Goal: Task Accomplishment & Management: Complete application form

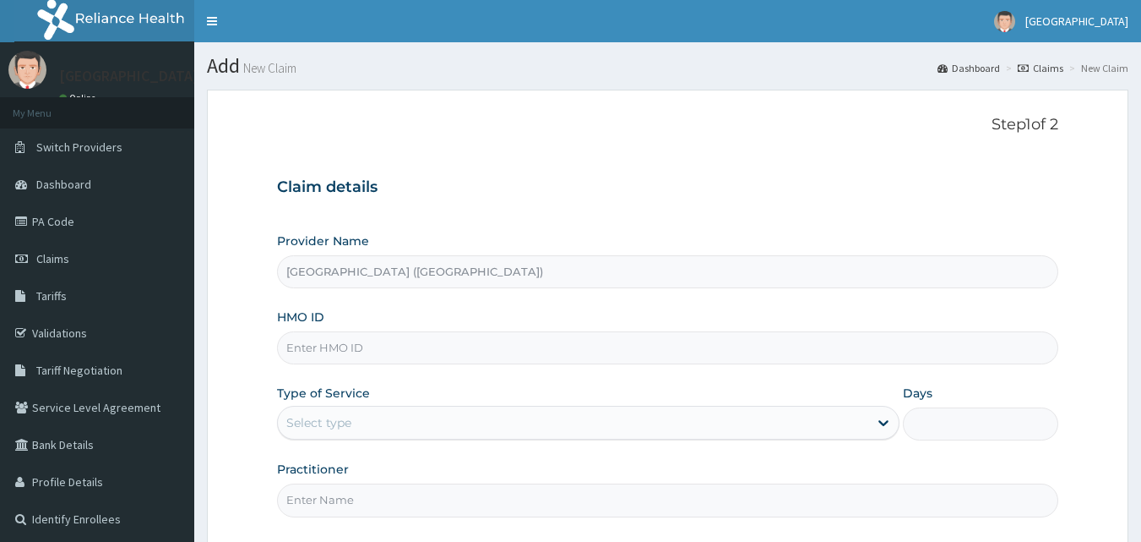
type input "[GEOGRAPHIC_DATA] ([GEOGRAPHIC_DATA])"
click at [351, 355] on input "HMO ID" at bounding box center [668, 347] width 782 height 33
type input "RUY/10044B"
click at [883, 423] on icon at bounding box center [884, 424] width 10 height 6
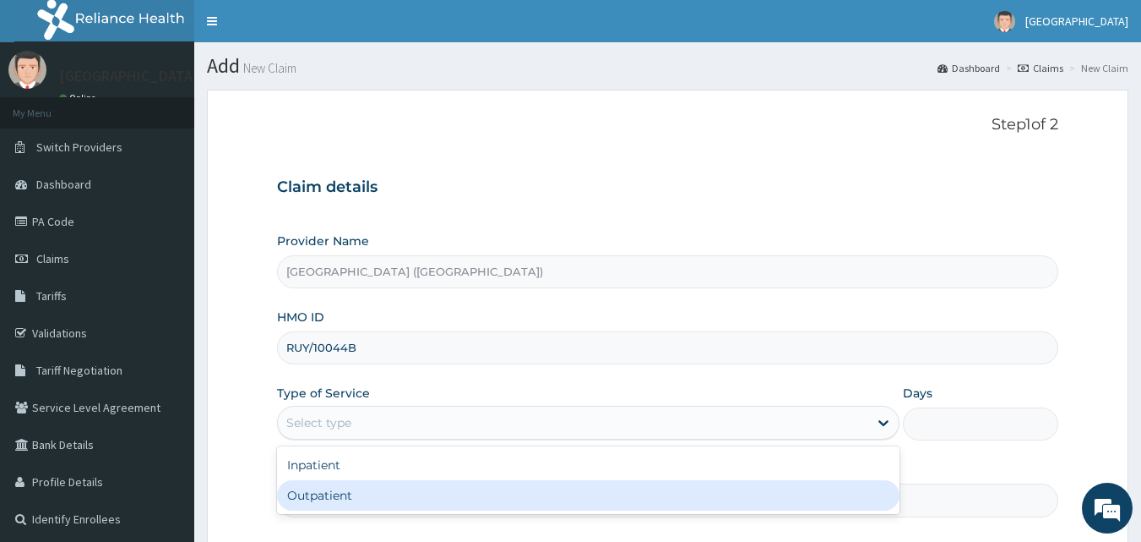
click at [865, 504] on div "Outpatient" at bounding box center [588, 495] width 623 height 30
type input "1"
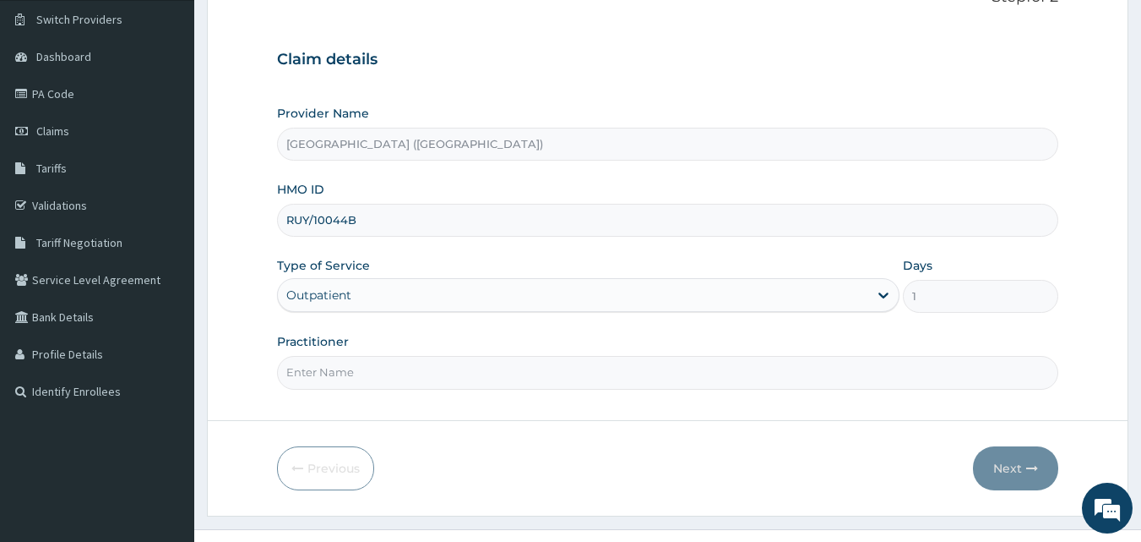
scroll to position [135, 0]
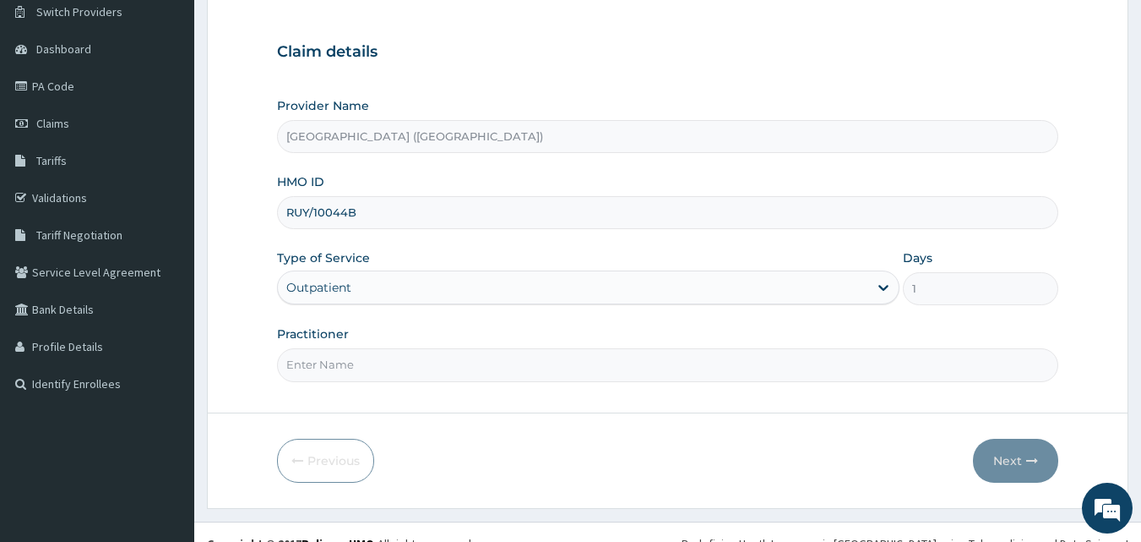
click at [530, 362] on input "Practitioner" at bounding box center [668, 364] width 782 height 33
type input "DR KALU"
click at [1010, 460] on button "Next" at bounding box center [1015, 460] width 85 height 44
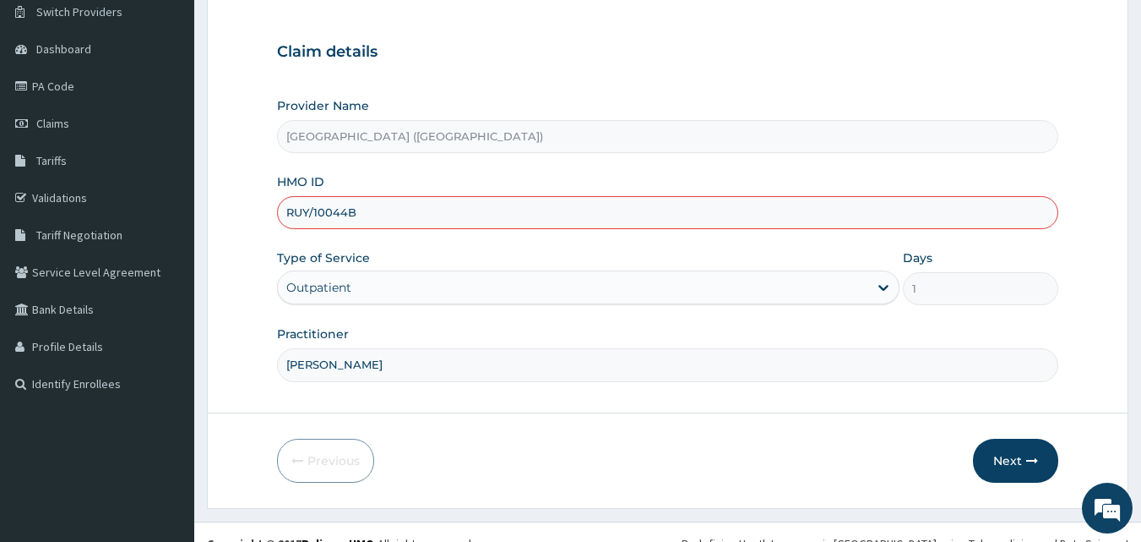
click at [346, 212] on input "RUY/10044B" at bounding box center [668, 212] width 782 height 33
type input "RUY/10044/B"
click at [1011, 466] on button "Next" at bounding box center [1015, 460] width 85 height 44
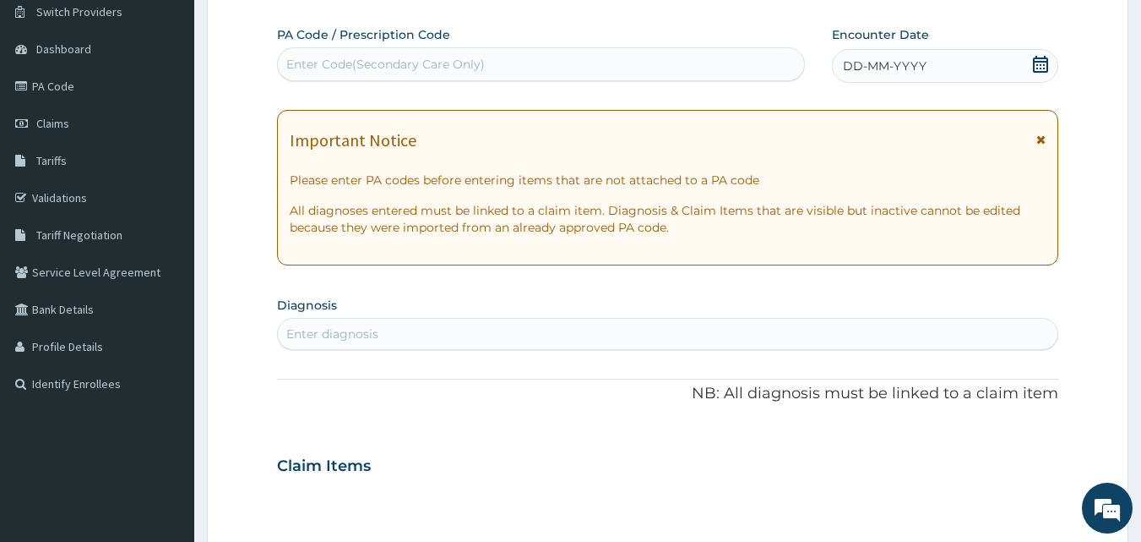
click at [1039, 66] on icon at bounding box center [1040, 64] width 17 height 17
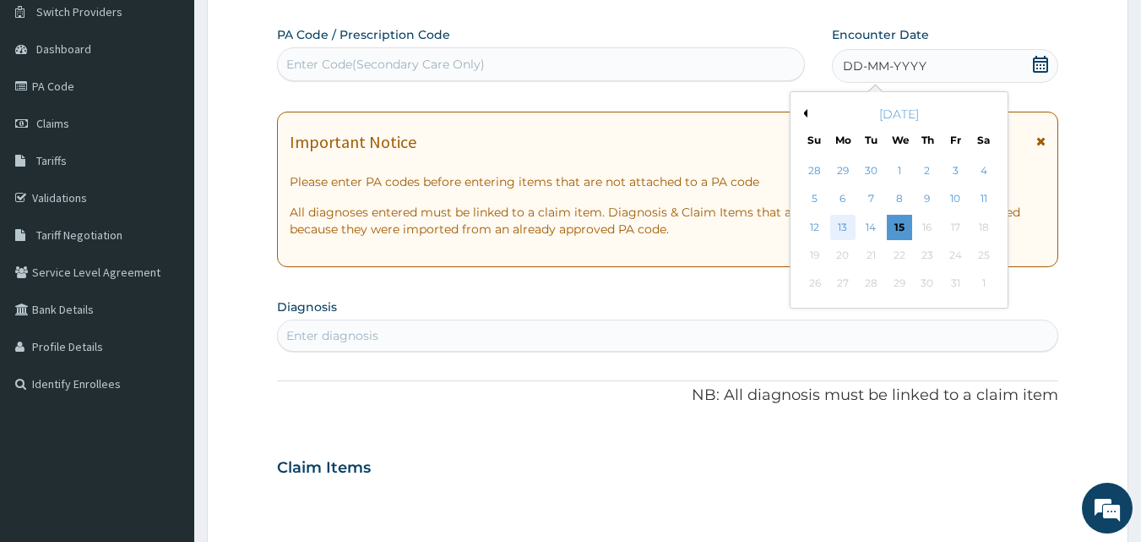
click at [846, 234] on div "13" at bounding box center [843, 227] width 25 height 25
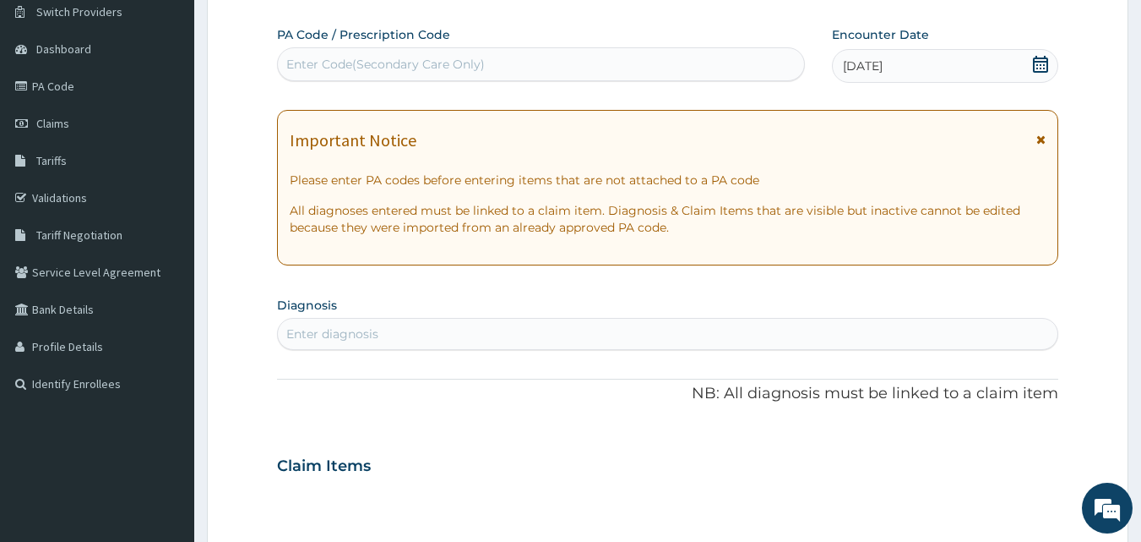
click at [586, 333] on div "Enter diagnosis" at bounding box center [668, 333] width 781 height 27
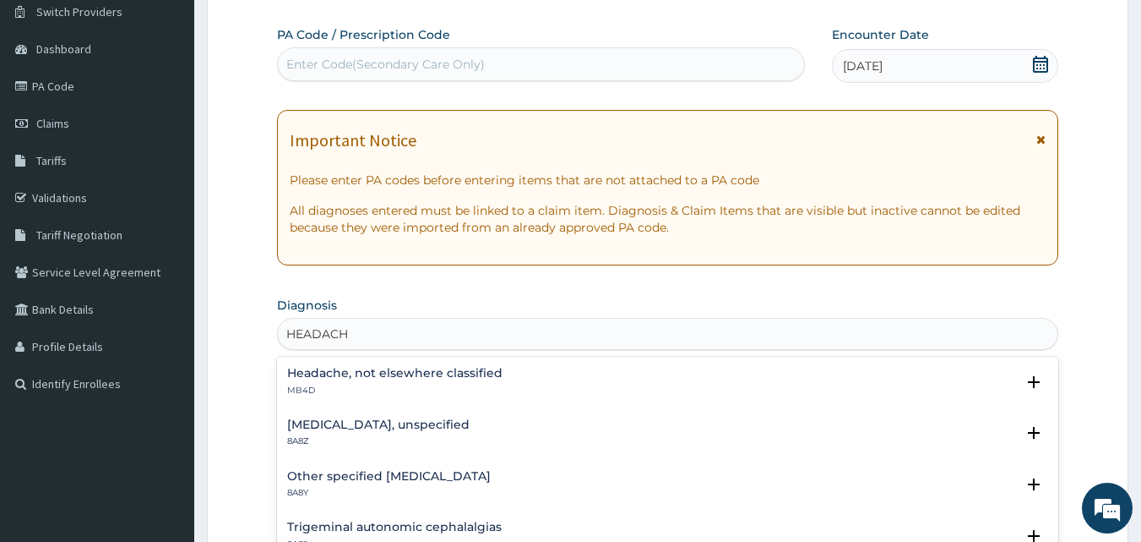
type input "HEADACHE"
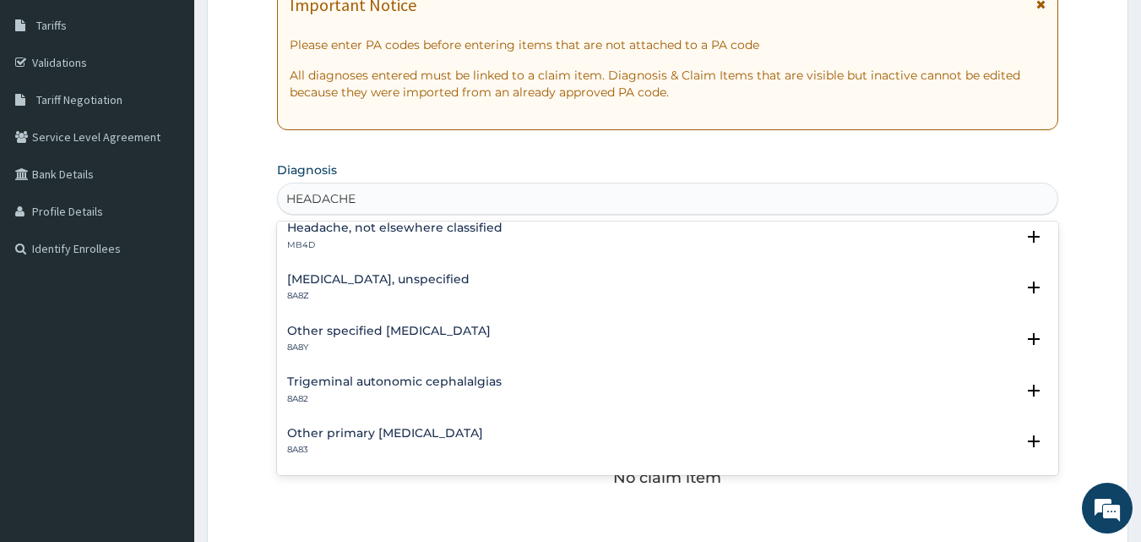
scroll to position [0, 0]
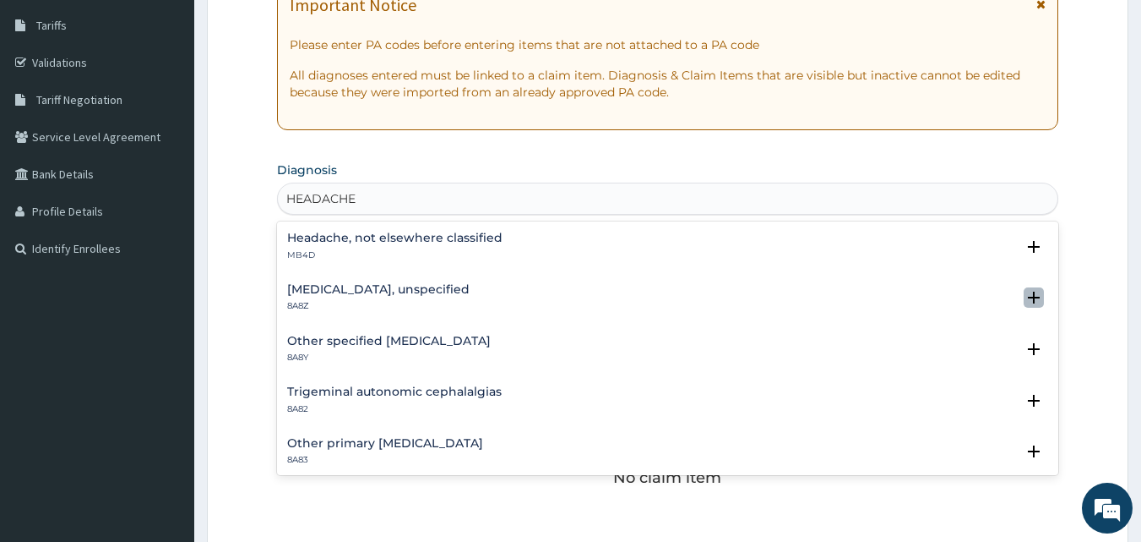
click at [1028, 296] on icon "open select status" at bounding box center [1034, 297] width 12 height 12
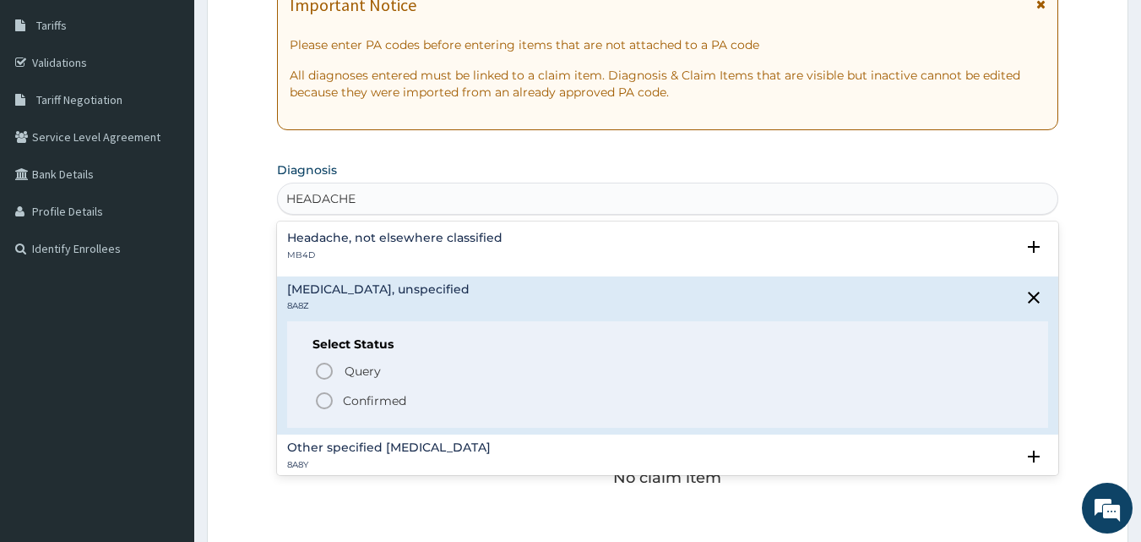
click at [324, 399] on icon "status option filled" at bounding box center [324, 400] width 20 height 20
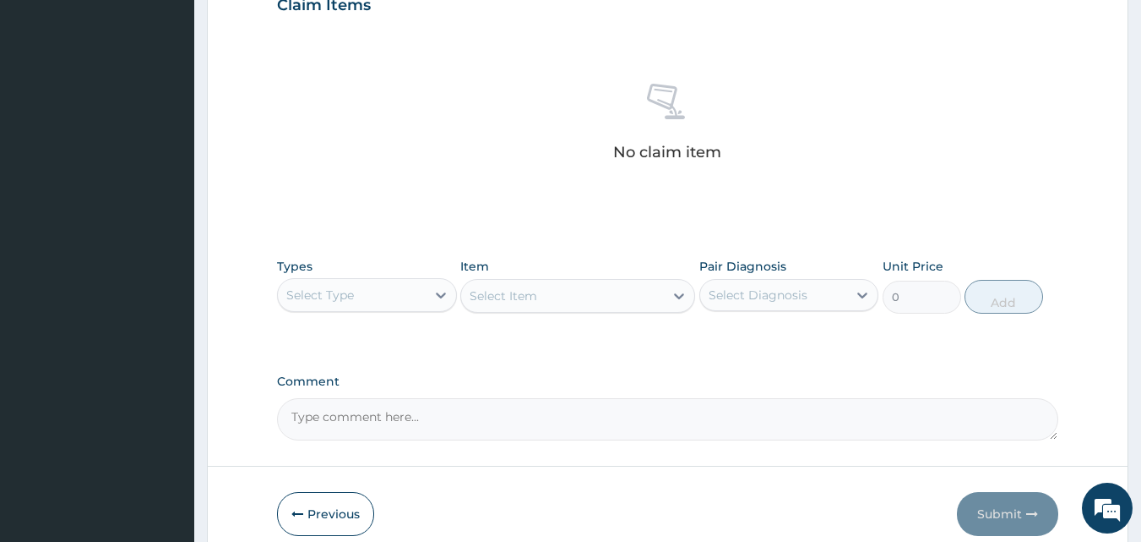
scroll to position [642, 0]
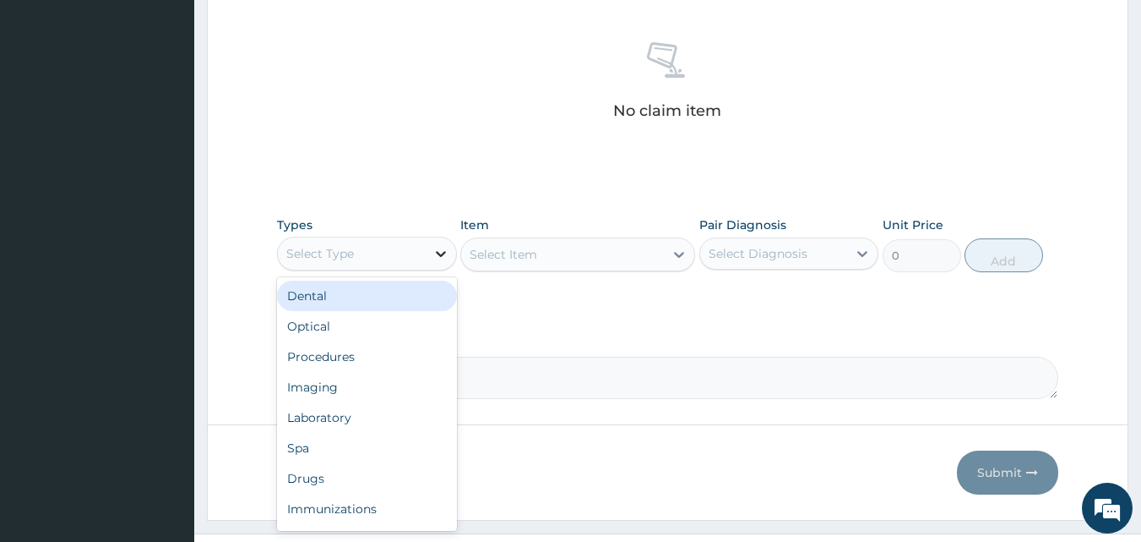
click at [441, 254] on icon at bounding box center [441, 254] width 10 height 6
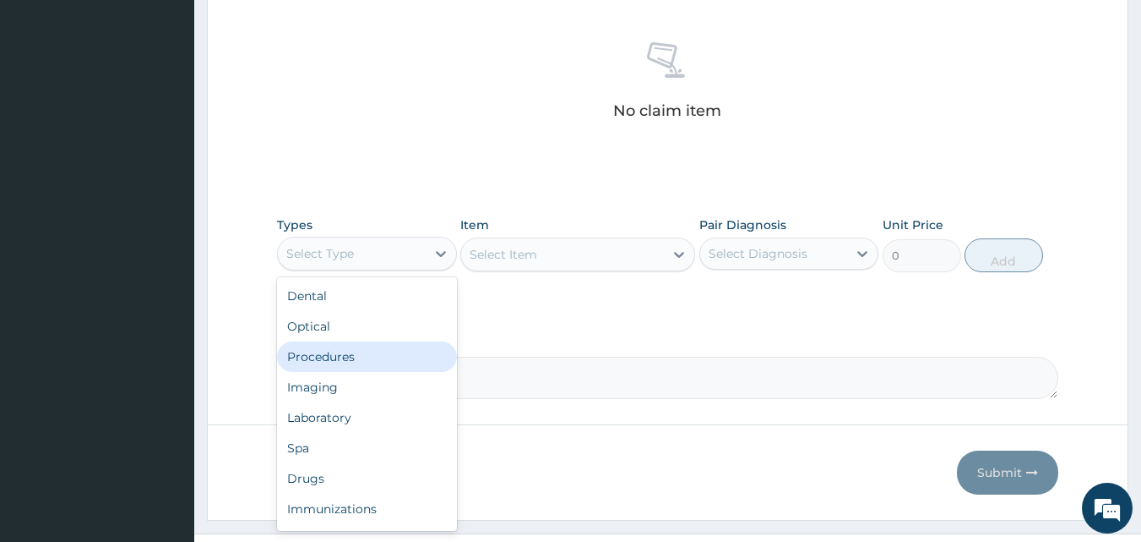
click at [395, 362] on div "Procedures" at bounding box center [367, 356] width 180 height 30
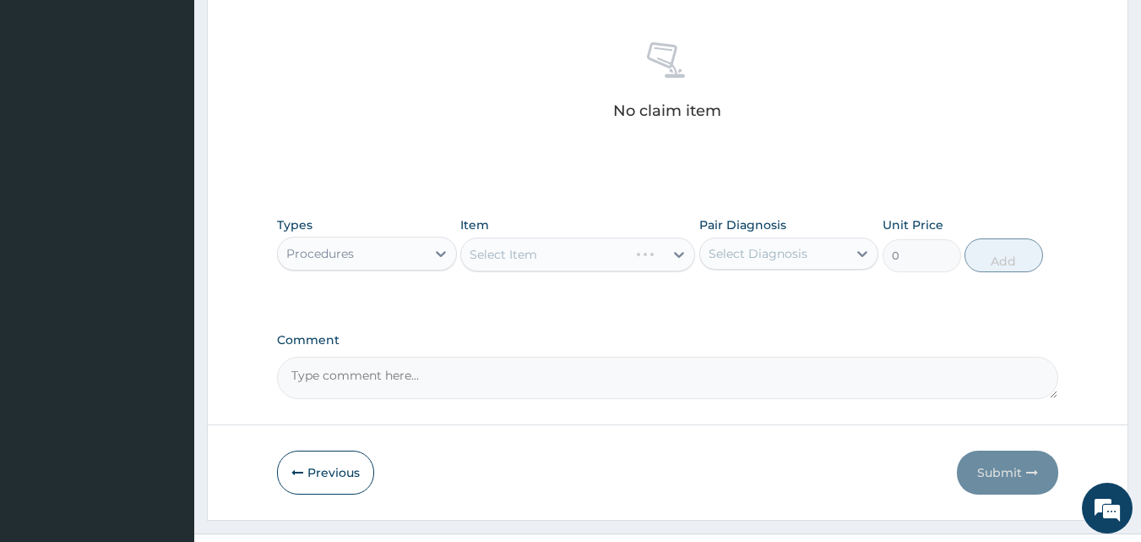
click at [676, 257] on div "Select Item" at bounding box center [577, 254] width 235 height 34
click at [679, 257] on div "Select Item" at bounding box center [577, 254] width 235 height 34
click at [679, 257] on icon at bounding box center [679, 255] width 10 height 6
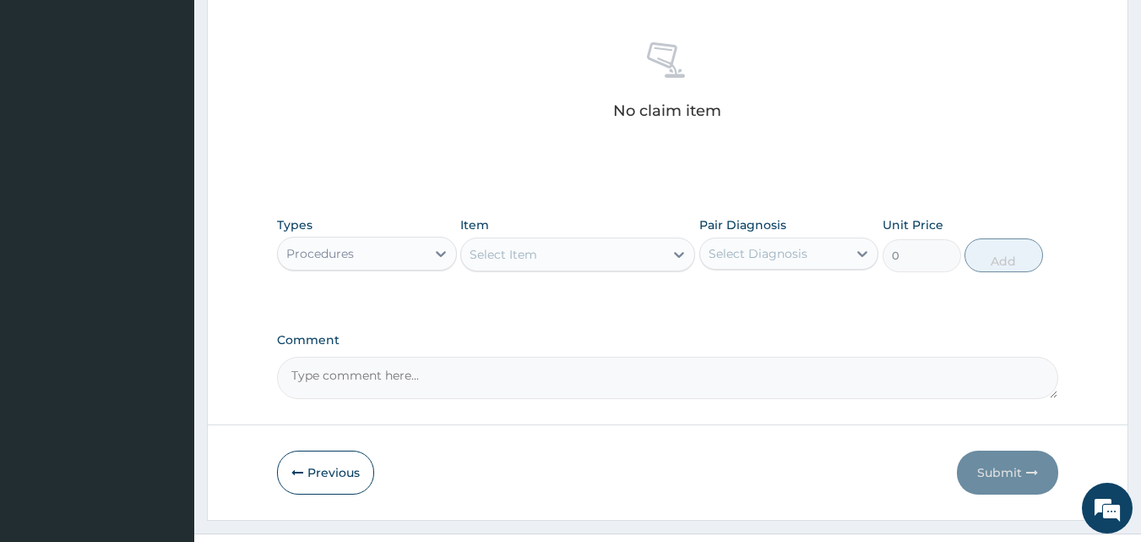
click at [679, 257] on icon at bounding box center [679, 255] width 10 height 6
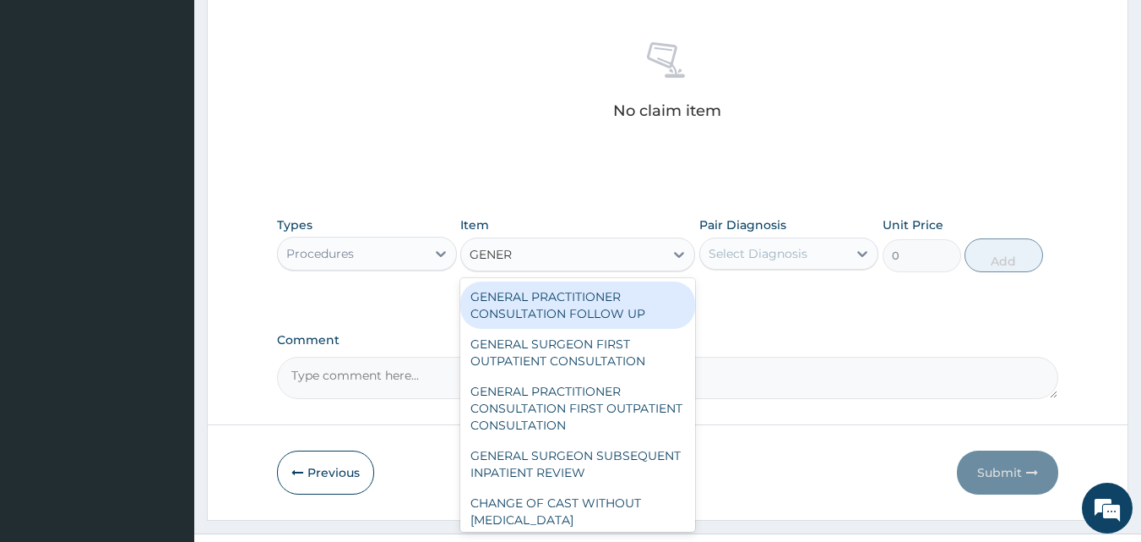
type input "GENERA"
click at [636, 311] on div "GENERAL PRACTITIONER CONSULTATION FOLLOW UP" at bounding box center [577, 304] width 235 height 47
type input "2365"
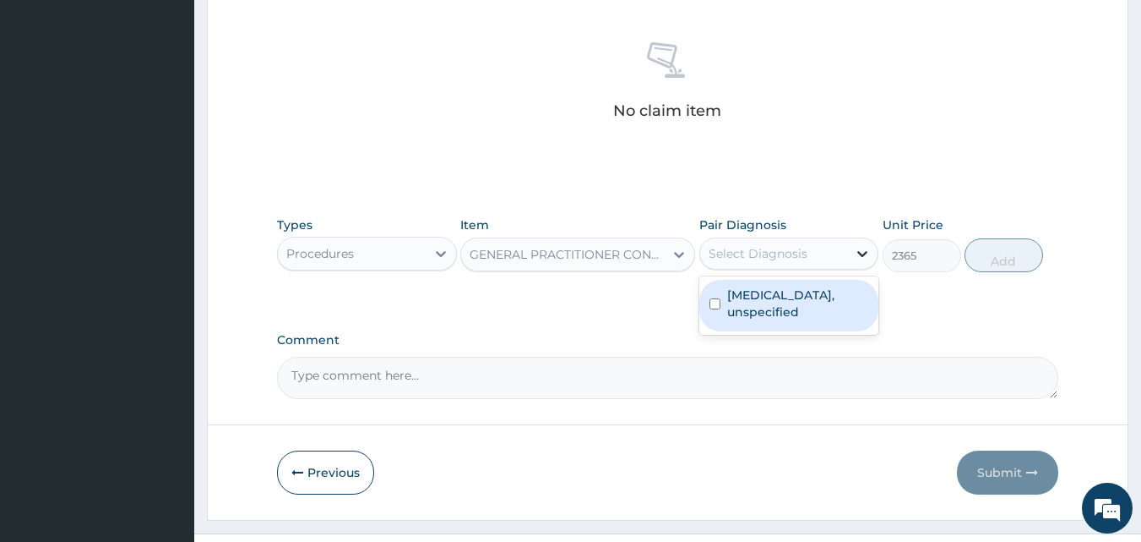
click at [862, 258] on icon at bounding box center [862, 253] width 17 height 17
click at [716, 305] on input "checkbox" at bounding box center [715, 303] width 11 height 11
checkbox input "true"
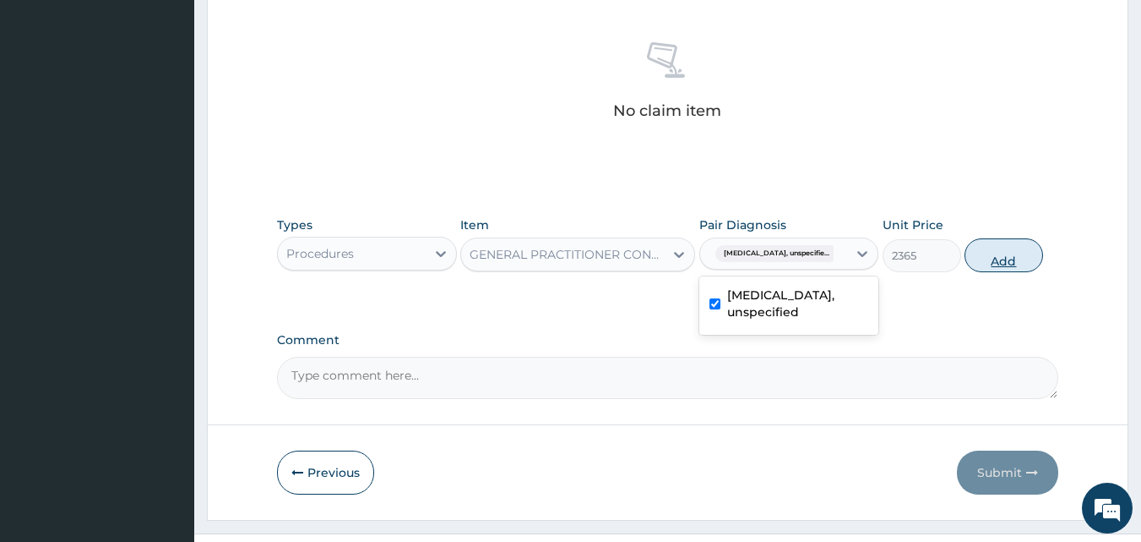
click at [1006, 263] on button "Add" at bounding box center [1004, 255] width 79 height 34
type input "0"
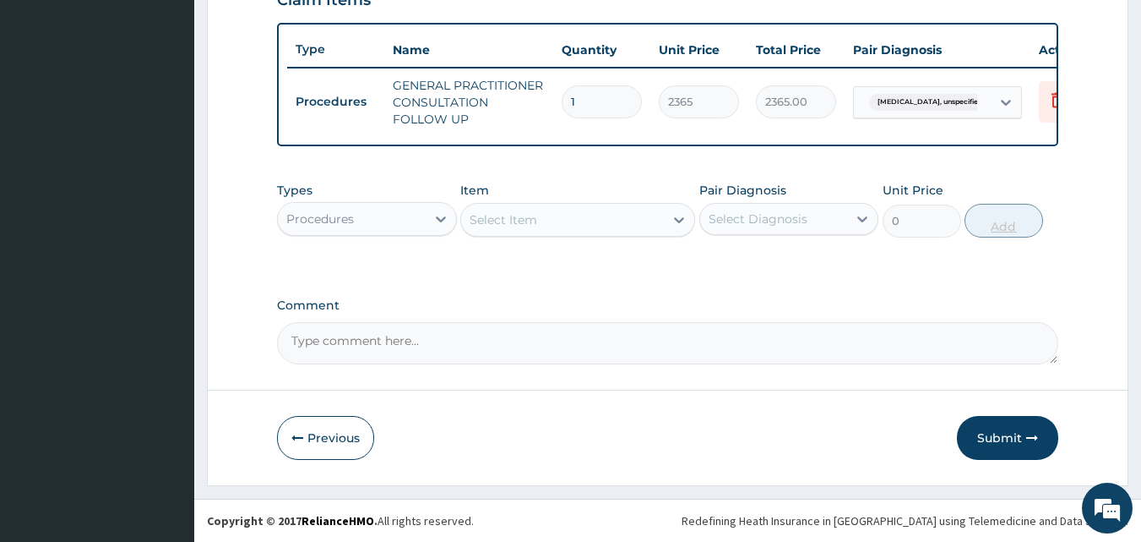
scroll to position [618, 0]
click at [439, 221] on icon at bounding box center [441, 219] width 10 height 6
type input "D"
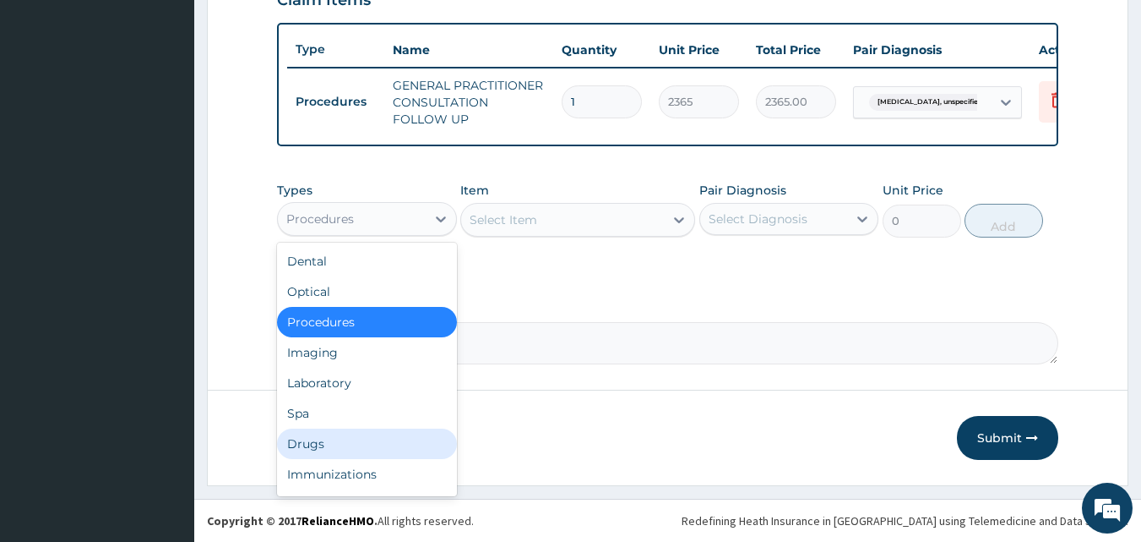
click at [368, 437] on div "Drugs" at bounding box center [367, 443] width 180 height 30
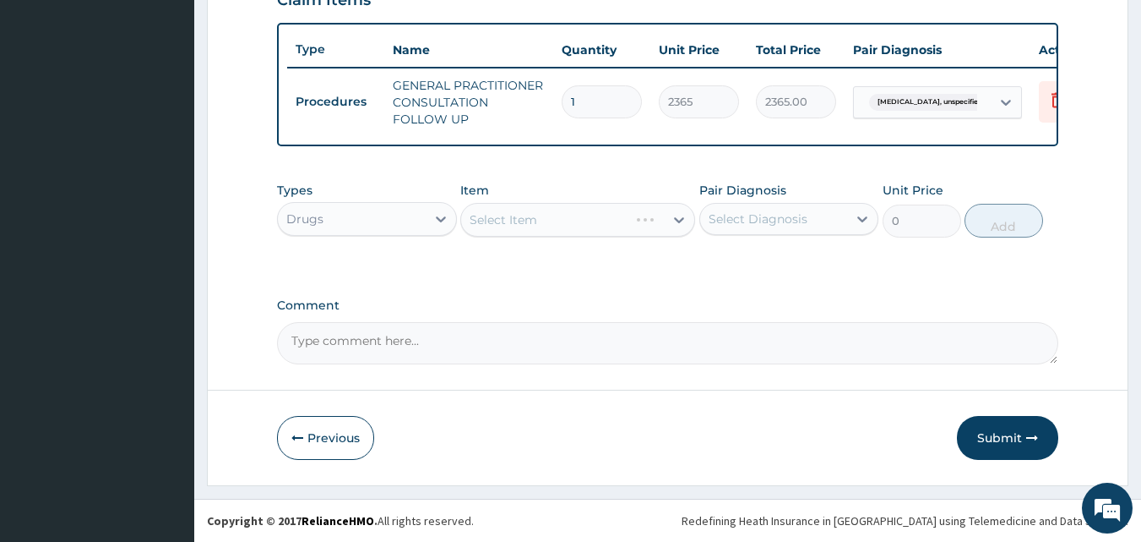
click at [681, 221] on div "Select Item" at bounding box center [577, 220] width 235 height 34
click at [678, 221] on div "Select Item" at bounding box center [577, 220] width 235 height 34
click at [678, 221] on icon at bounding box center [679, 220] width 10 height 6
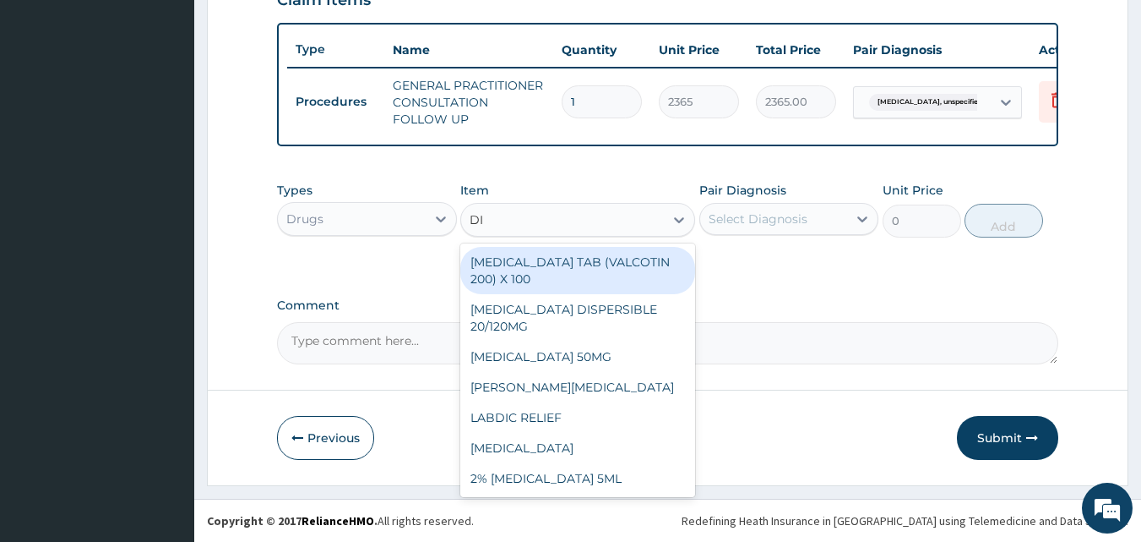
type input "DIC"
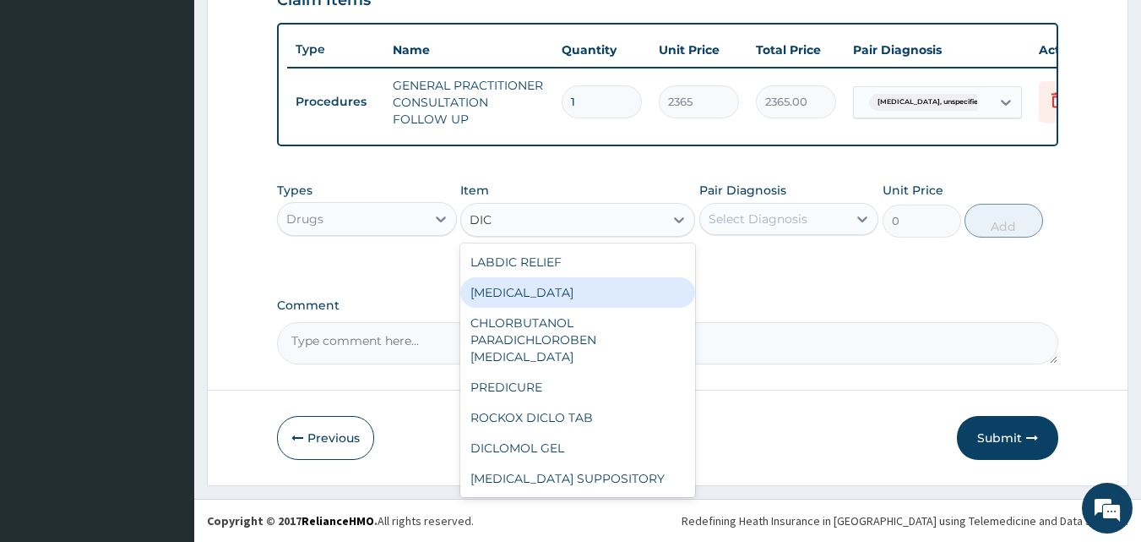
click at [638, 302] on div "DICLOFENAC" at bounding box center [577, 292] width 235 height 30
type input "591.25"
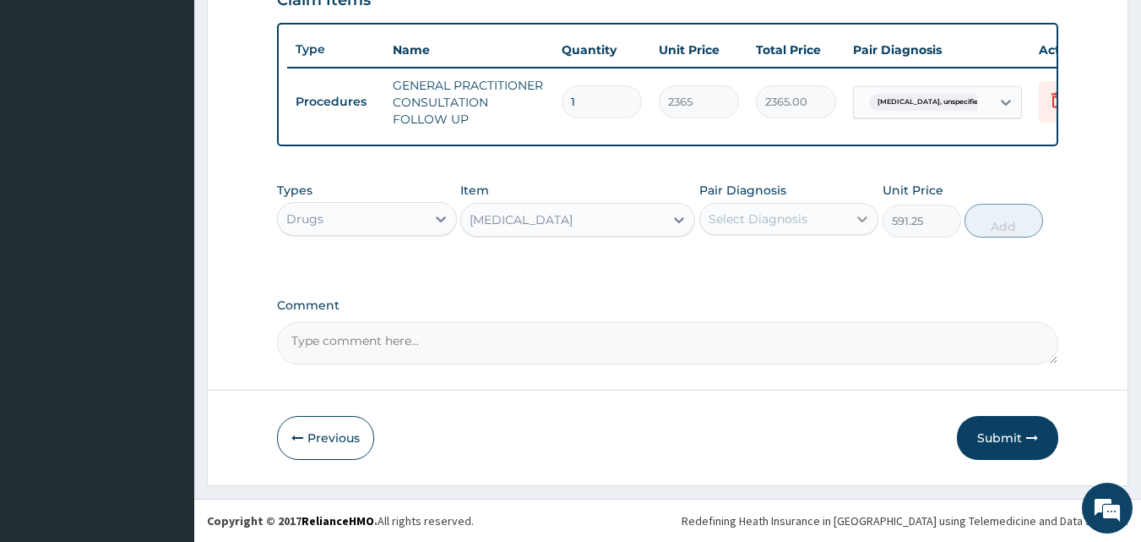
drag, startPoint x: 825, startPoint y: 259, endPoint x: 863, endPoint y: 218, distance: 56.2
click at [863, 218] on div "Types Drugs Item DICLOFENAC Pair Diagnosis Select Diagnosis Unit Price 591.25 A…" at bounding box center [668, 222] width 782 height 98
click at [863, 218] on icon at bounding box center [862, 218] width 17 height 17
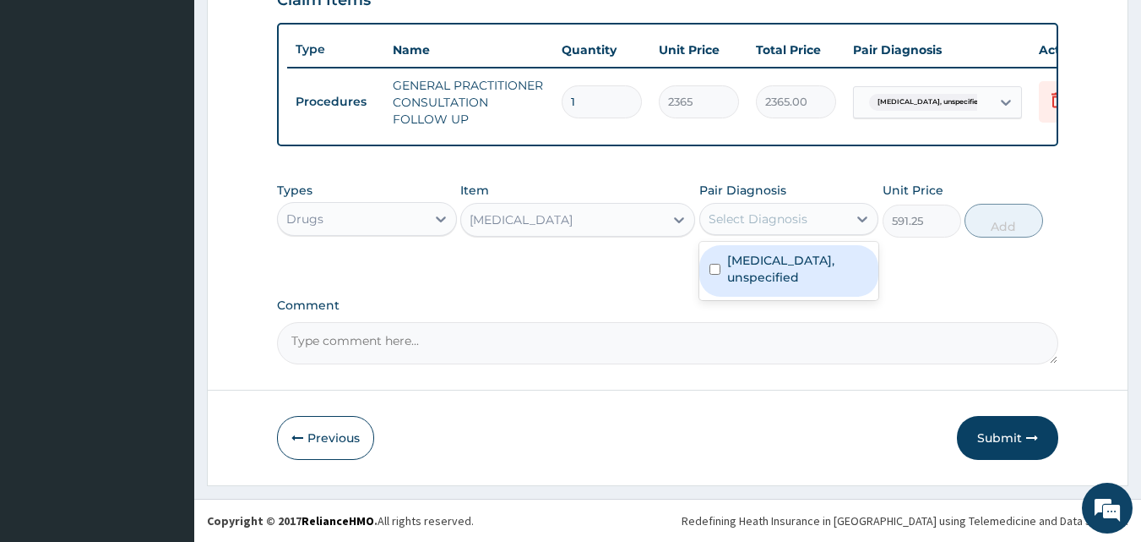
click at [716, 269] on input "checkbox" at bounding box center [715, 269] width 11 height 11
checkbox input "true"
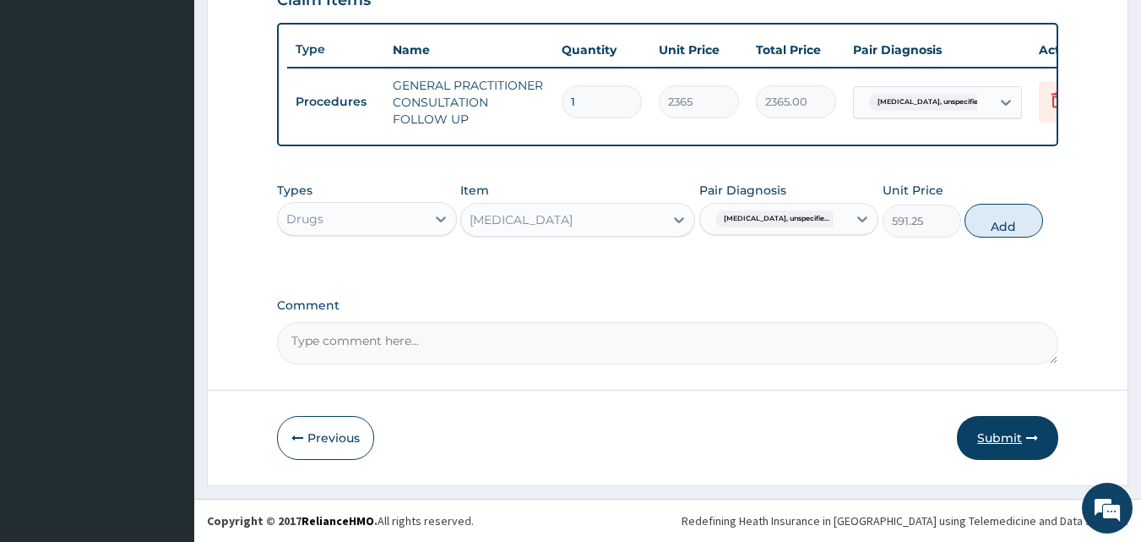
click at [986, 438] on button "Submit" at bounding box center [1007, 438] width 101 height 44
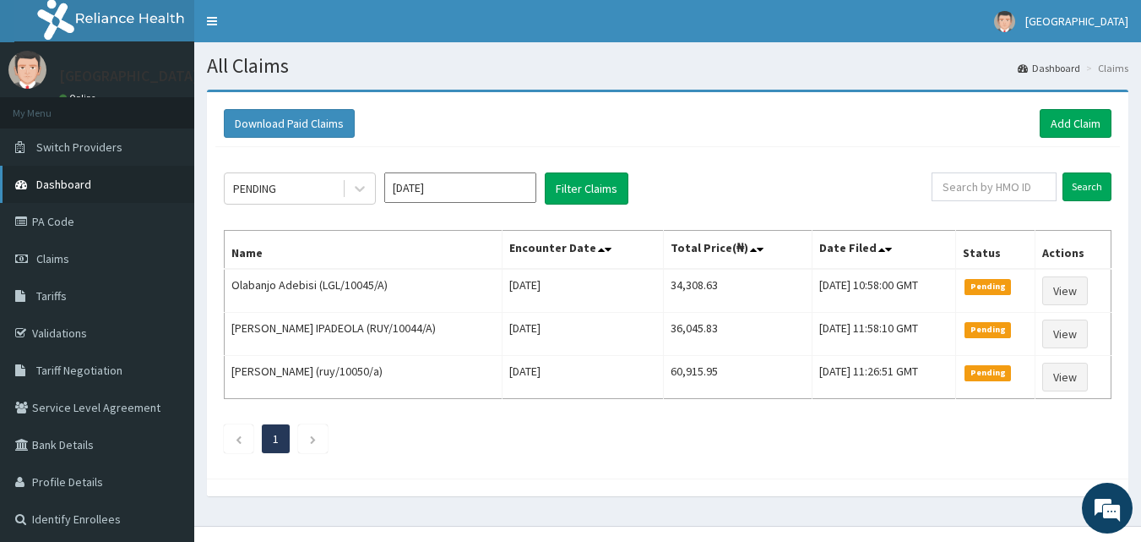
click at [74, 178] on span "Dashboard" at bounding box center [63, 184] width 55 height 15
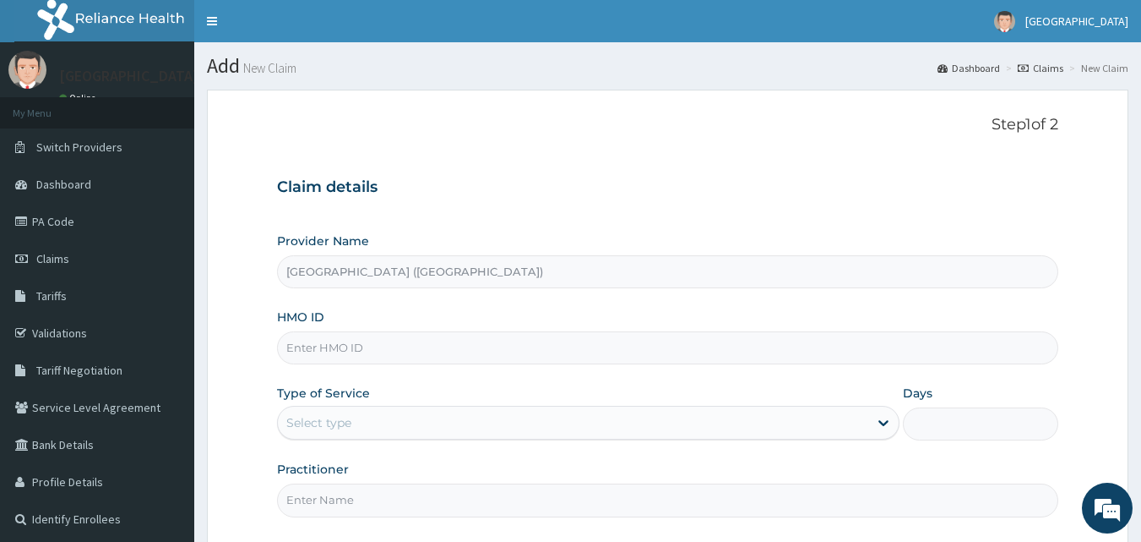
click at [334, 351] on input "HMO ID" at bounding box center [668, 347] width 782 height 33
type input "RUY/10044/B"
click at [881, 425] on icon at bounding box center [883, 422] width 17 height 17
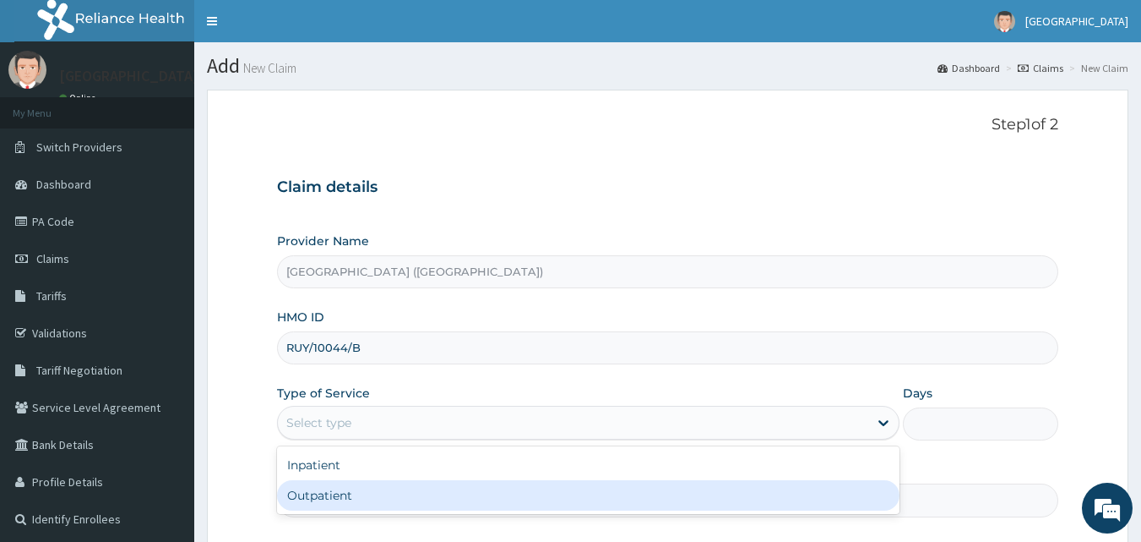
click at [869, 484] on div "Outpatient" at bounding box center [588, 495] width 623 height 30
type input "1"
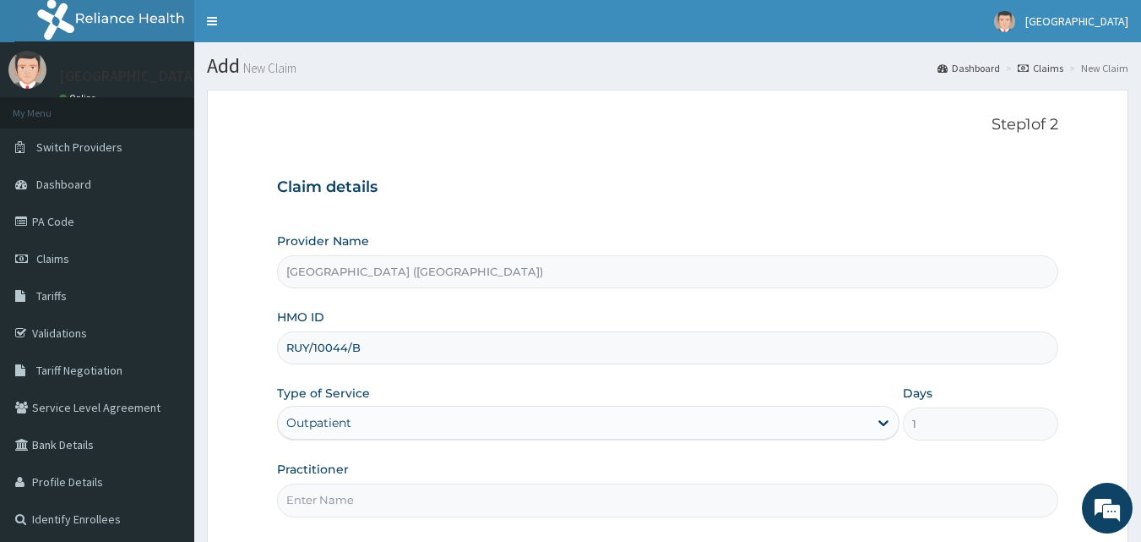
click at [829, 498] on input "Practitioner" at bounding box center [668, 499] width 782 height 33
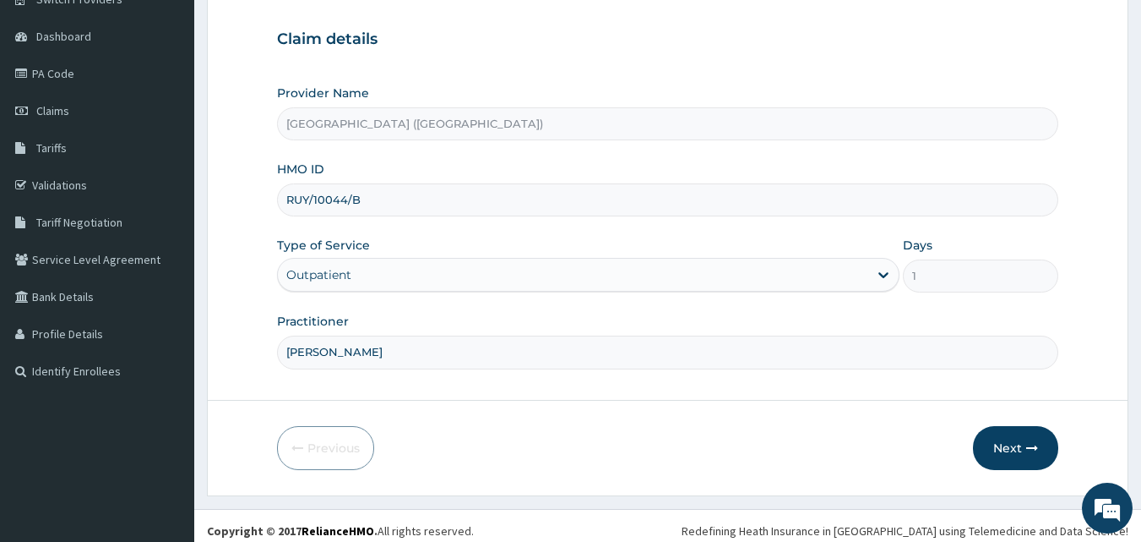
scroll to position [158, 0]
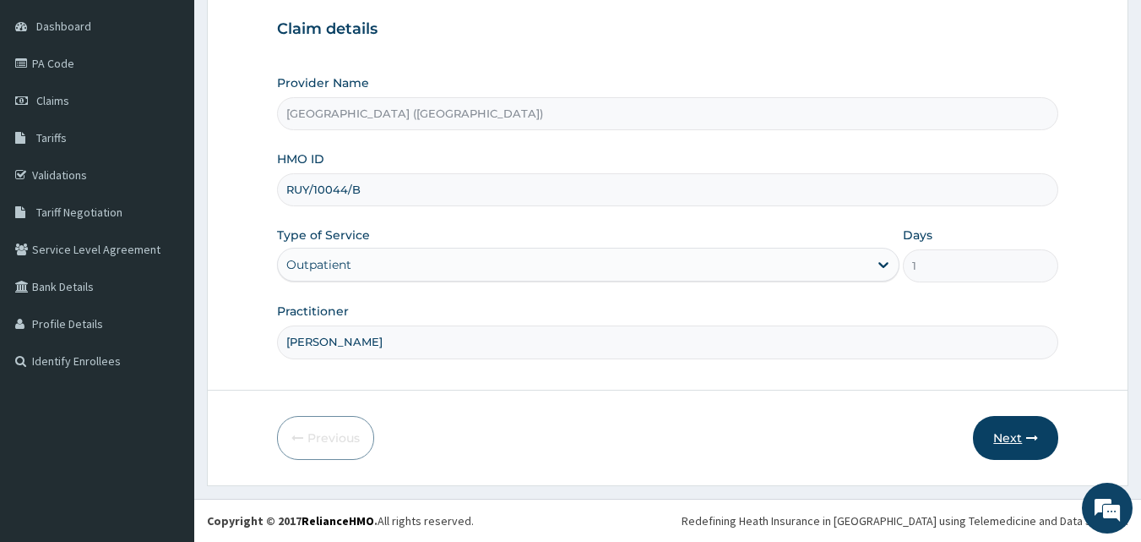
type input "DR KALU"
click at [1022, 449] on button "Next" at bounding box center [1015, 438] width 85 height 44
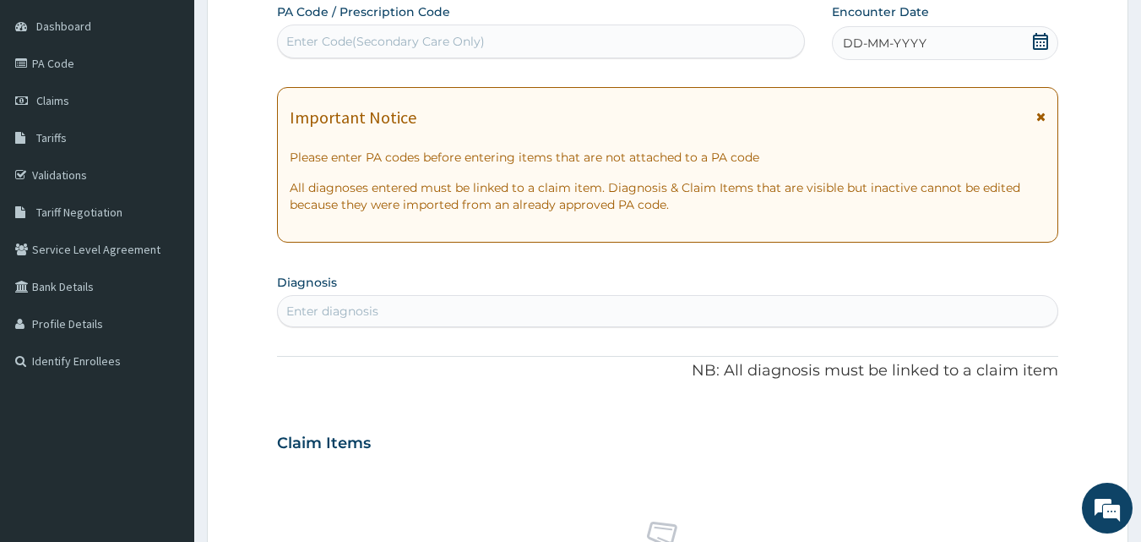
click at [1042, 45] on icon at bounding box center [1040, 41] width 15 height 17
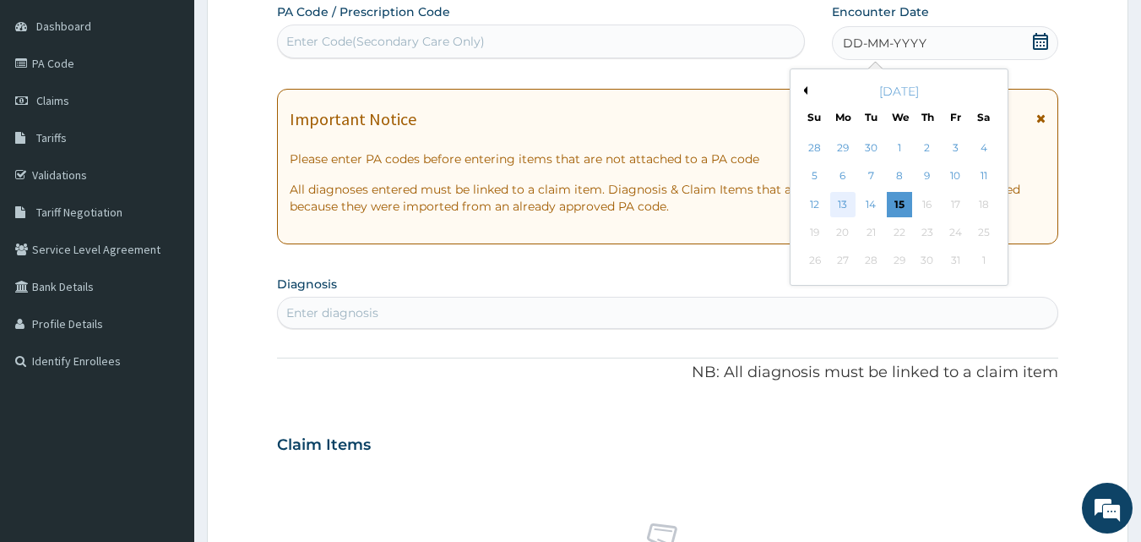
click at [847, 200] on div "13" at bounding box center [843, 204] width 25 height 25
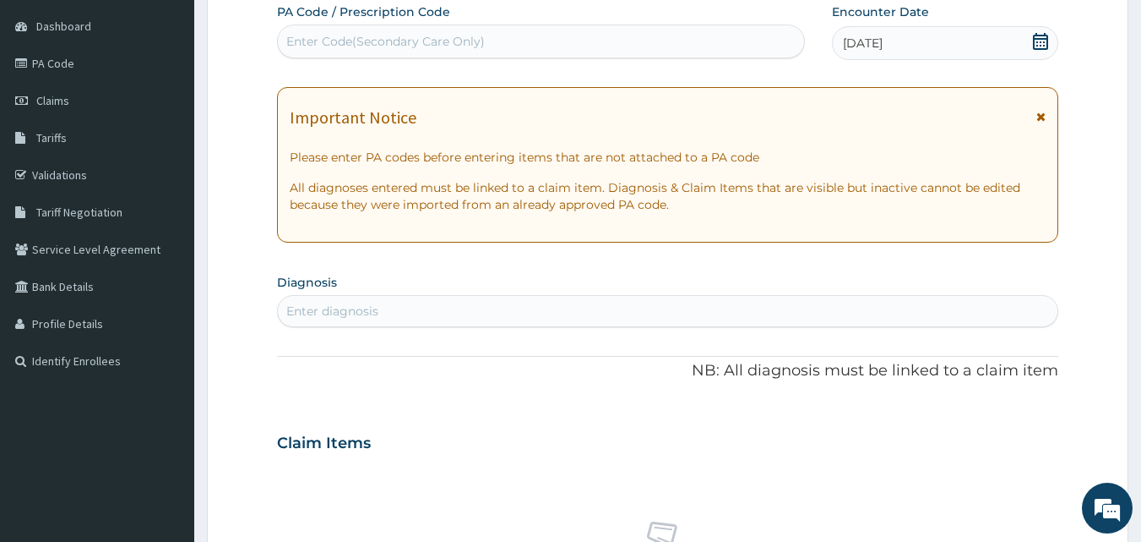
click at [333, 312] on div "Enter diagnosis" at bounding box center [332, 310] width 92 height 17
type input "HEADACHE"
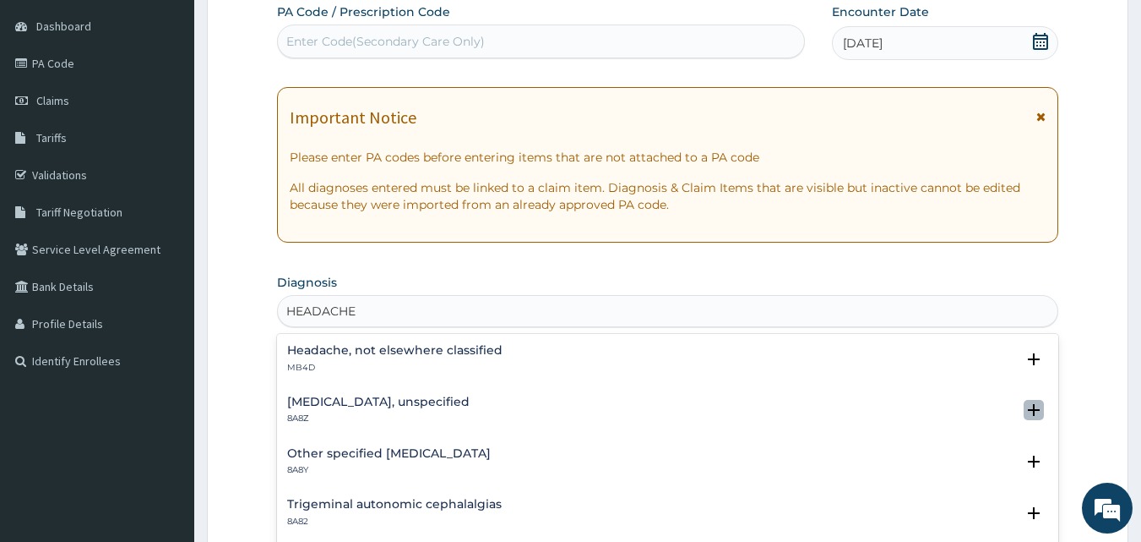
click at [1028, 410] on icon "open select status" at bounding box center [1034, 410] width 12 height 12
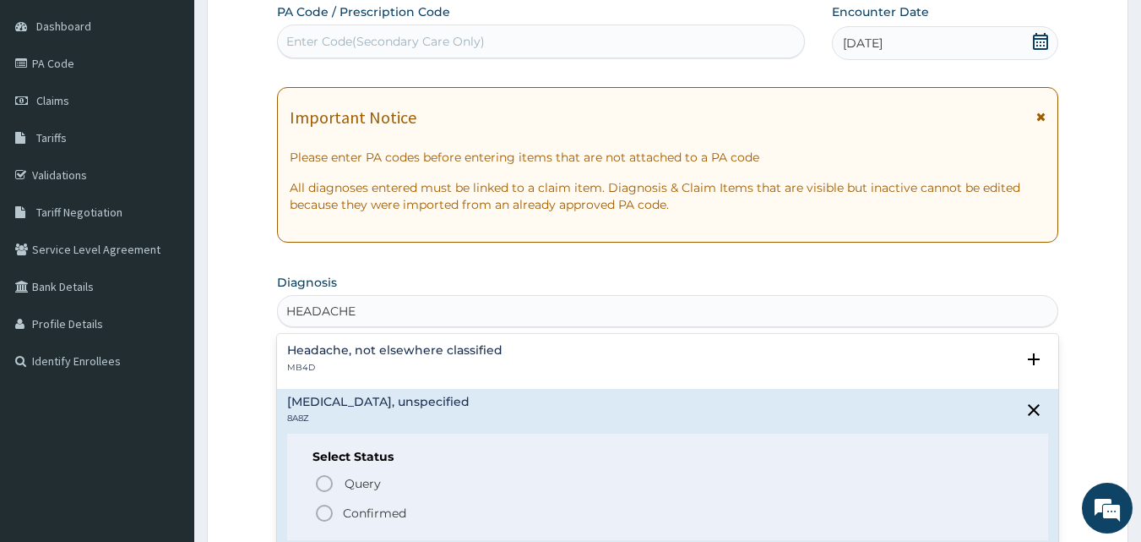
click at [328, 511] on icon "status option filled" at bounding box center [324, 513] width 20 height 20
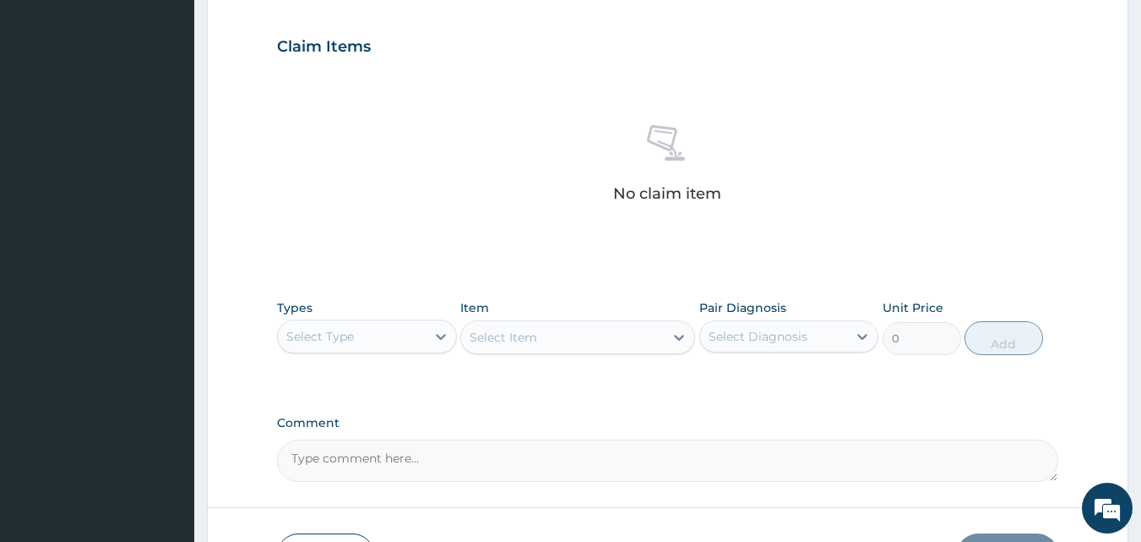
scroll to position [564, 0]
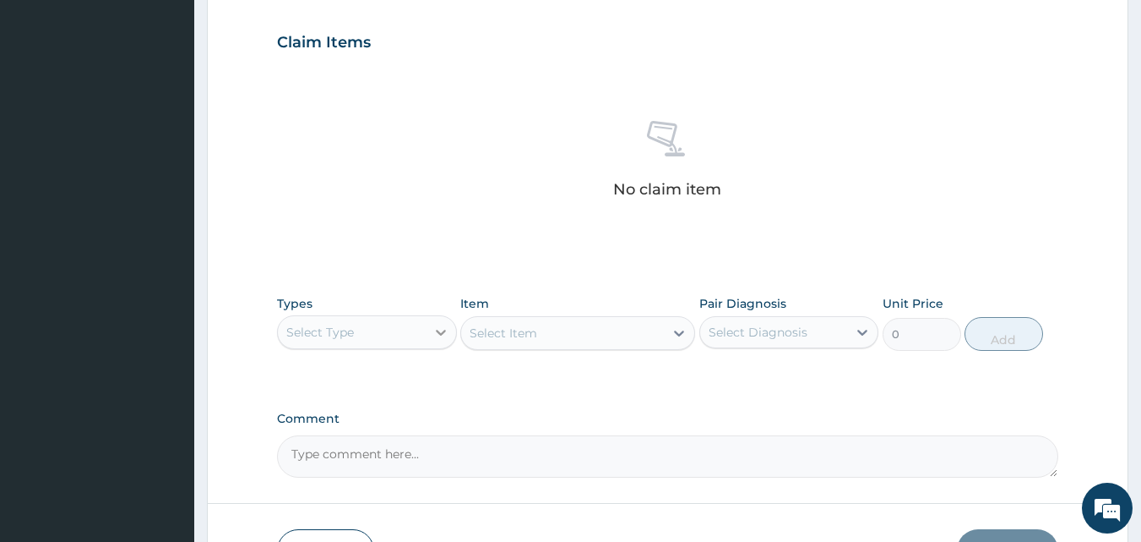
click at [441, 332] on icon at bounding box center [441, 332] width 17 height 17
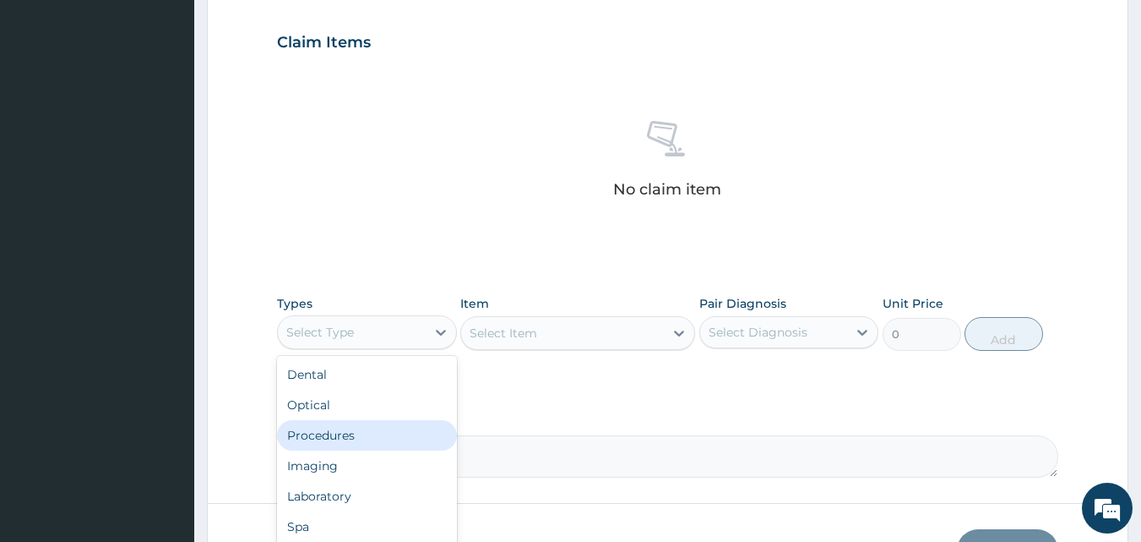
click at [402, 425] on div "Procedures" at bounding box center [367, 435] width 180 height 30
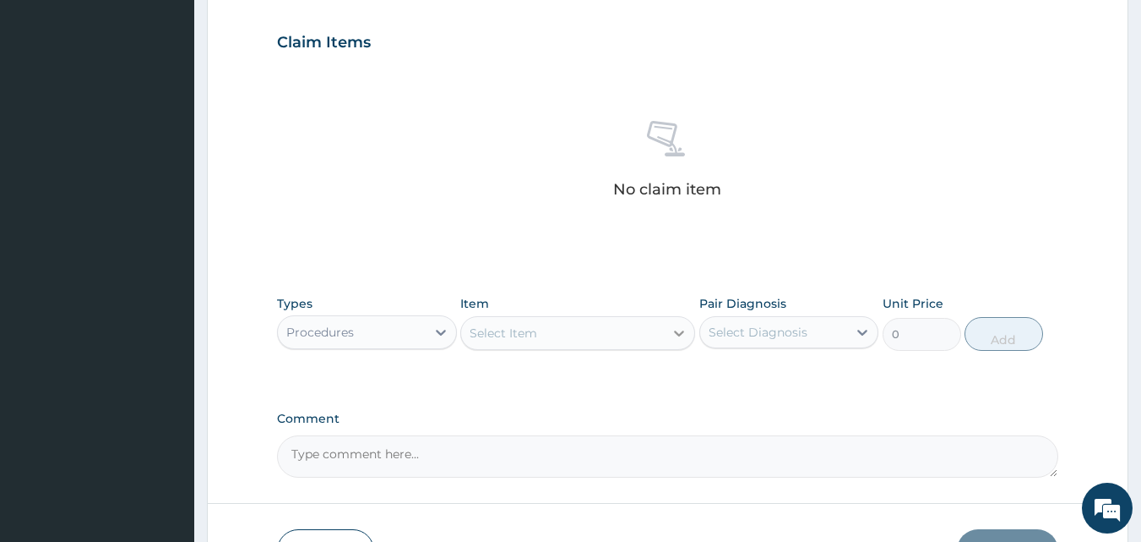
click at [675, 335] on icon at bounding box center [679, 332] width 17 height 17
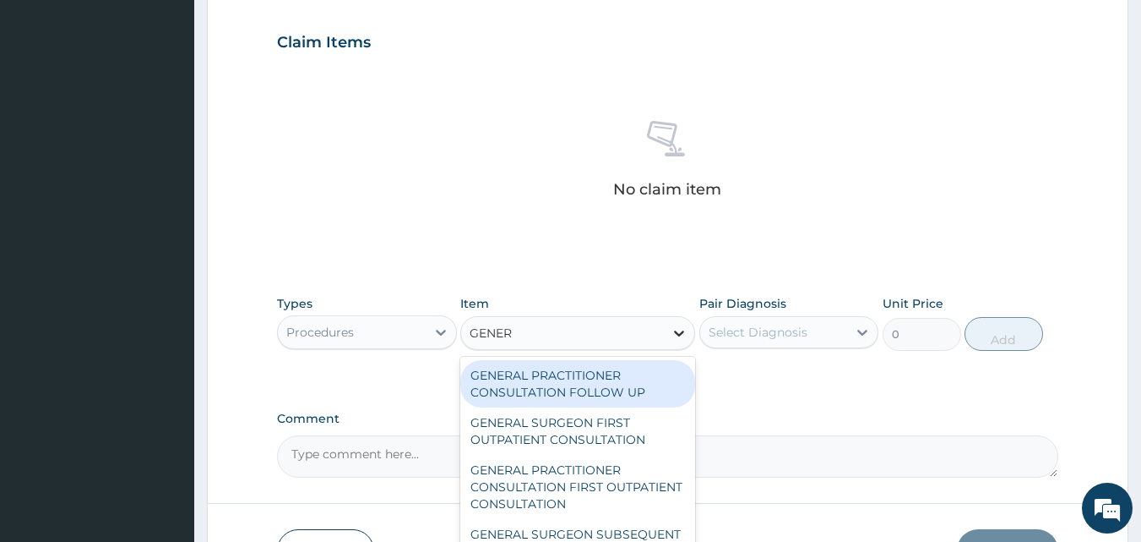
type input "GENERA"
click at [647, 389] on div "GENERAL PRACTITIONER CONSULTATION FOLLOW UP" at bounding box center [577, 383] width 235 height 47
type input "2365"
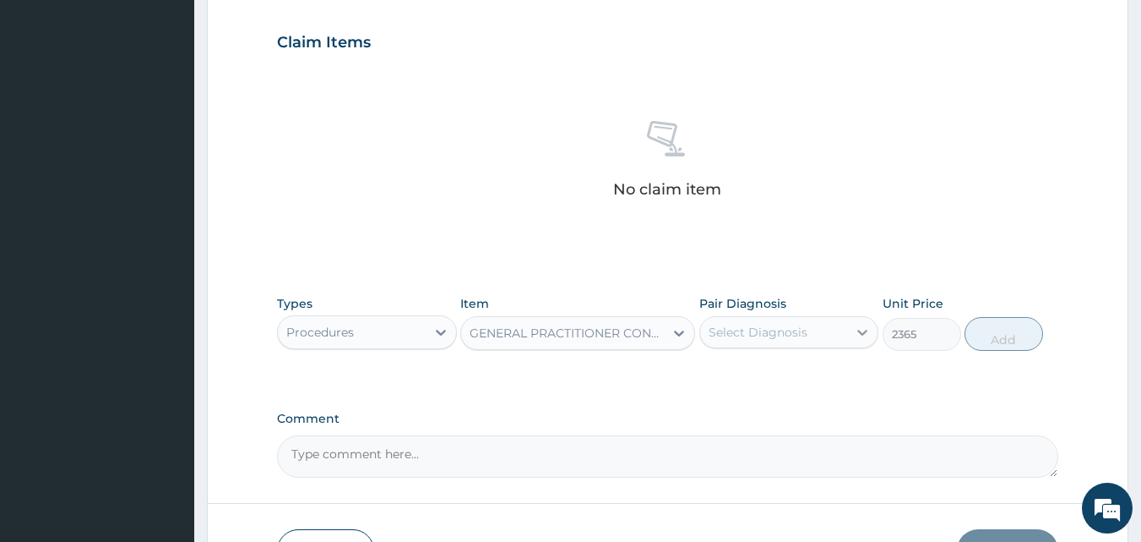
click at [864, 334] on icon at bounding box center [863, 333] width 10 height 6
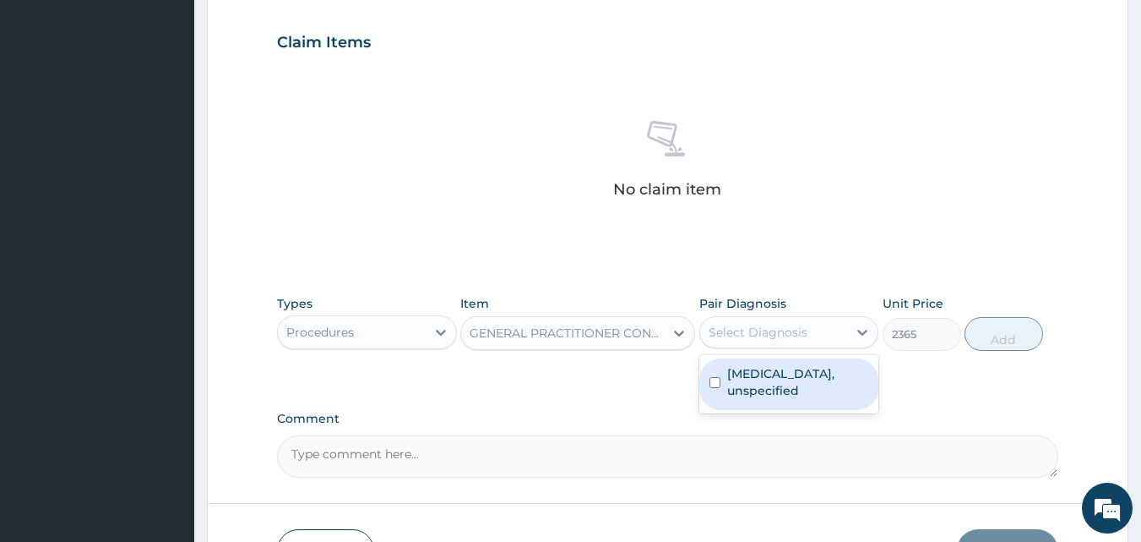
click at [715, 384] on input "checkbox" at bounding box center [715, 382] width 11 height 11
checkbox input "true"
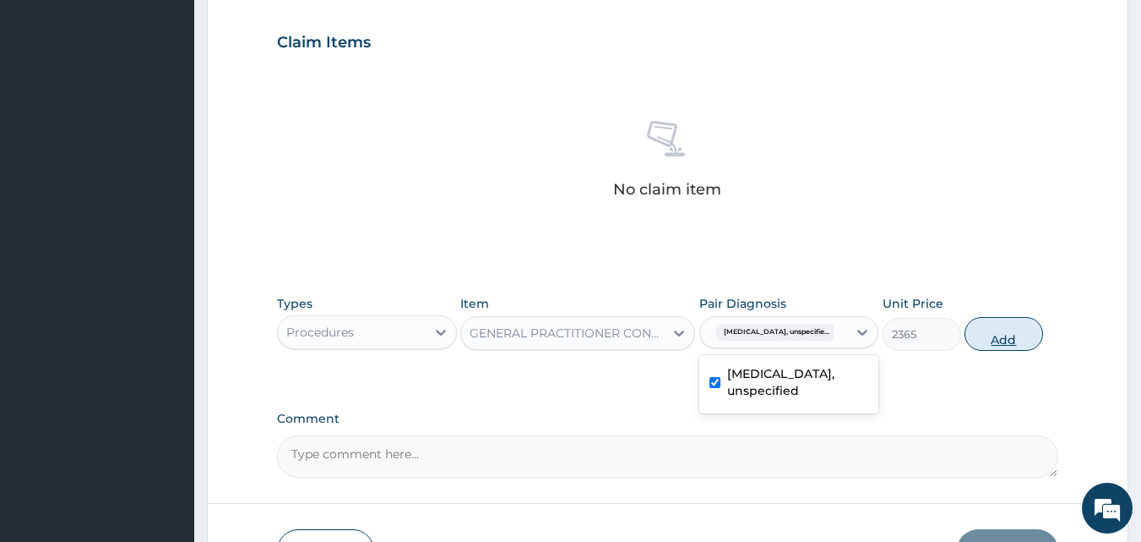
click at [995, 345] on button "Add" at bounding box center [1004, 334] width 79 height 34
type input "0"
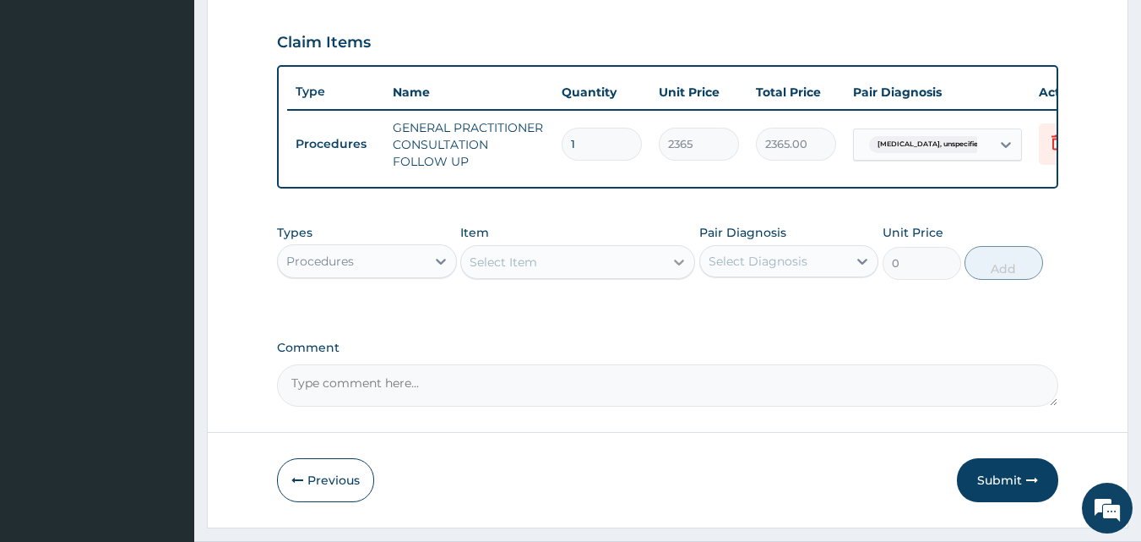
click at [679, 270] on icon at bounding box center [679, 261] width 17 height 17
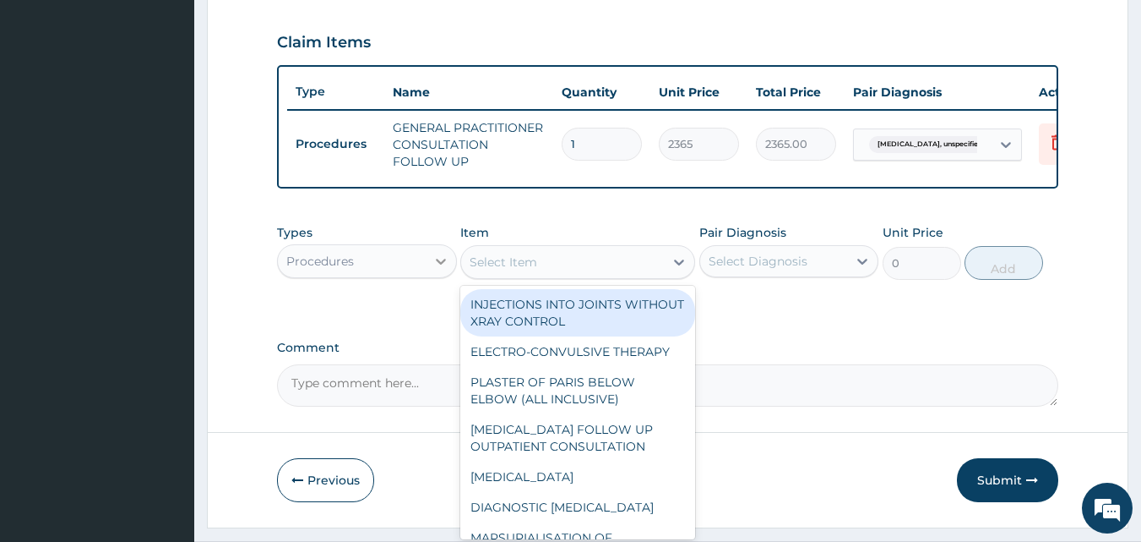
click at [438, 270] on icon at bounding box center [441, 261] width 17 height 17
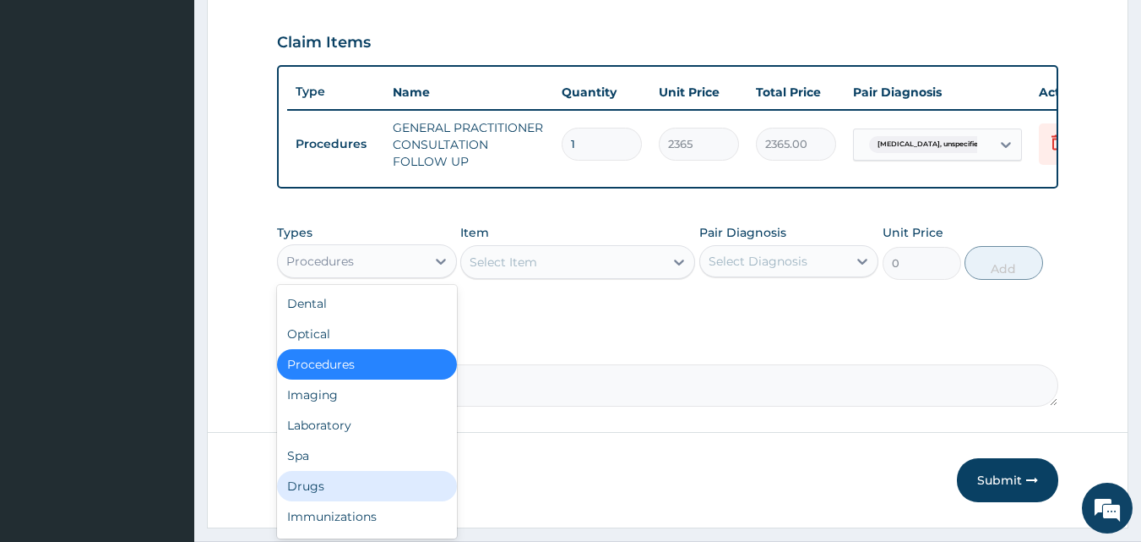
click at [377, 493] on div "Drugs" at bounding box center [367, 486] width 180 height 30
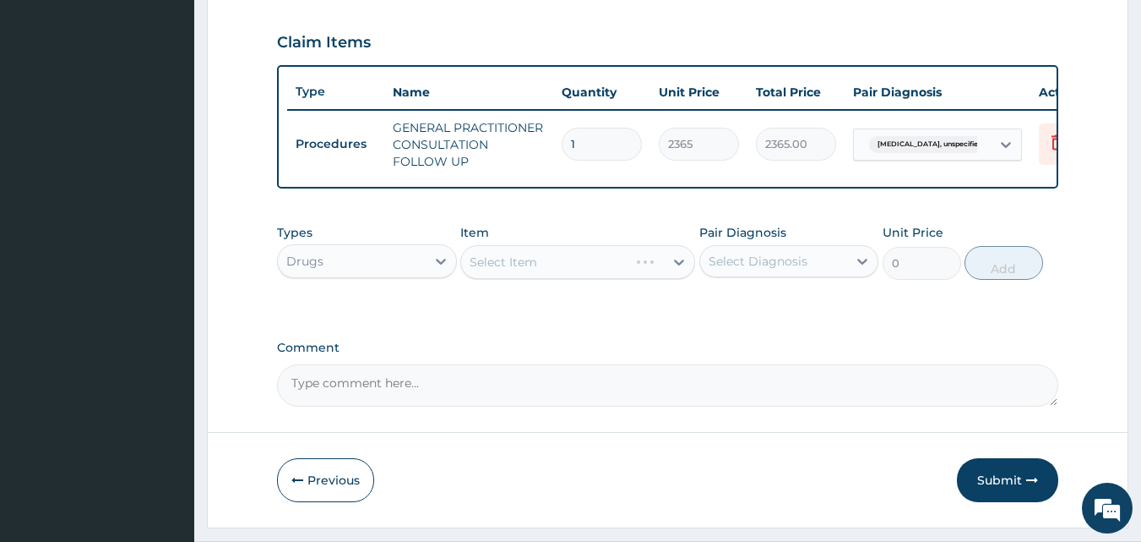
click at [681, 277] on div "Select Item" at bounding box center [577, 262] width 235 height 34
click at [680, 277] on div "Select Item" at bounding box center [577, 262] width 235 height 34
click at [680, 265] on icon at bounding box center [679, 262] width 10 height 6
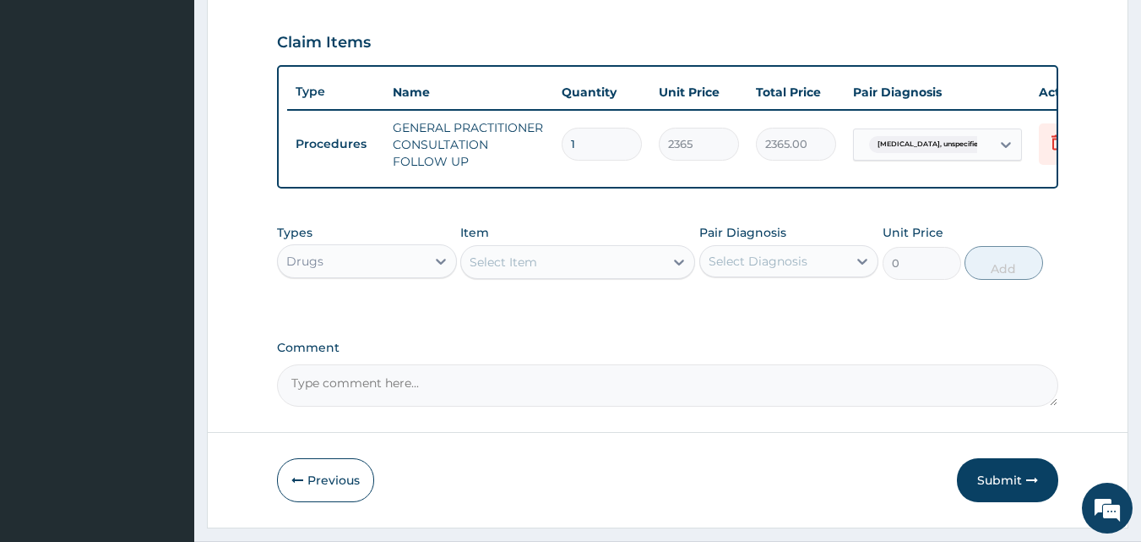
click at [680, 265] on icon at bounding box center [679, 262] width 10 height 6
click at [677, 270] on icon at bounding box center [679, 261] width 17 height 17
click at [487, 270] on div "Select Item" at bounding box center [504, 261] width 68 height 17
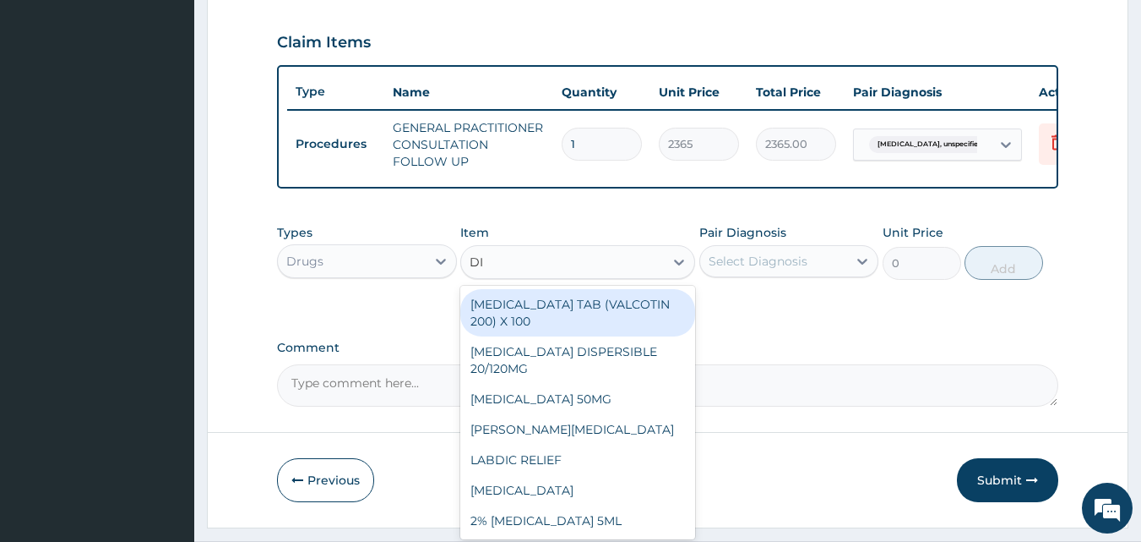
type input "DIC"
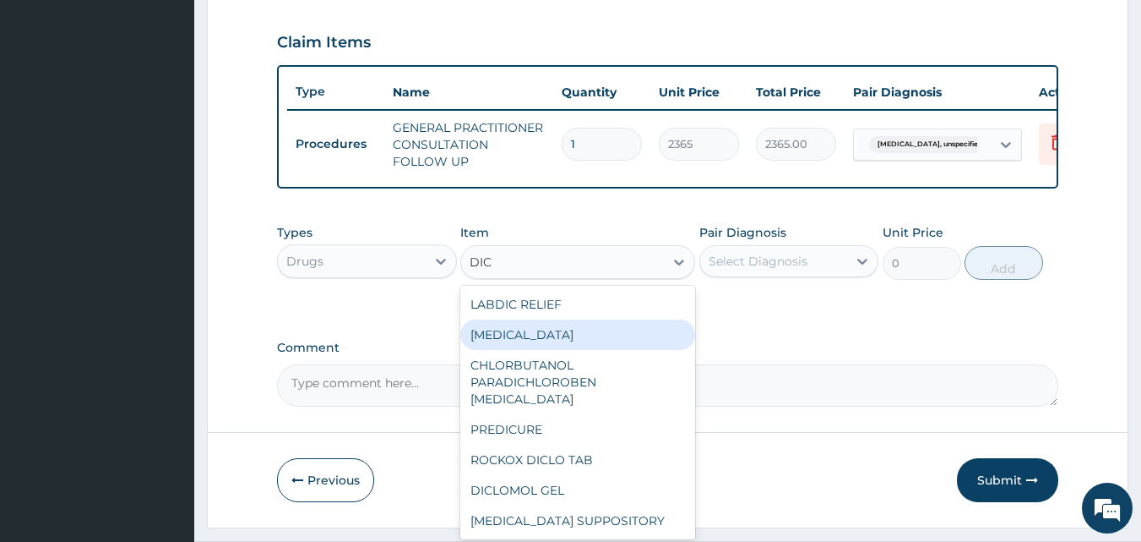
click at [595, 344] on div "DICLOFENAC" at bounding box center [577, 334] width 235 height 30
type input "591.25"
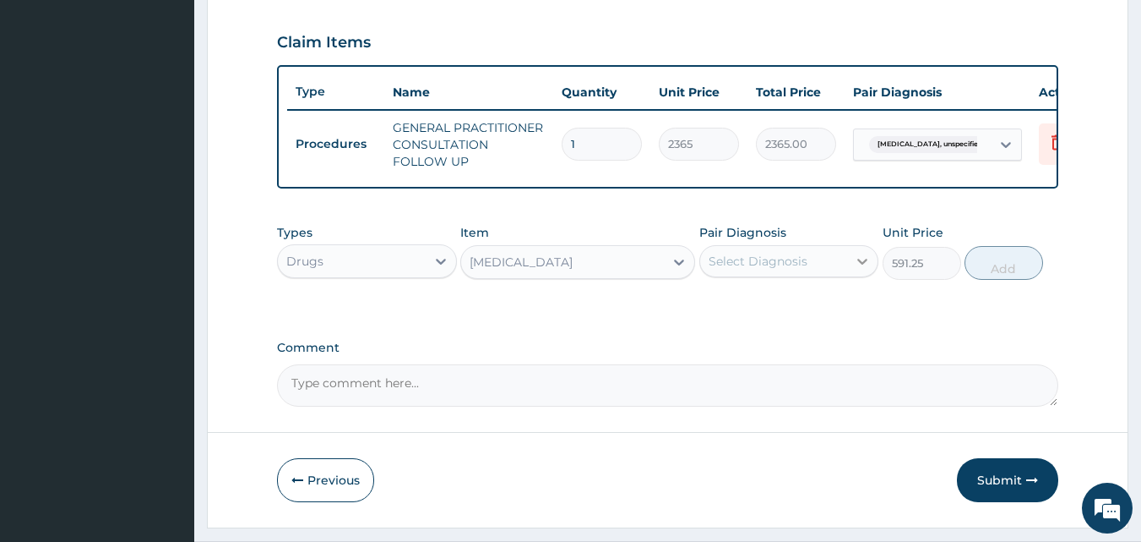
click at [863, 270] on icon at bounding box center [862, 261] width 17 height 17
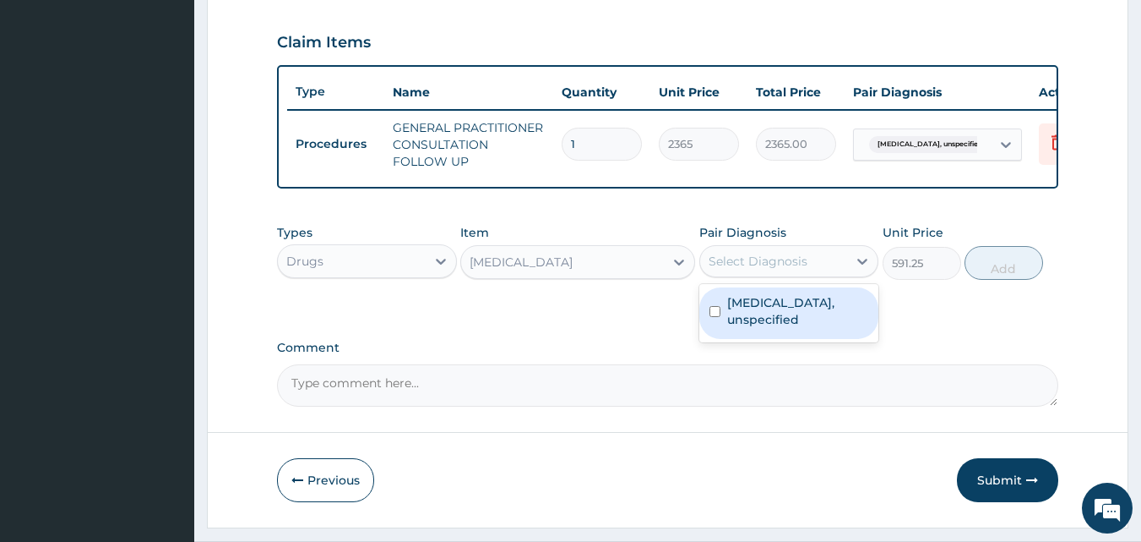
click at [717, 317] on input "checkbox" at bounding box center [715, 311] width 11 height 11
checkbox input "true"
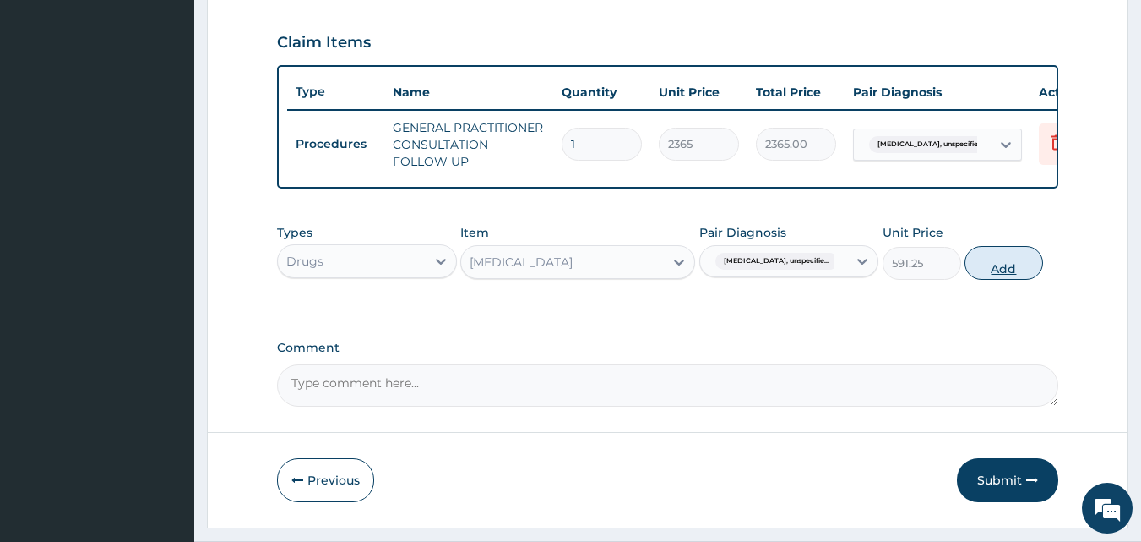
click at [1002, 280] on button "Add" at bounding box center [1004, 263] width 79 height 34
type input "0"
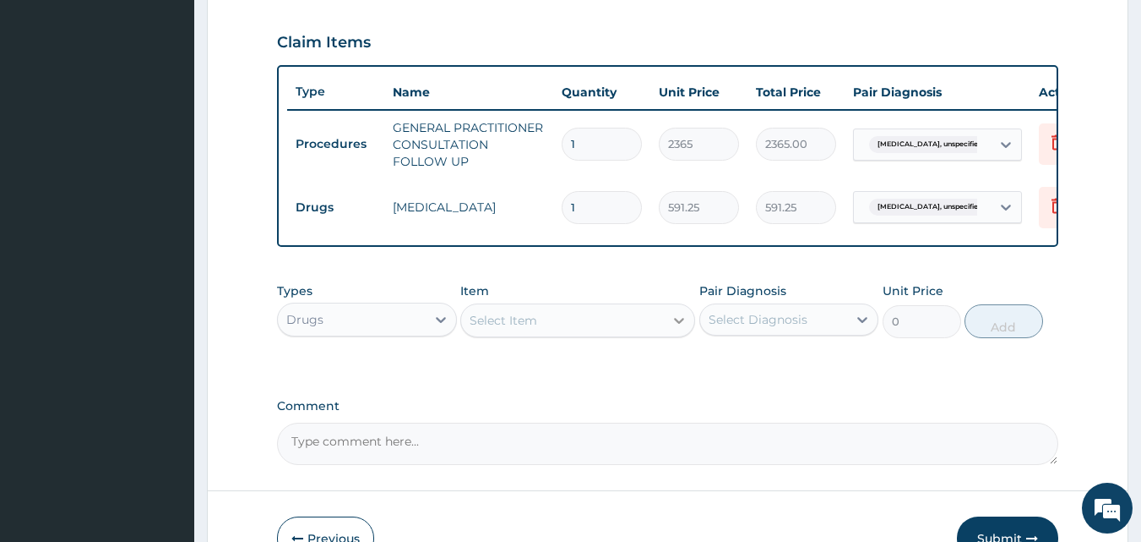
click at [678, 324] on icon at bounding box center [679, 321] width 10 height 6
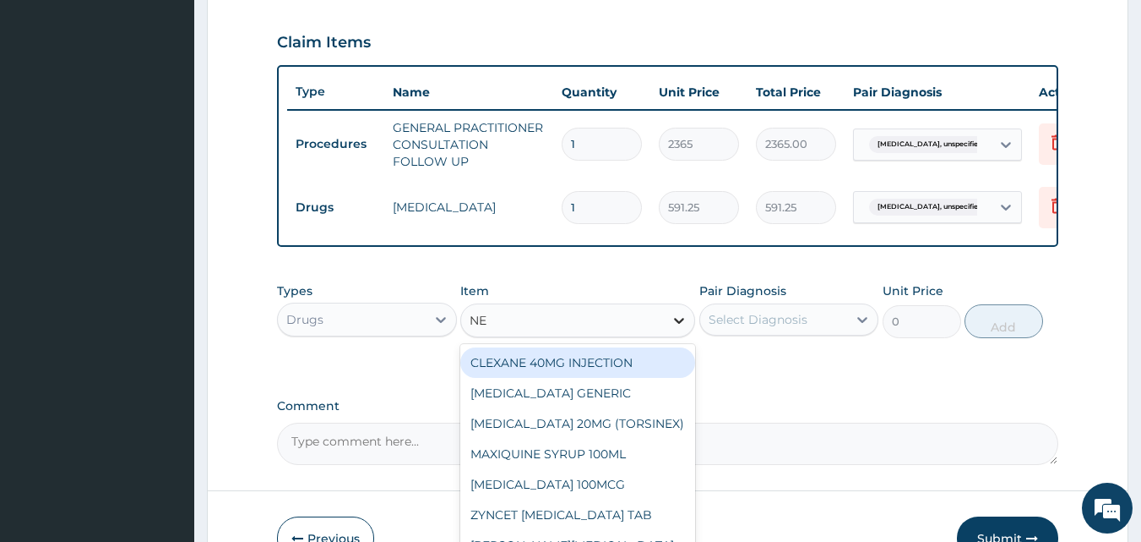
type input "NEU"
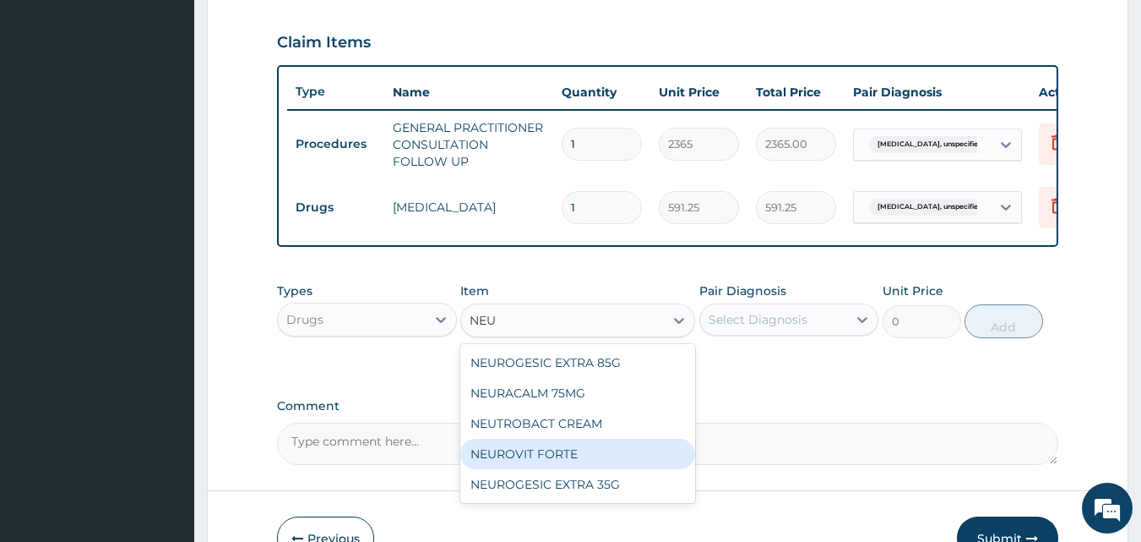
click at [658, 469] on div "NEUROVIT FORTE" at bounding box center [577, 453] width 235 height 30
type input "118.25"
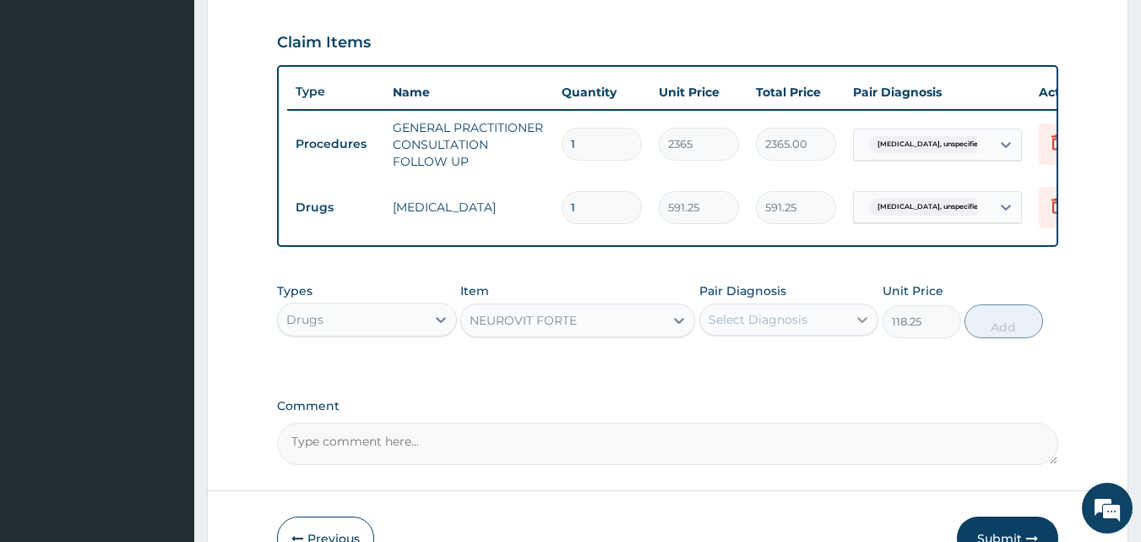
click at [862, 323] on icon at bounding box center [863, 320] width 10 height 6
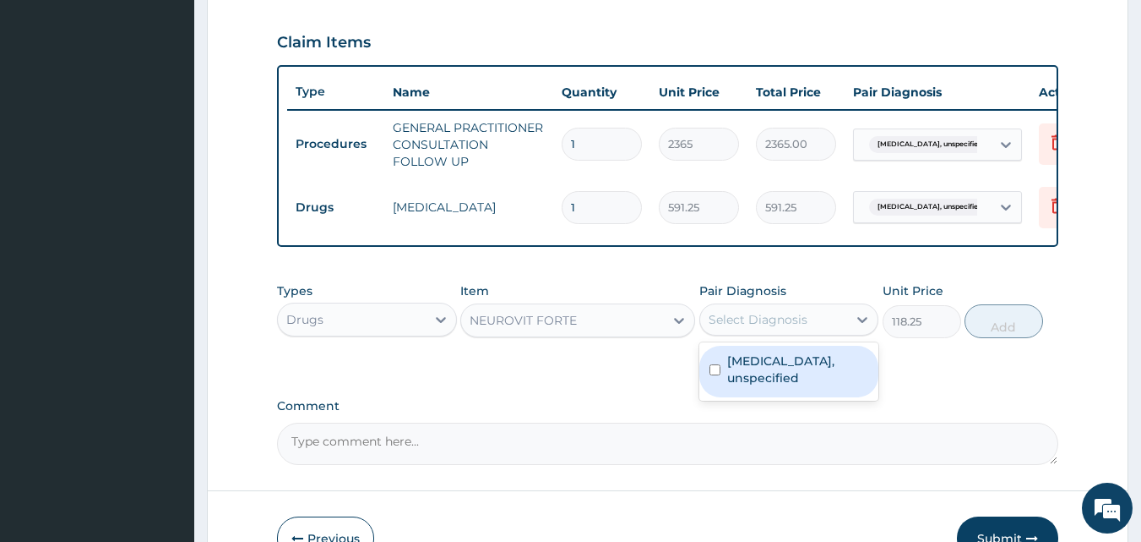
click at [718, 375] on input "checkbox" at bounding box center [715, 369] width 11 height 11
checkbox input "true"
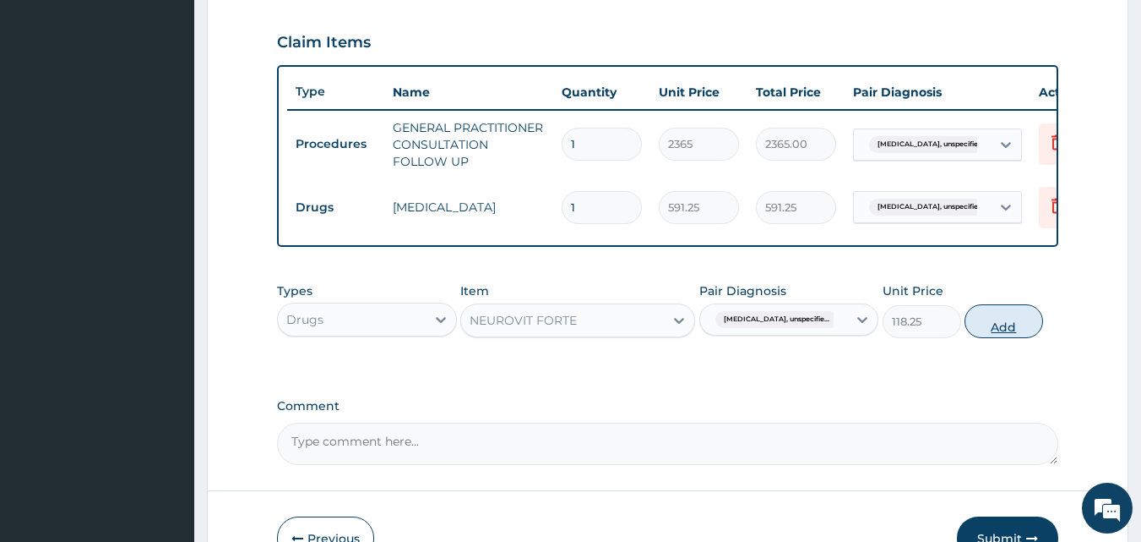
click at [1002, 338] on button "Add" at bounding box center [1004, 321] width 79 height 34
type input "0"
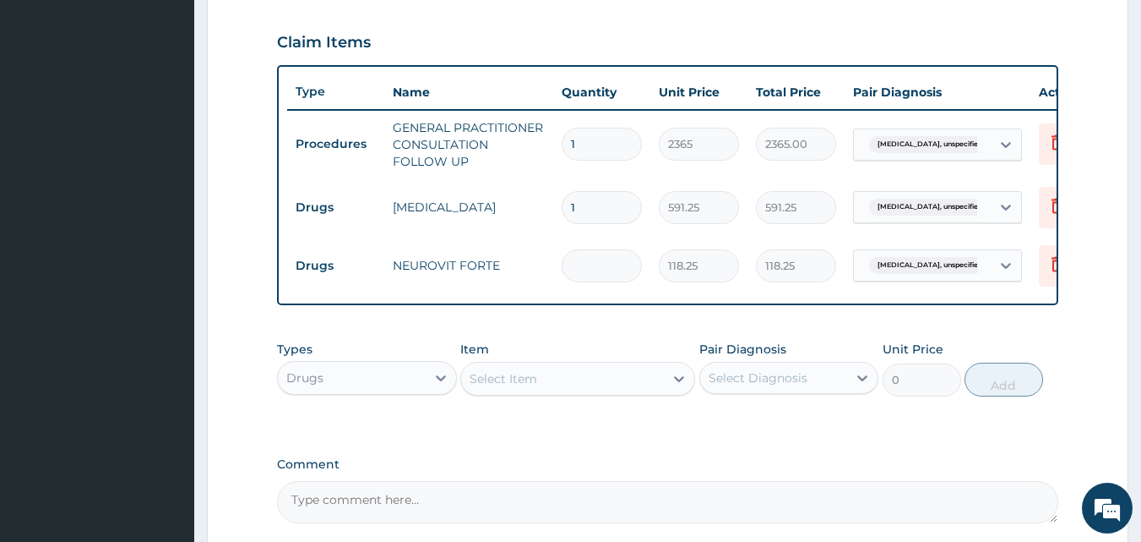
type input "0.00"
type input "5"
type input "591.25"
type input "5"
click at [677, 382] on icon at bounding box center [679, 379] width 10 height 6
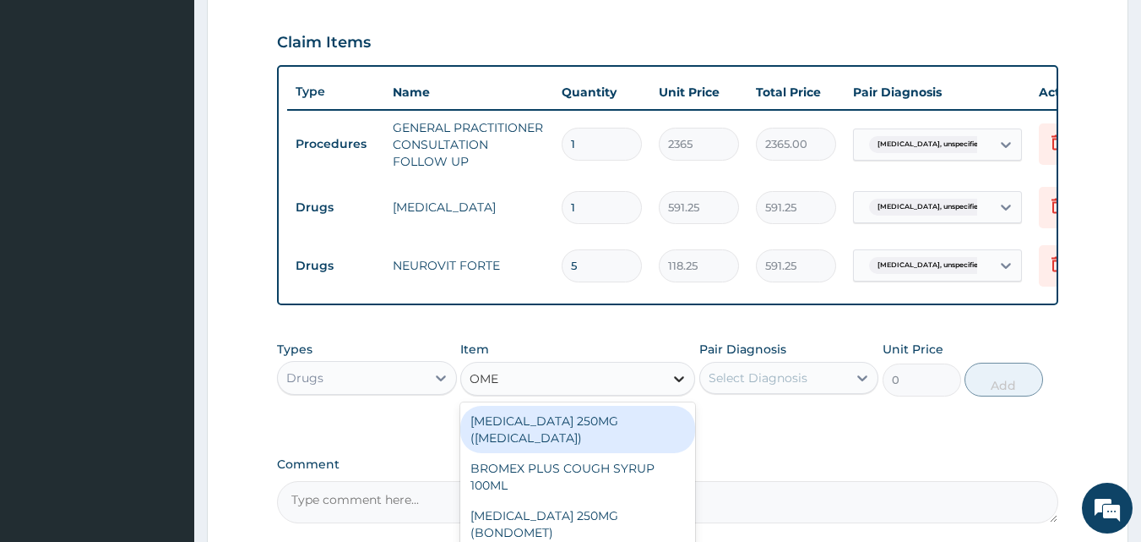
type input "OMEP"
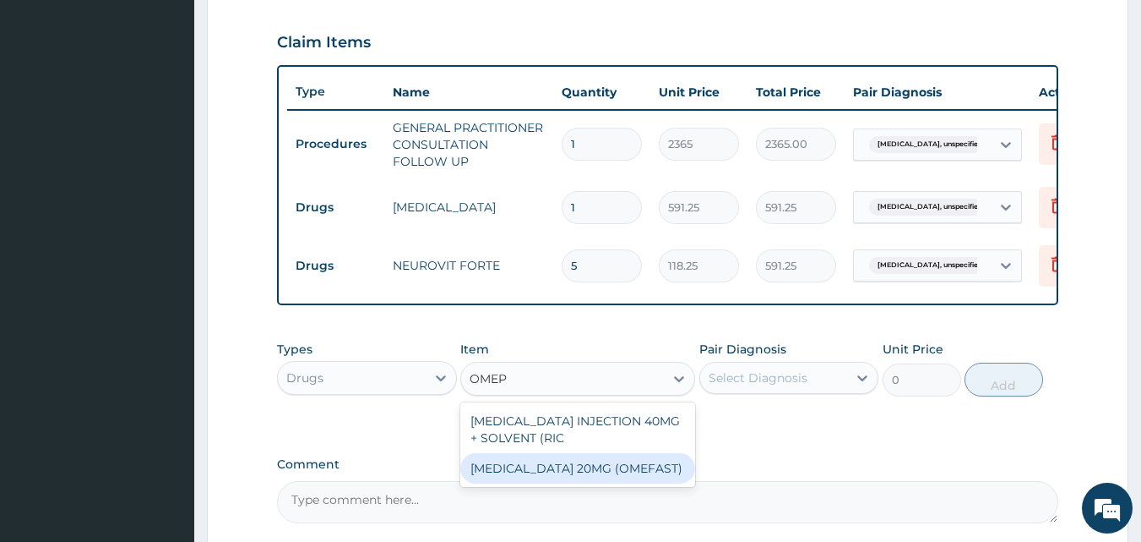
click at [657, 483] on div "[MEDICAL_DATA] 20MG (OMEFAST)" at bounding box center [577, 468] width 235 height 30
type input "82.7750015258789"
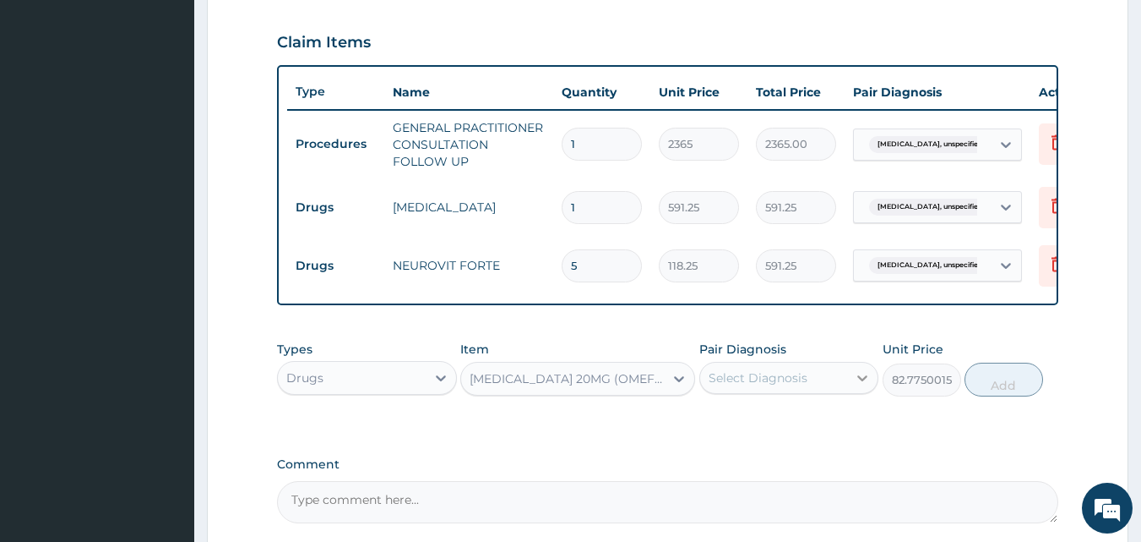
click at [859, 386] on icon at bounding box center [862, 377] width 17 height 17
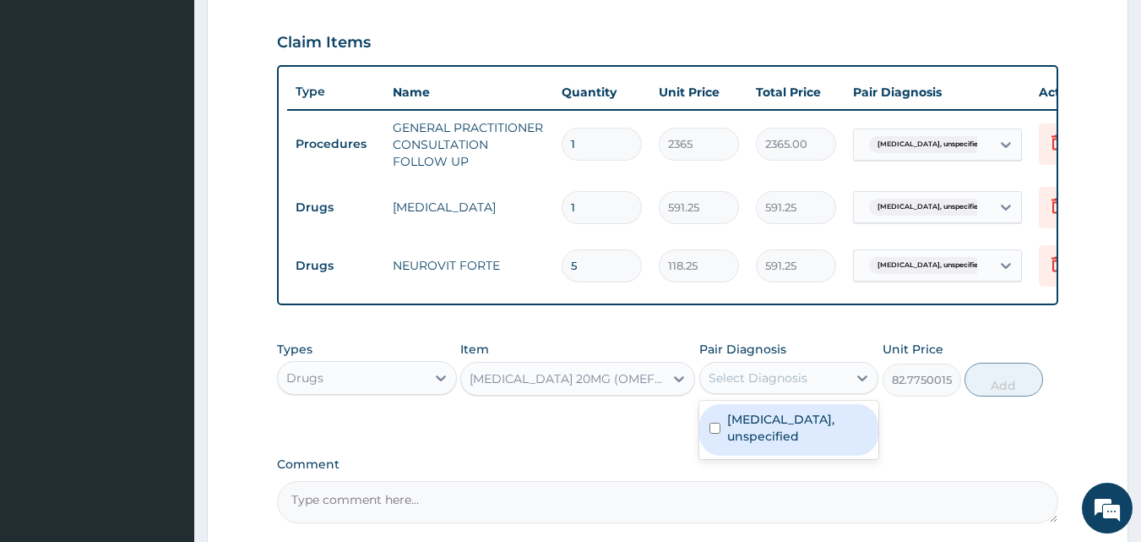
click at [720, 433] on input "checkbox" at bounding box center [715, 427] width 11 height 11
checkbox input "true"
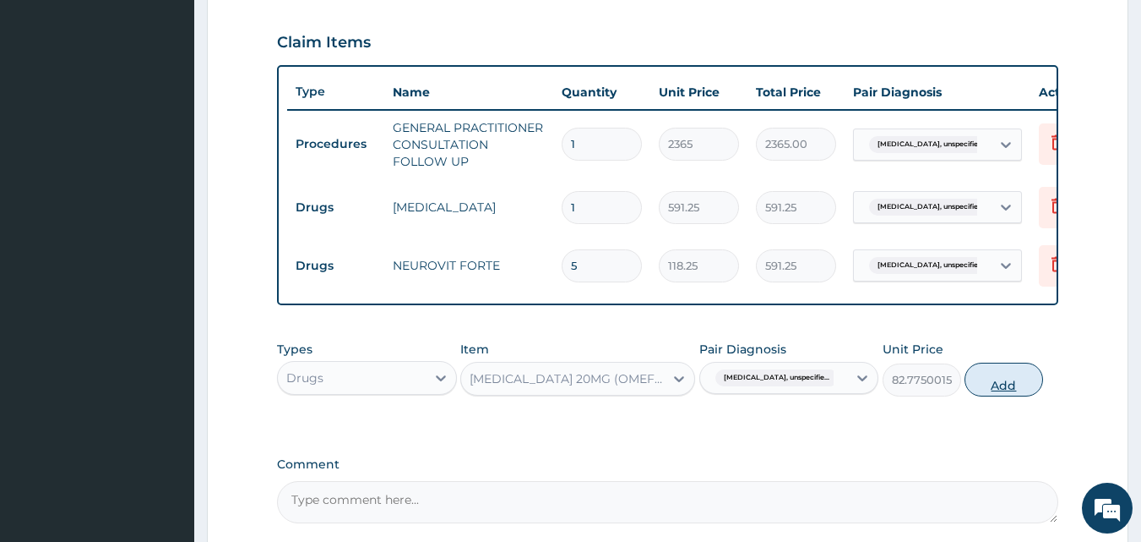
click at [1003, 396] on button "Add" at bounding box center [1004, 379] width 79 height 34
type input "0"
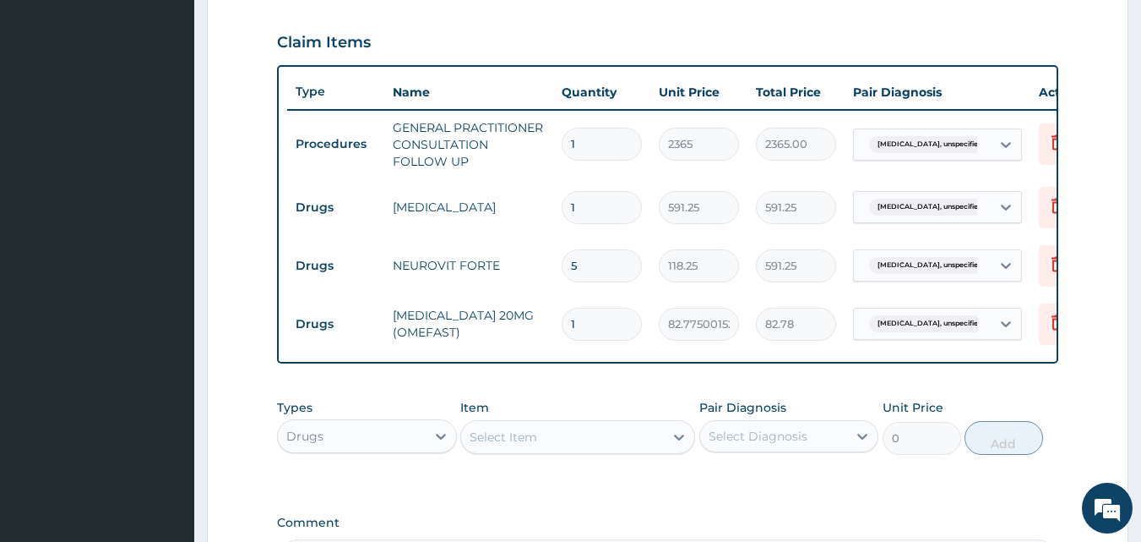
type input "0.00"
type input "2"
type input "165.55"
type input "20"
type input "1655.50"
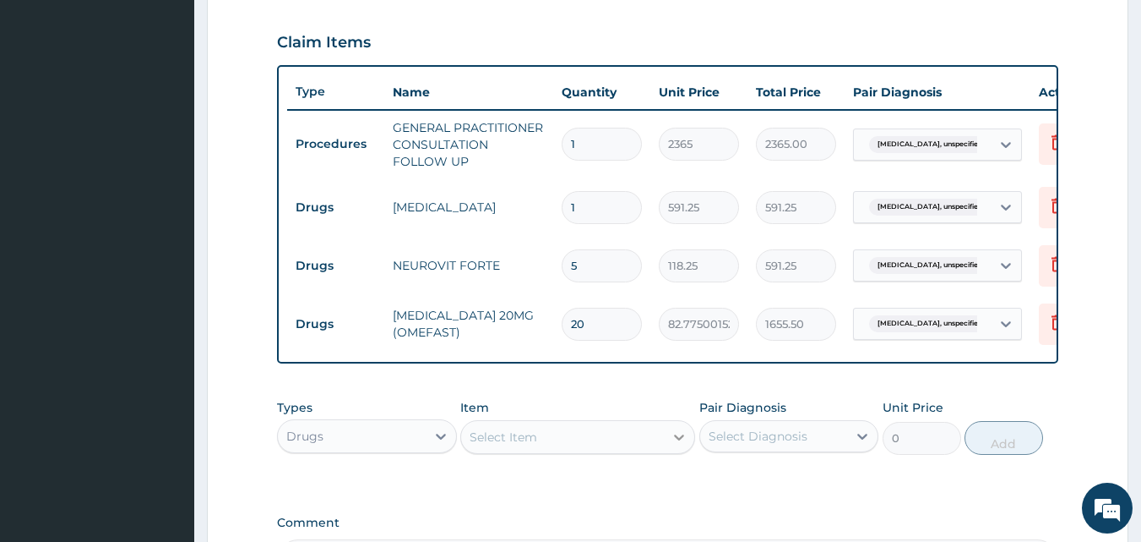
type input "20"
click at [679, 440] on icon at bounding box center [679, 437] width 10 height 6
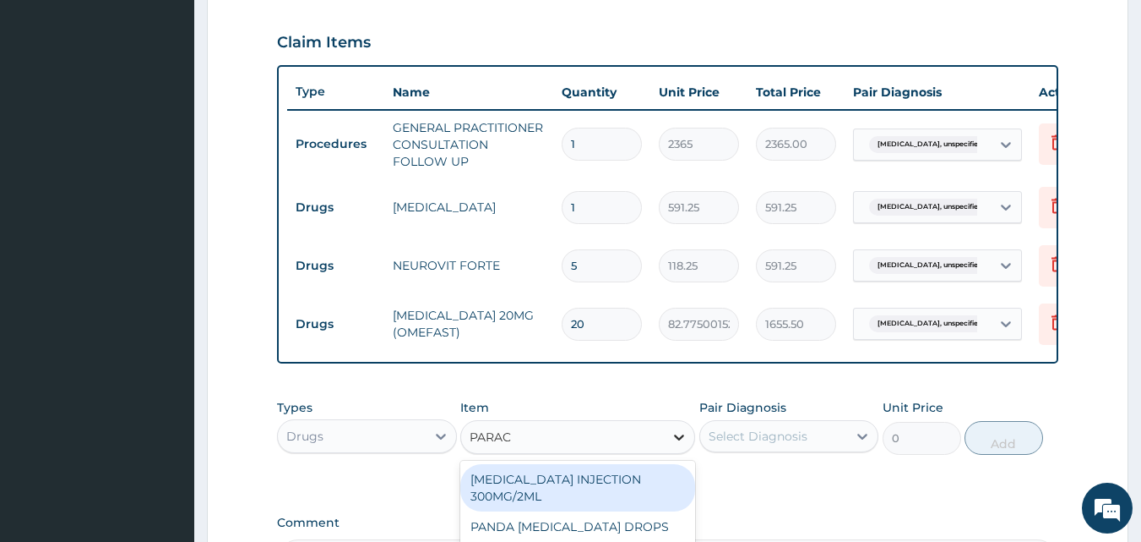
type input "PARACE"
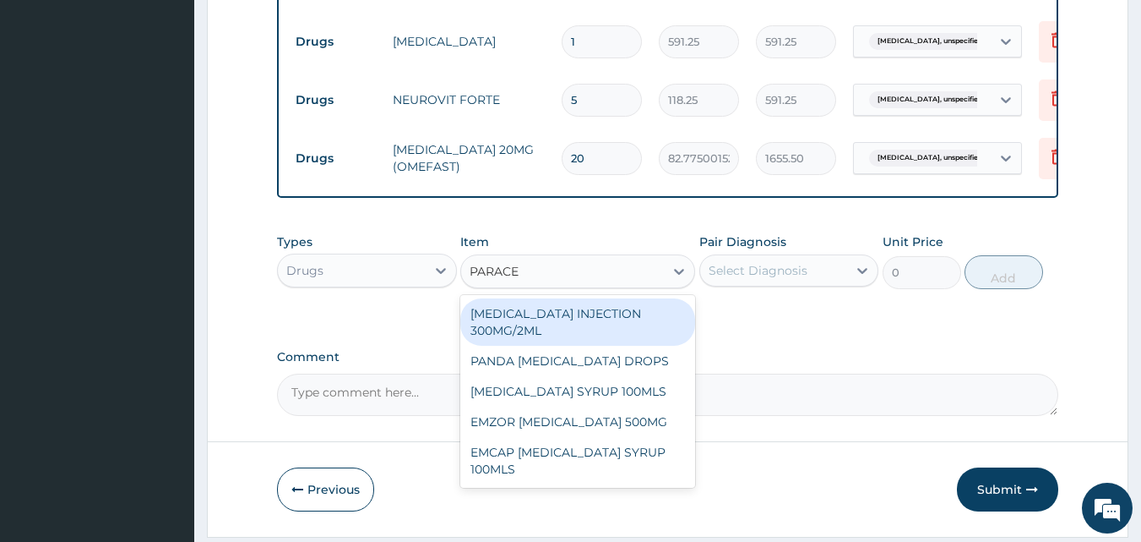
scroll to position [733, 0]
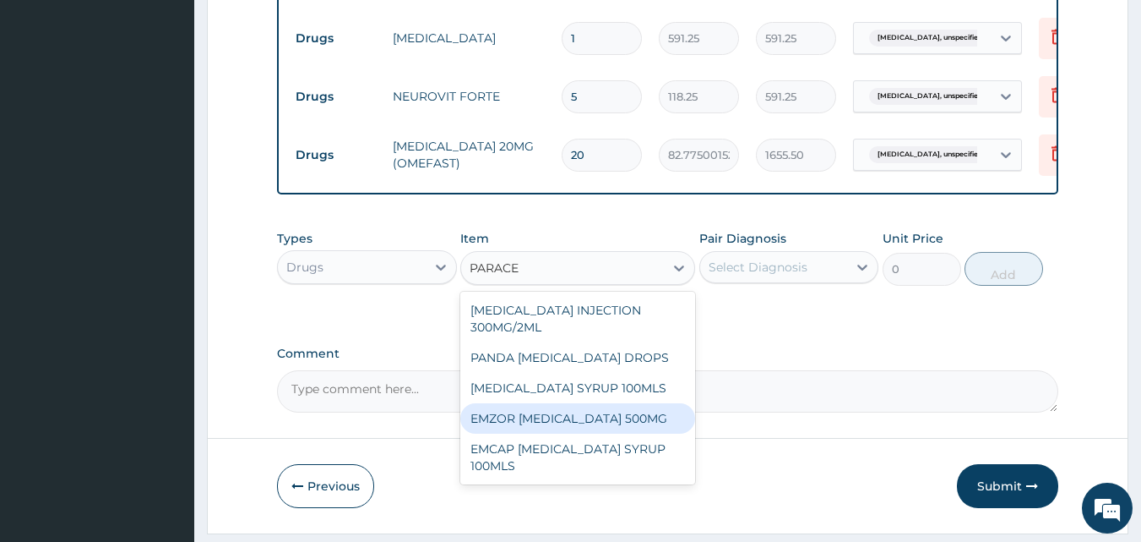
click at [655, 433] on div "EMZOR [MEDICAL_DATA] 500MG" at bounding box center [577, 418] width 235 height 30
type input "23.64999961853027"
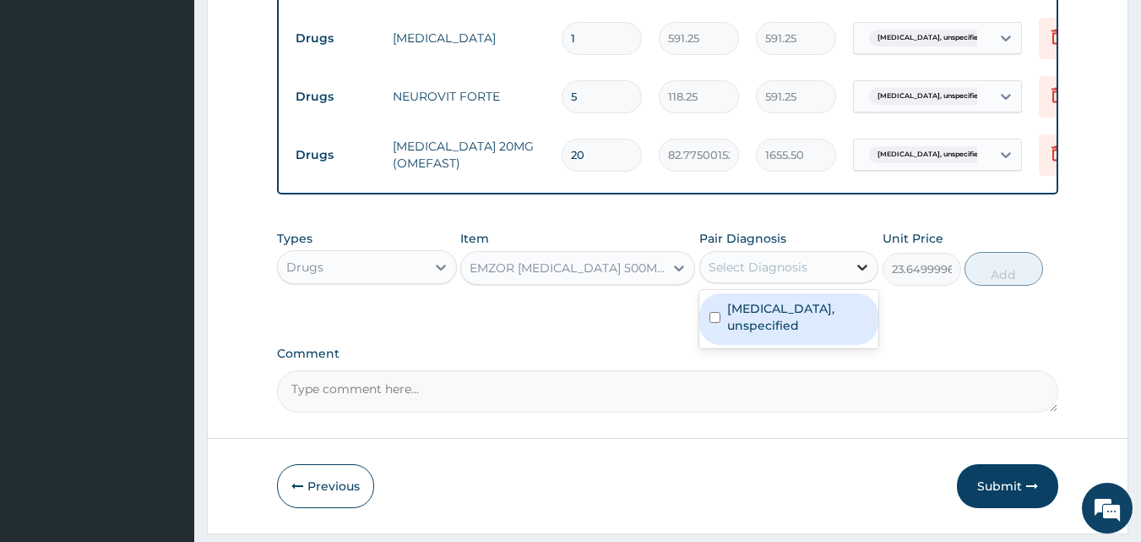
click at [863, 270] on icon at bounding box center [863, 267] width 10 height 6
click at [713, 323] on input "checkbox" at bounding box center [715, 317] width 11 height 11
checkbox input "true"
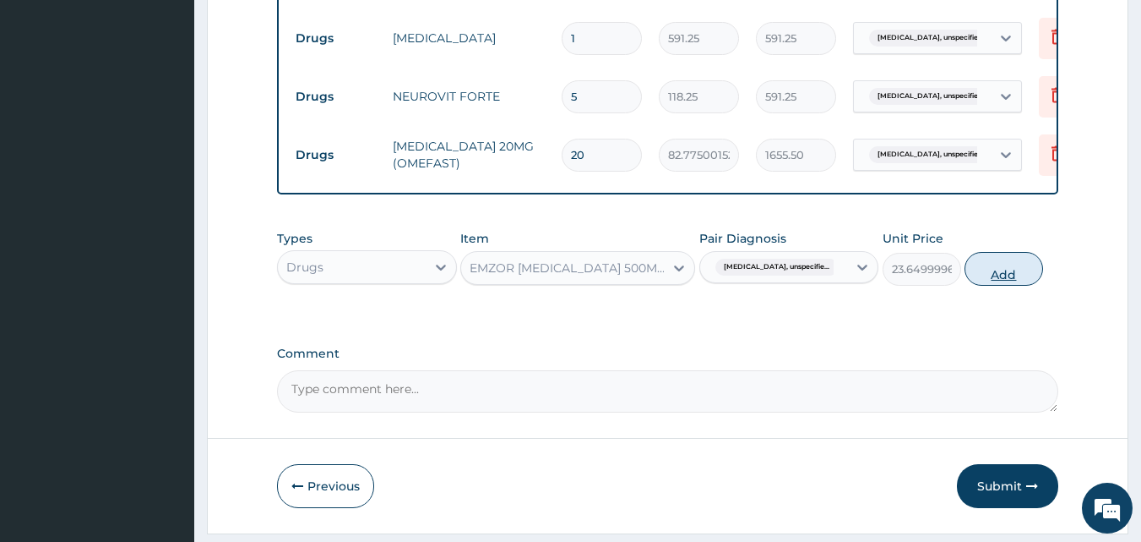
click at [993, 286] on button "Add" at bounding box center [1004, 269] width 79 height 34
type input "0"
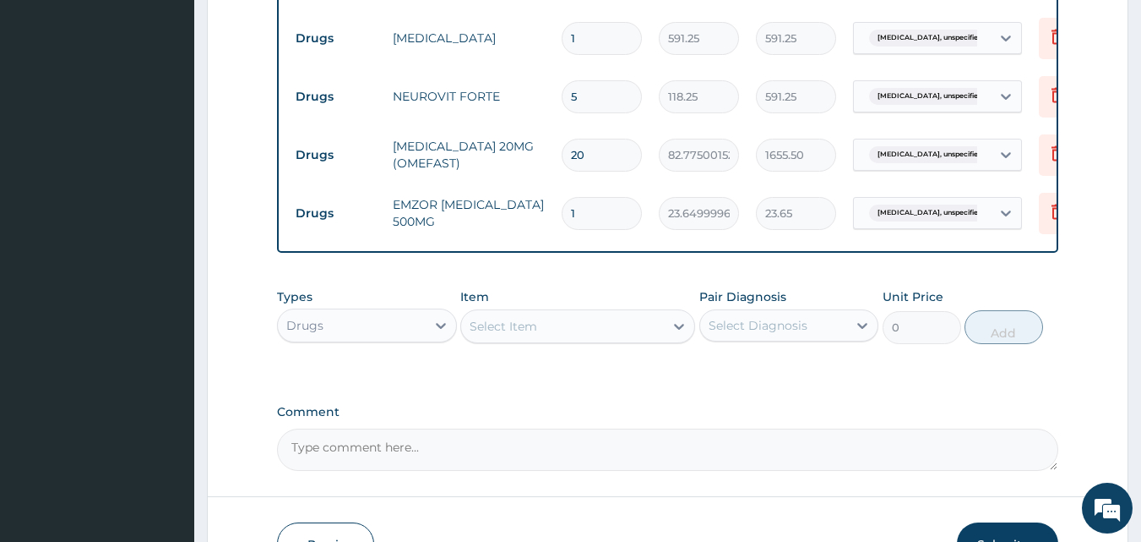
type input "18"
type input "425.70"
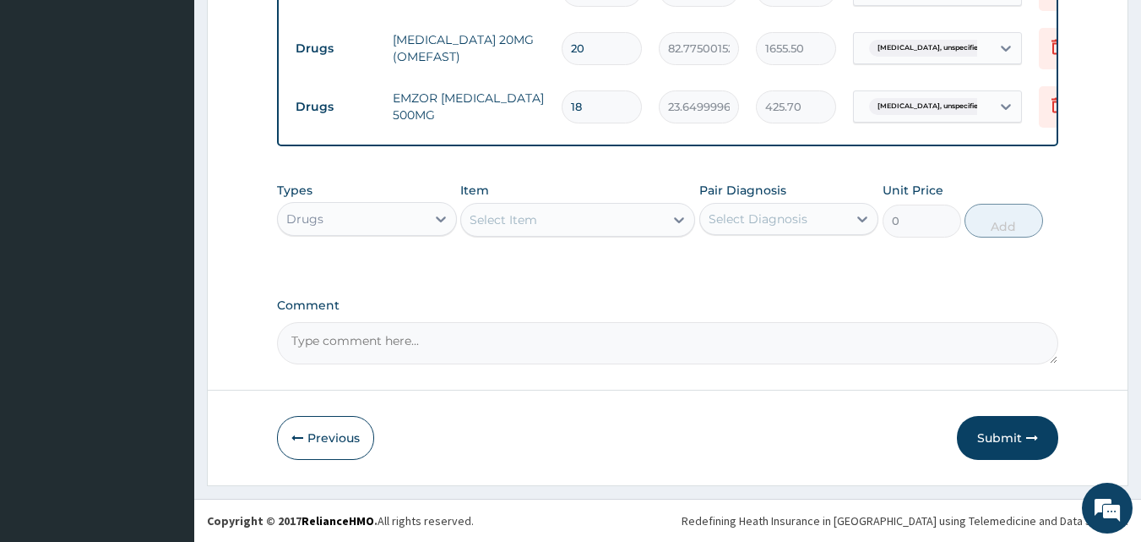
scroll to position [852, 0]
type input "18"
click at [1000, 443] on button "Submit" at bounding box center [1007, 438] width 101 height 44
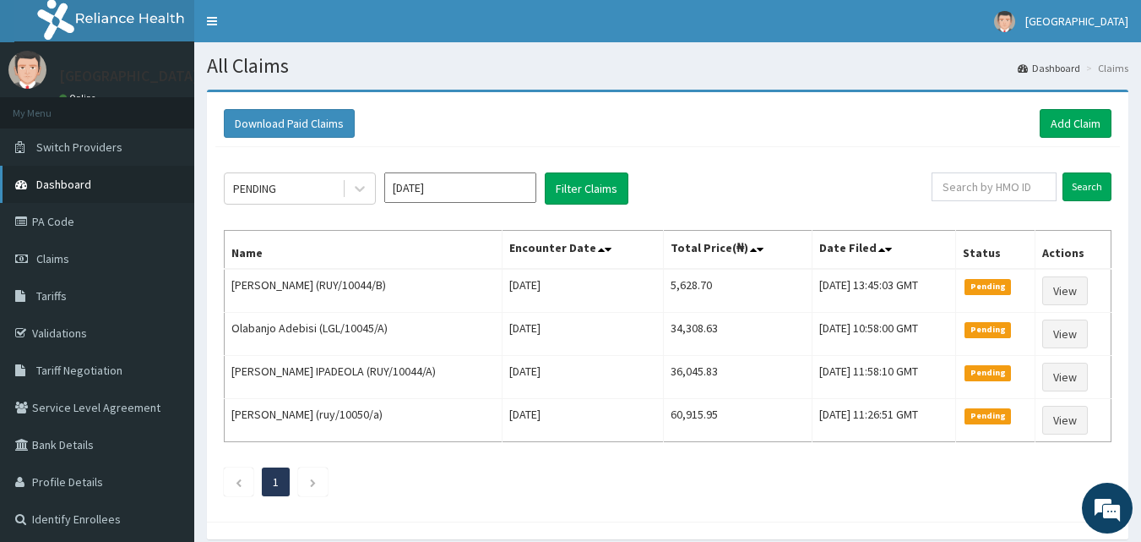
click at [75, 186] on span "Dashboard" at bounding box center [63, 184] width 55 height 15
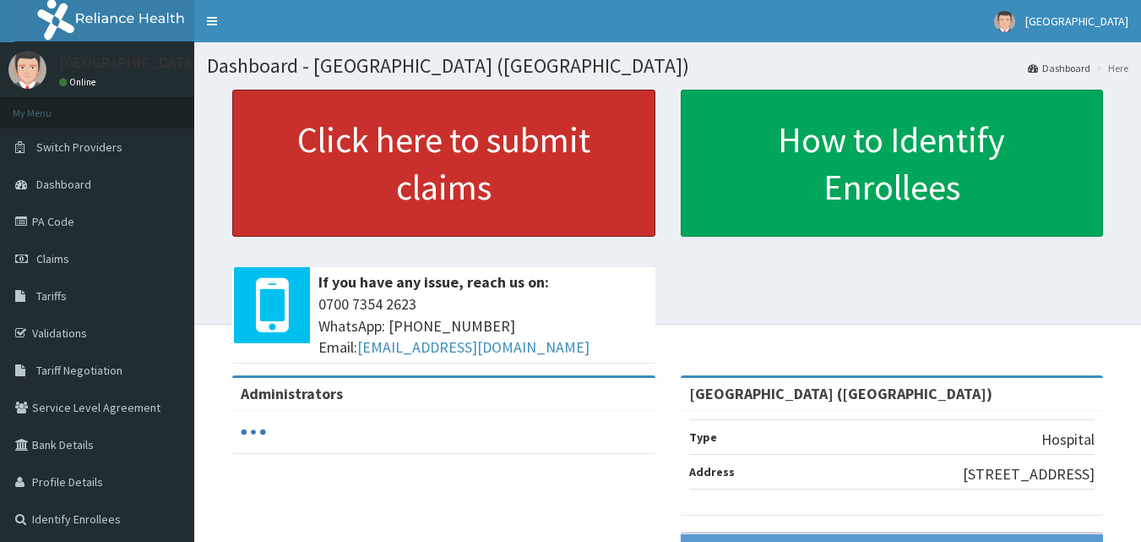
click at [299, 199] on link "Click here to submit claims" at bounding box center [443, 163] width 423 height 147
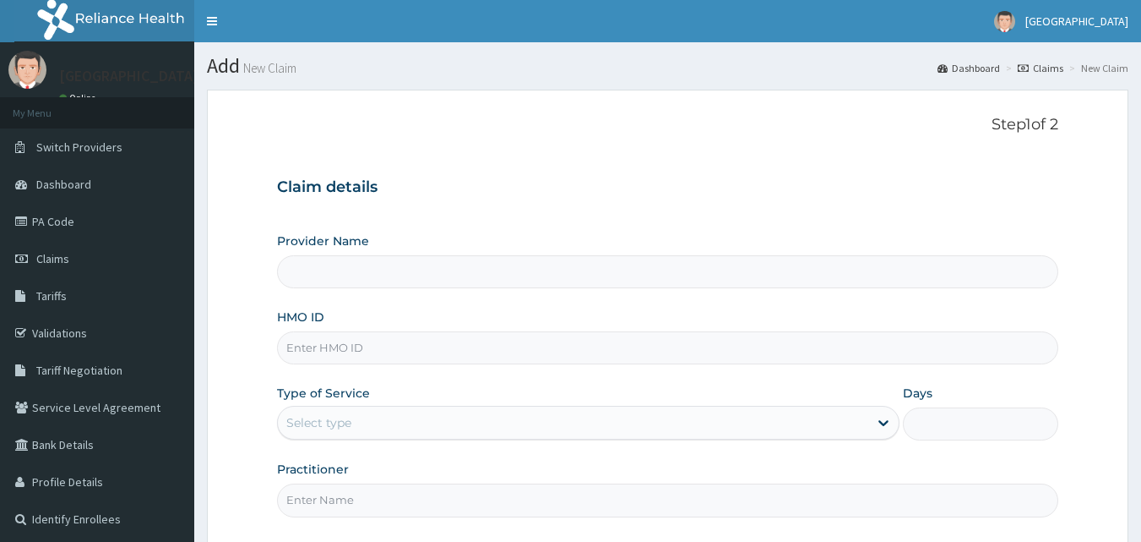
type input "[GEOGRAPHIC_DATA] ([GEOGRAPHIC_DATA])"
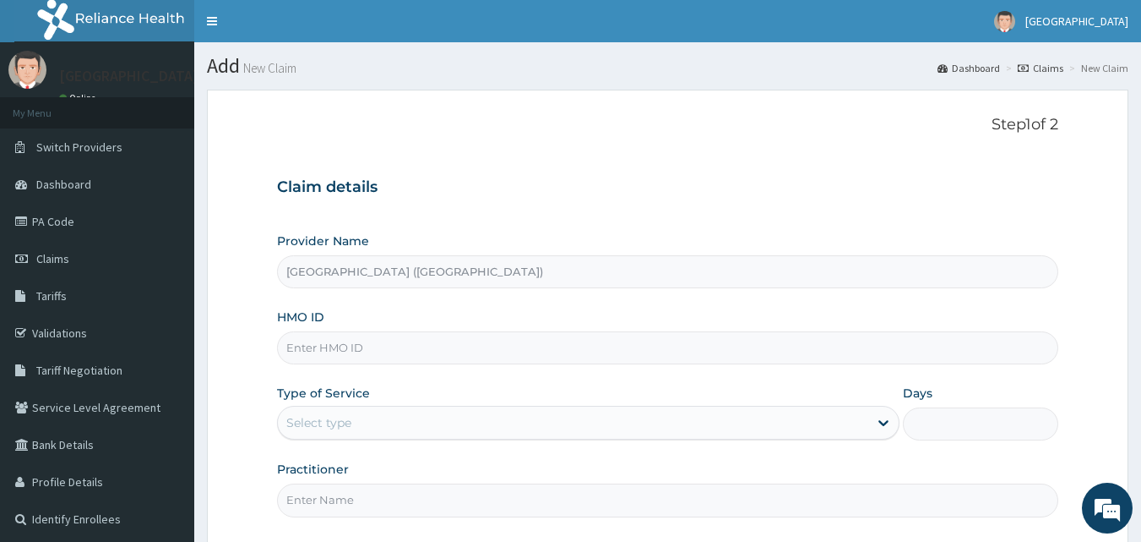
click at [324, 342] on input "HMO ID" at bounding box center [668, 347] width 782 height 33
type input "RUY/10053/A"
click at [882, 425] on icon at bounding box center [883, 422] width 17 height 17
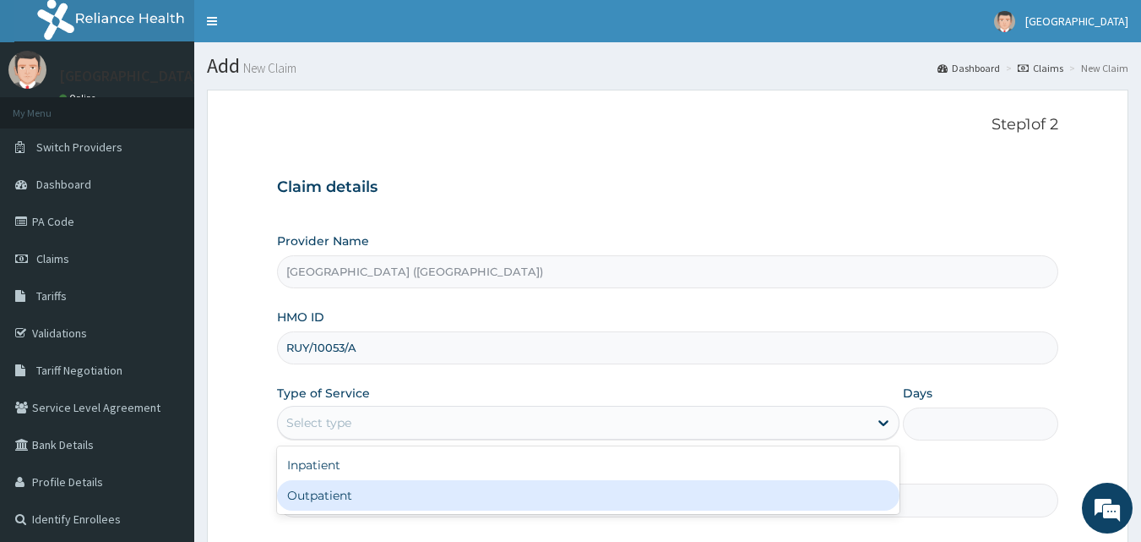
click at [870, 492] on div "Outpatient" at bounding box center [588, 495] width 623 height 30
type input "1"
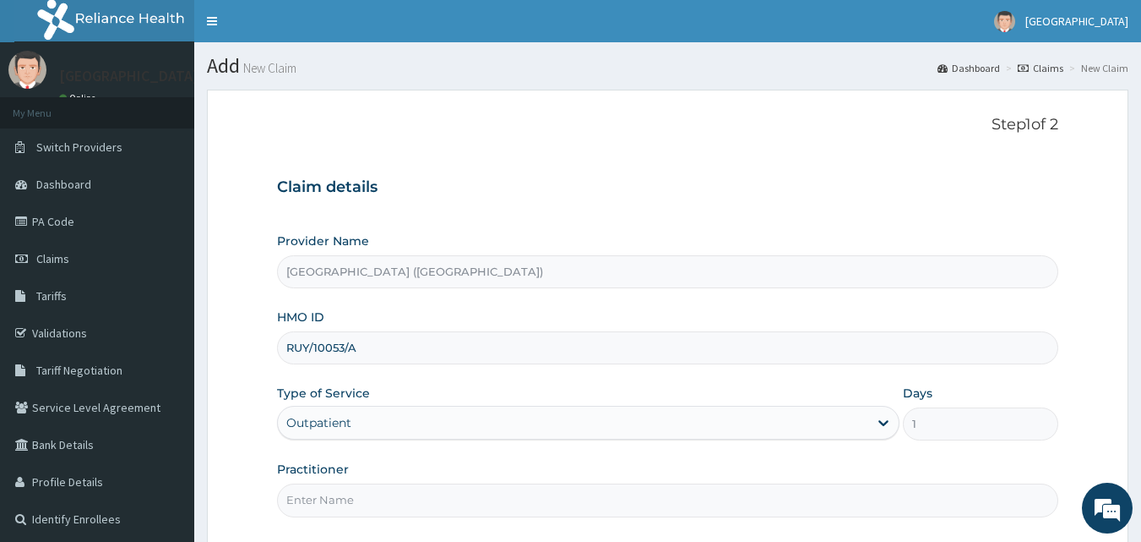
click at [561, 500] on input "Practitioner" at bounding box center [668, 499] width 782 height 33
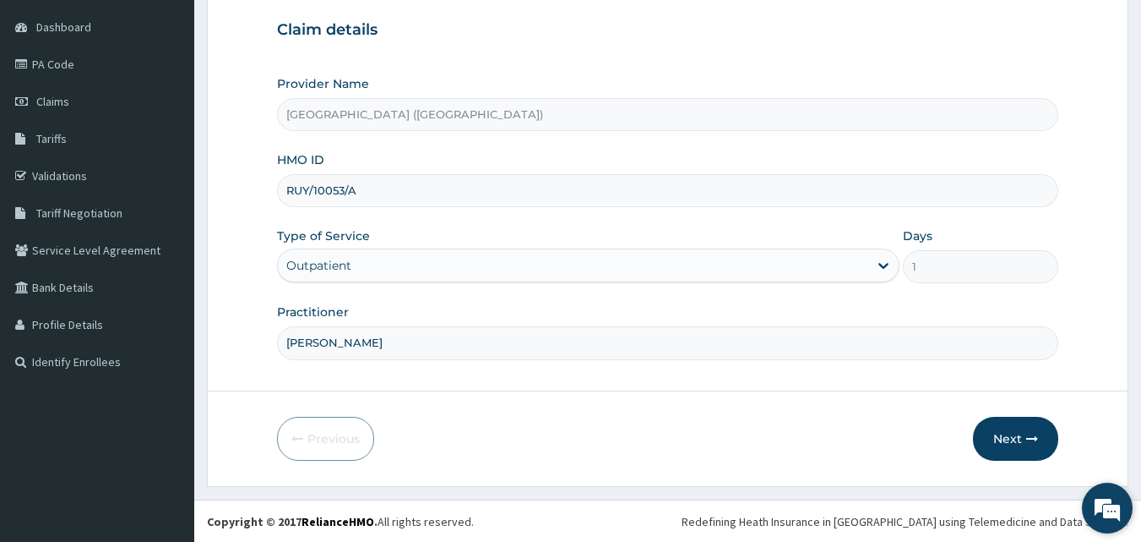
scroll to position [158, 0]
type input "[PERSON_NAME]"
click at [1009, 438] on button "Next" at bounding box center [1015, 438] width 85 height 44
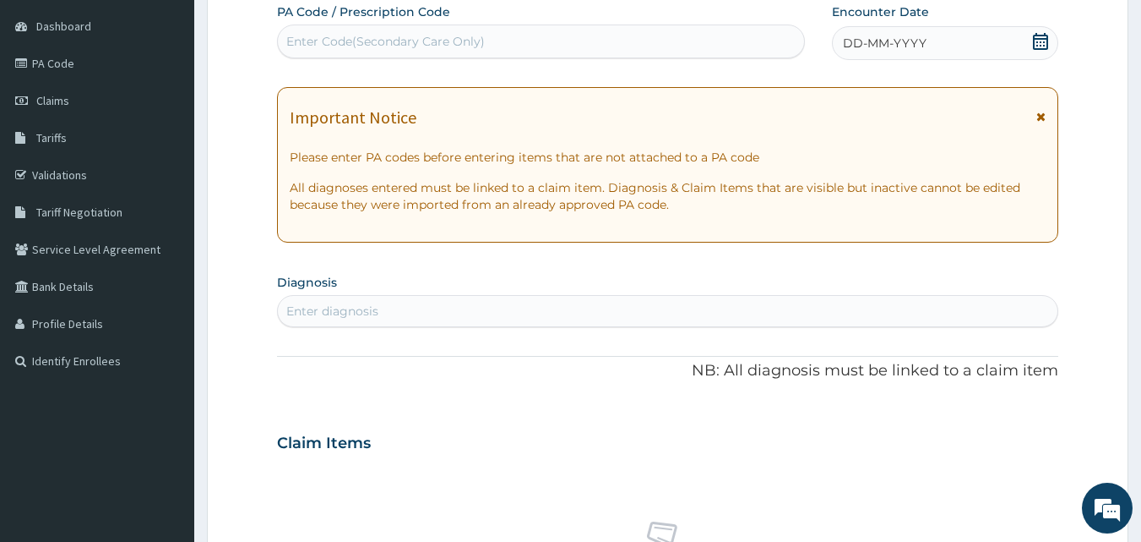
click at [1043, 45] on icon at bounding box center [1040, 41] width 17 height 17
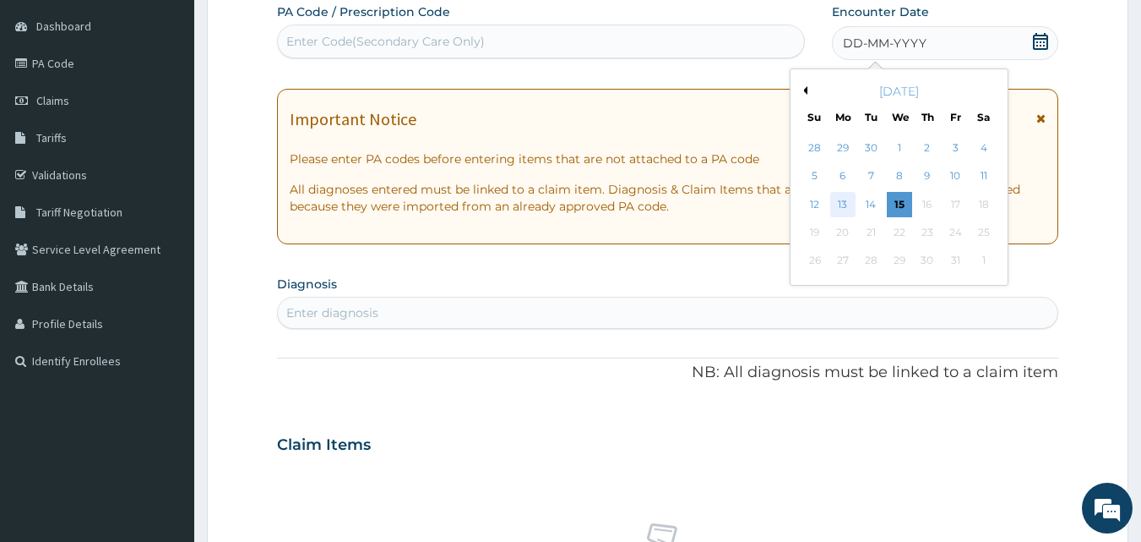
click at [845, 206] on div "13" at bounding box center [843, 204] width 25 height 25
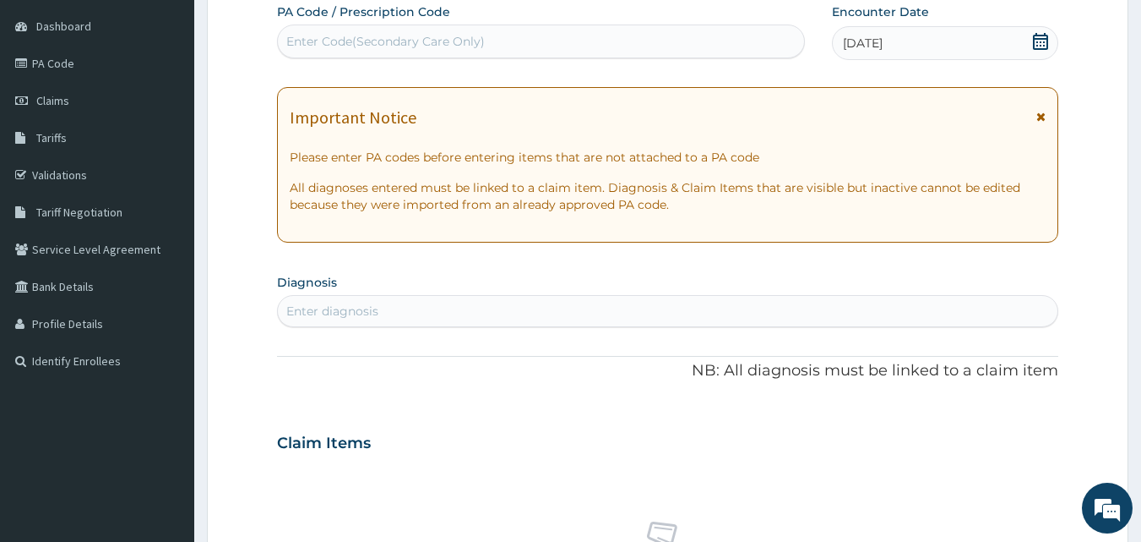
click at [505, 313] on div "Enter diagnosis" at bounding box center [668, 310] width 781 height 27
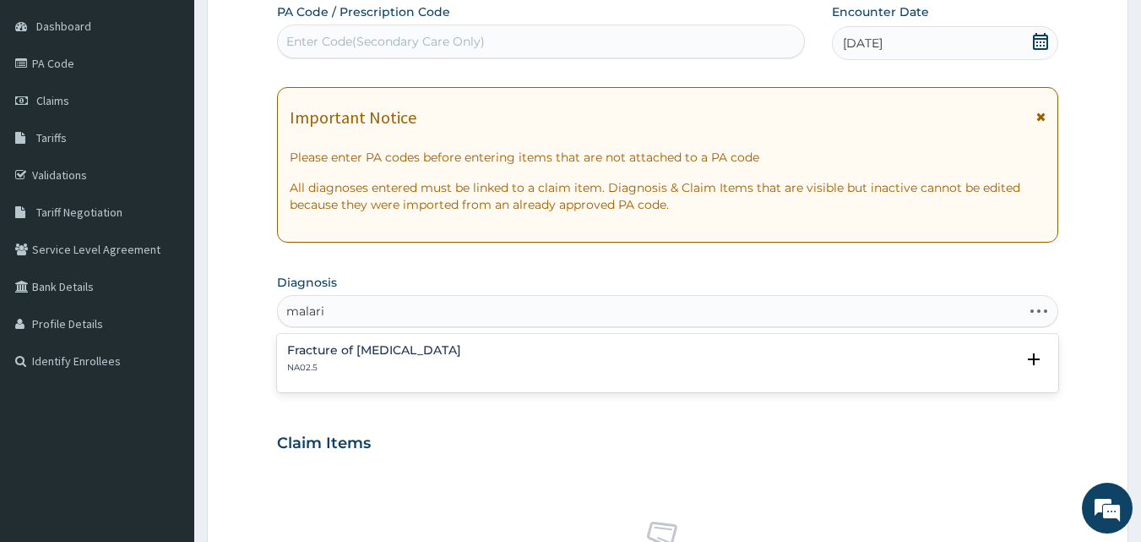
type input "[MEDICAL_DATA]"
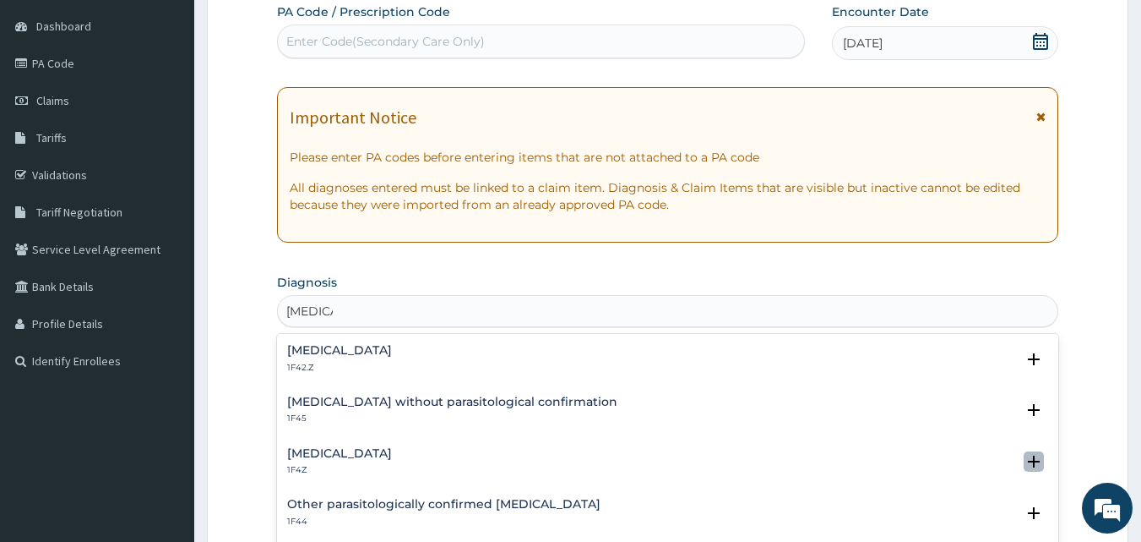
click at [1028, 459] on icon "open select status" at bounding box center [1034, 461] width 12 height 12
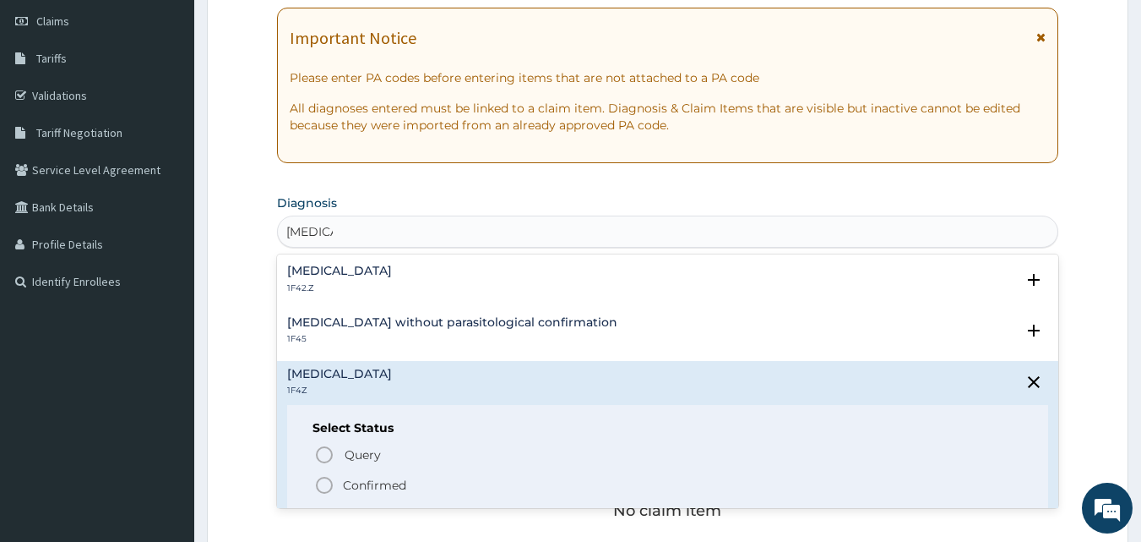
scroll to position [259, 0]
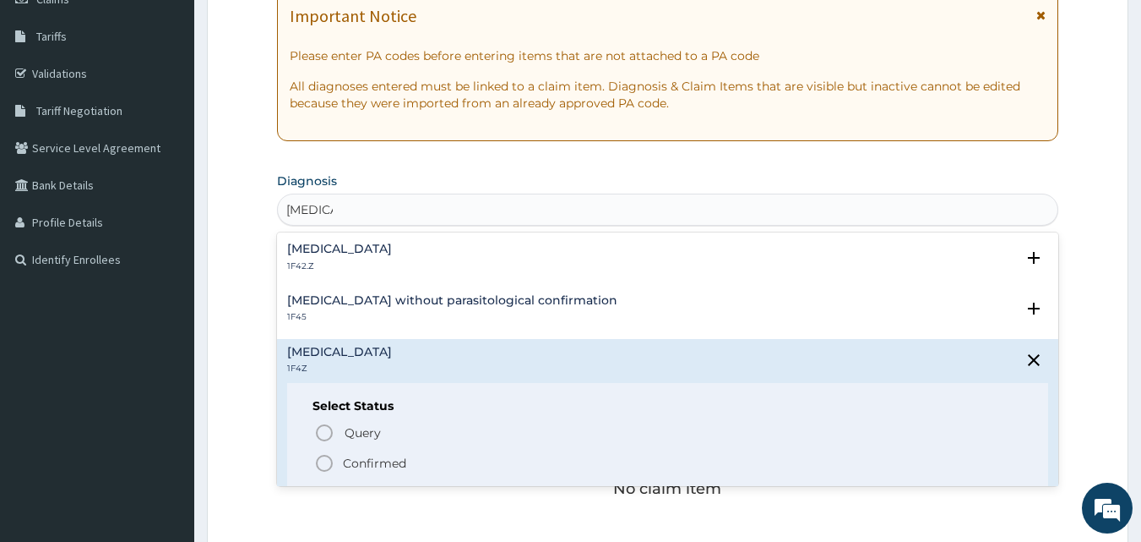
click at [322, 461] on icon "status option filled" at bounding box center [324, 463] width 20 height 20
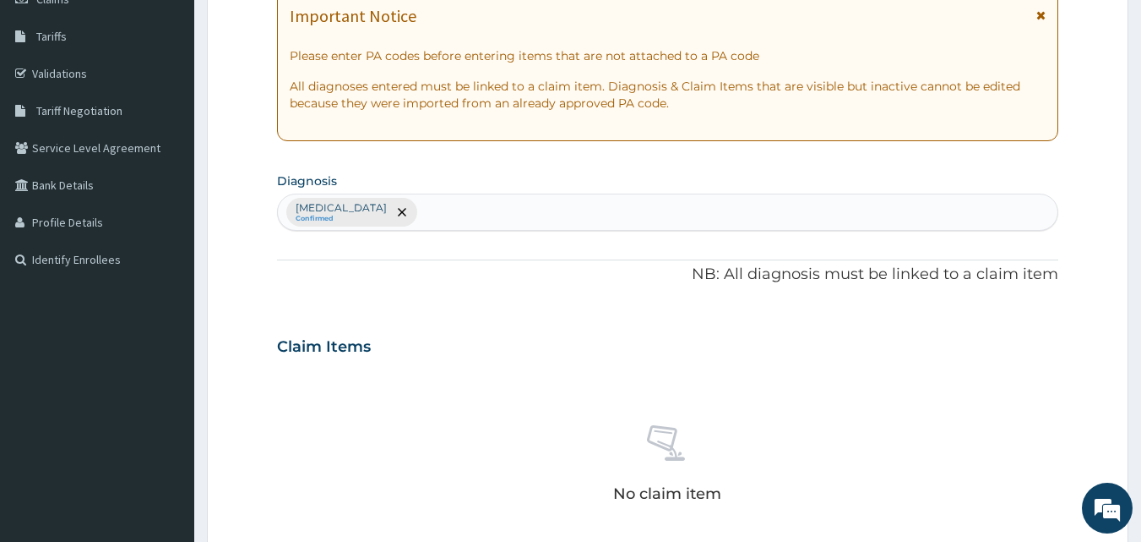
click at [422, 213] on input "text" at bounding box center [422, 212] width 2 height 17
type input "[MEDICAL_DATA]"
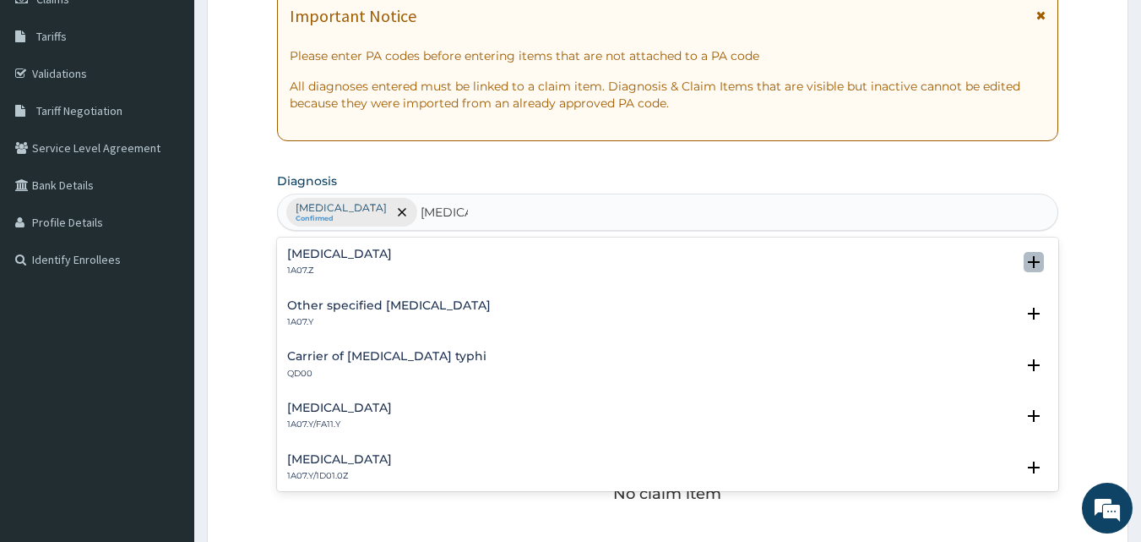
click at [1028, 261] on icon "open select status" at bounding box center [1034, 262] width 12 height 12
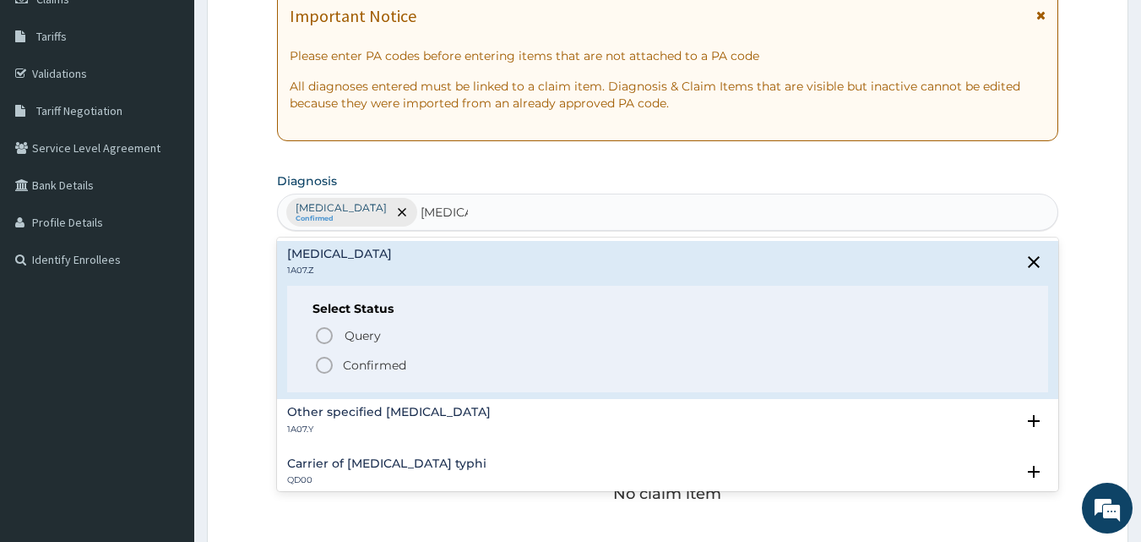
click at [323, 362] on icon "status option filled" at bounding box center [324, 365] width 20 height 20
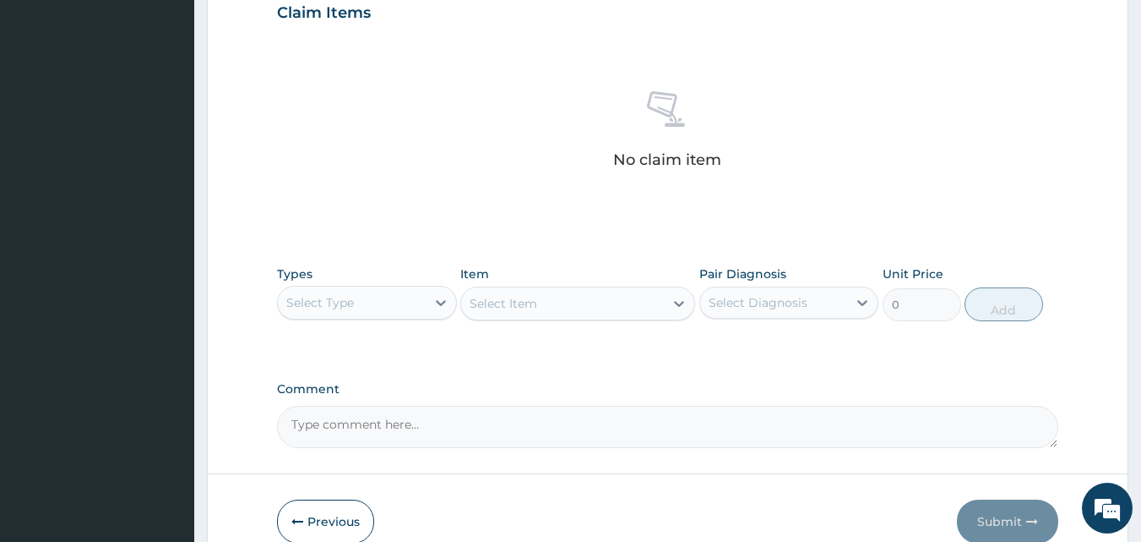
scroll to position [597, 0]
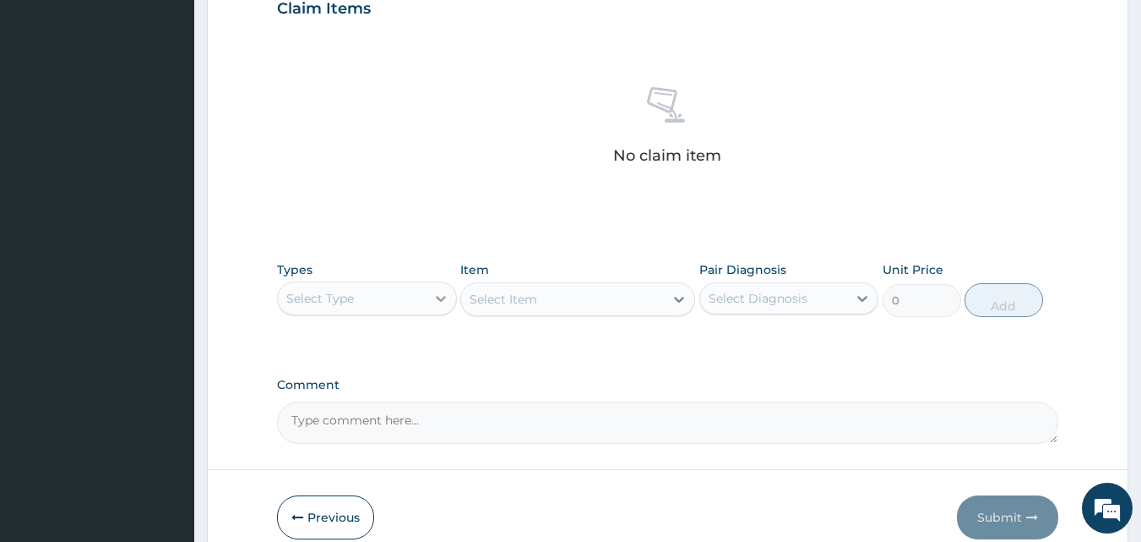
click at [440, 298] on icon at bounding box center [441, 298] width 17 height 17
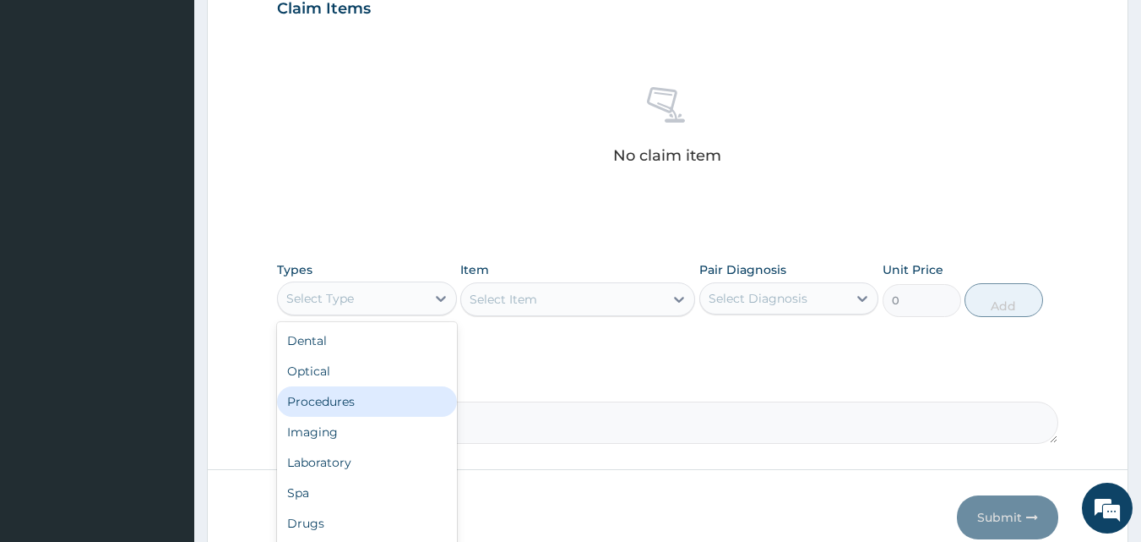
click at [387, 400] on div "Procedures" at bounding box center [367, 401] width 180 height 30
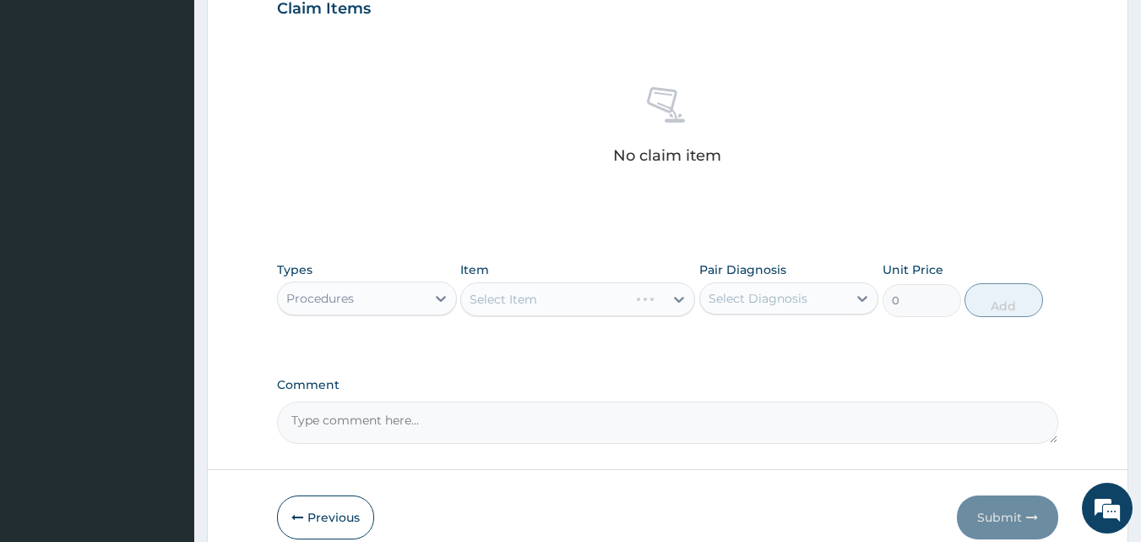
click at [680, 300] on div "Select Item" at bounding box center [577, 299] width 235 height 34
click at [678, 301] on div "Select Item" at bounding box center [577, 299] width 235 height 34
click at [659, 261] on div "Item Select Item" at bounding box center [577, 289] width 235 height 56
click at [678, 298] on div "Select Item" at bounding box center [577, 299] width 235 height 34
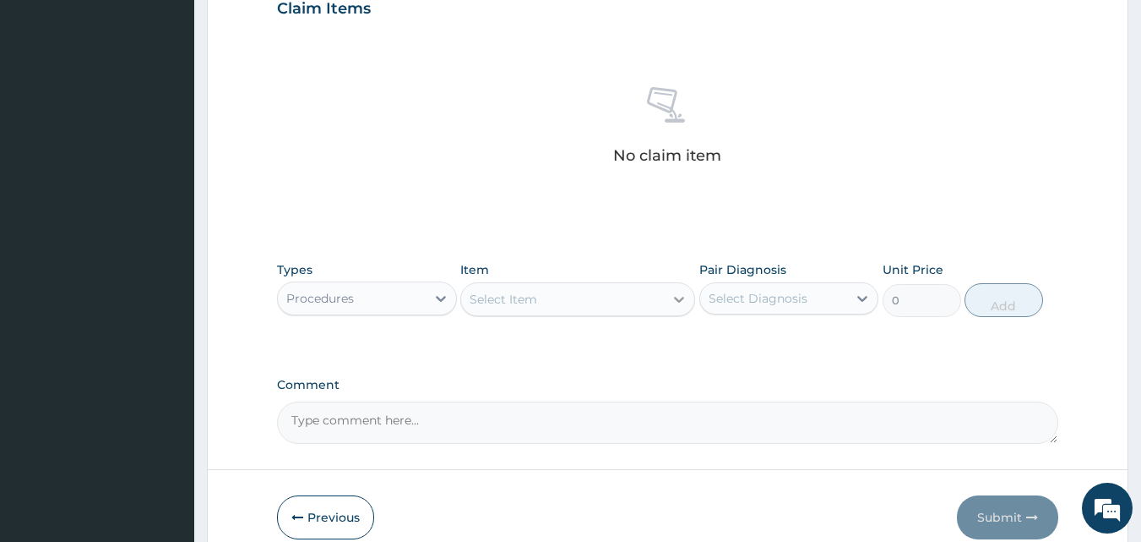
click at [678, 298] on icon at bounding box center [679, 299] width 17 height 17
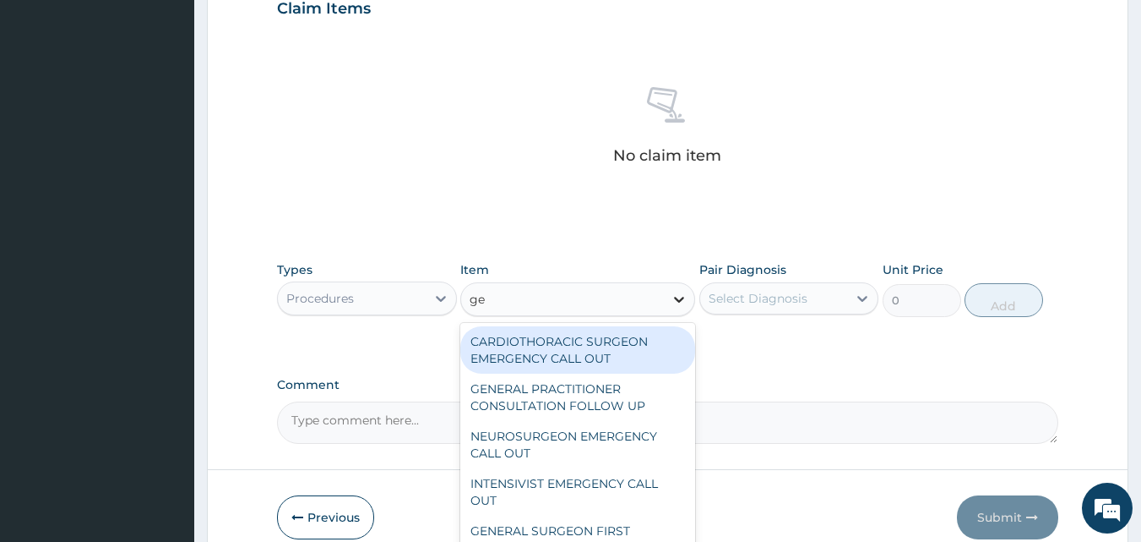
type input "g"
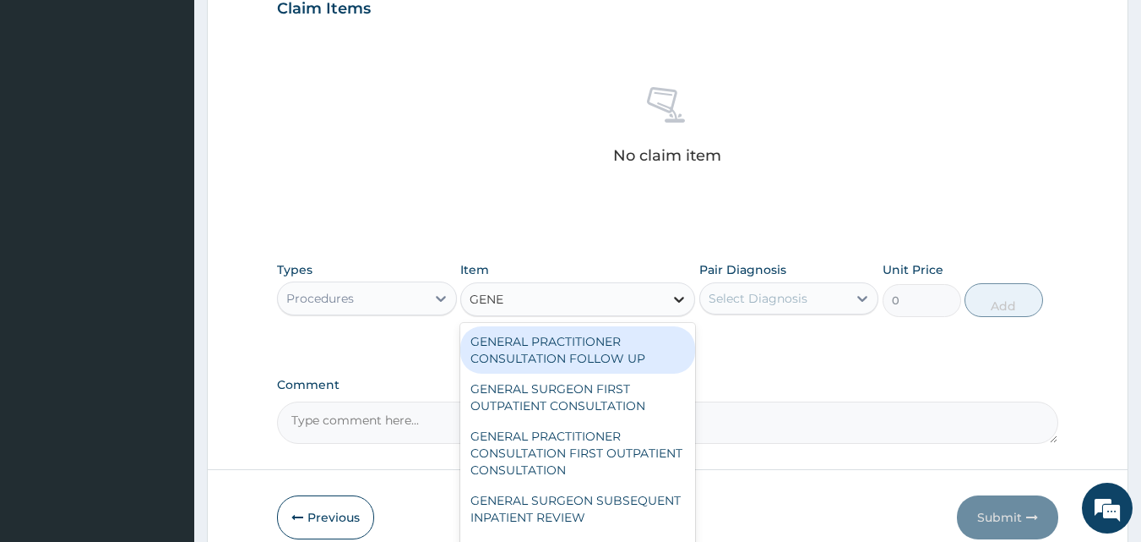
type input "GENER"
click at [631, 348] on div "GENERAL PRACTITIONER CONSULTATION FOLLOW UP" at bounding box center [577, 349] width 235 height 47
type input "2365"
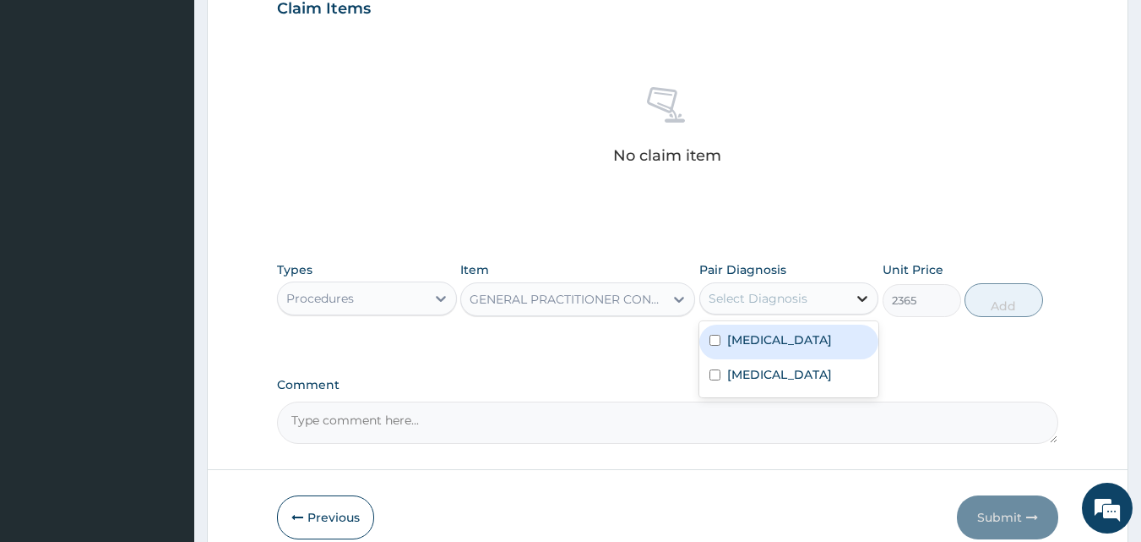
click at [860, 301] on icon at bounding box center [862, 298] width 17 height 17
click at [716, 339] on input "checkbox" at bounding box center [715, 340] width 11 height 11
checkbox input "true"
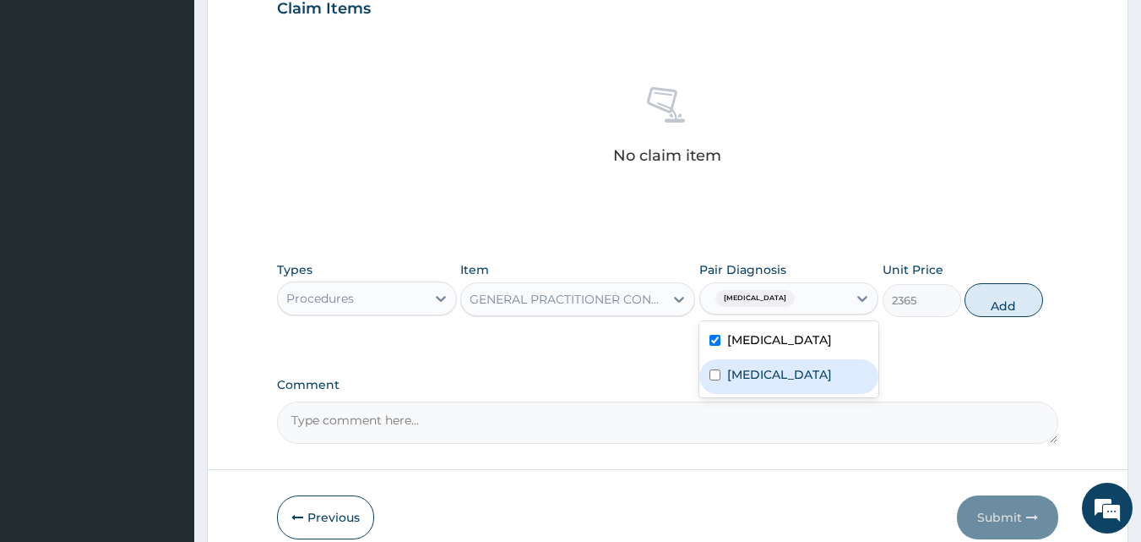
click at [715, 380] on input "checkbox" at bounding box center [715, 374] width 11 height 11
checkbox input "true"
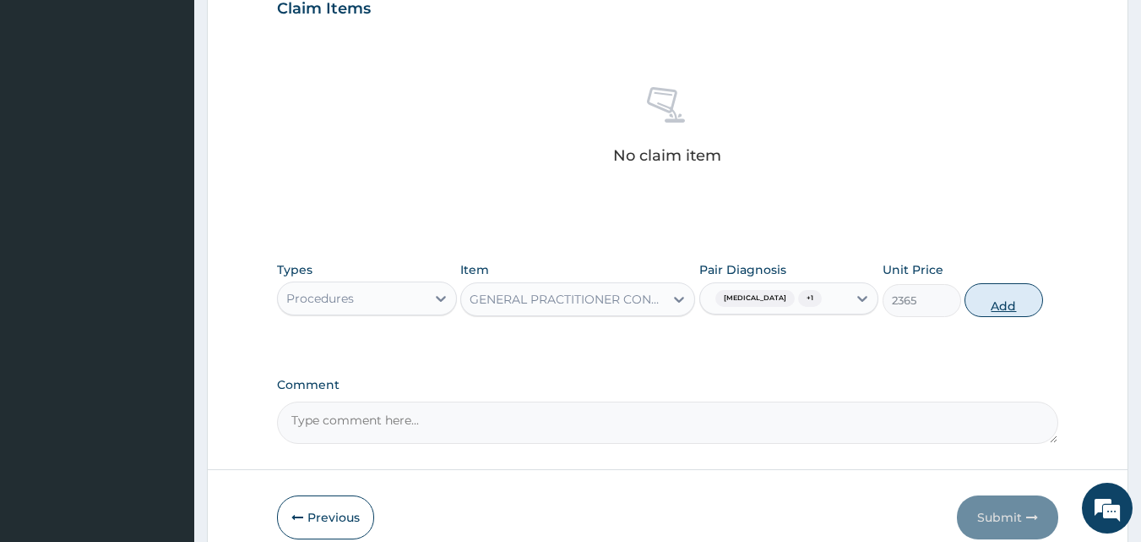
click at [1004, 308] on button "Add" at bounding box center [1004, 300] width 79 height 34
type input "0"
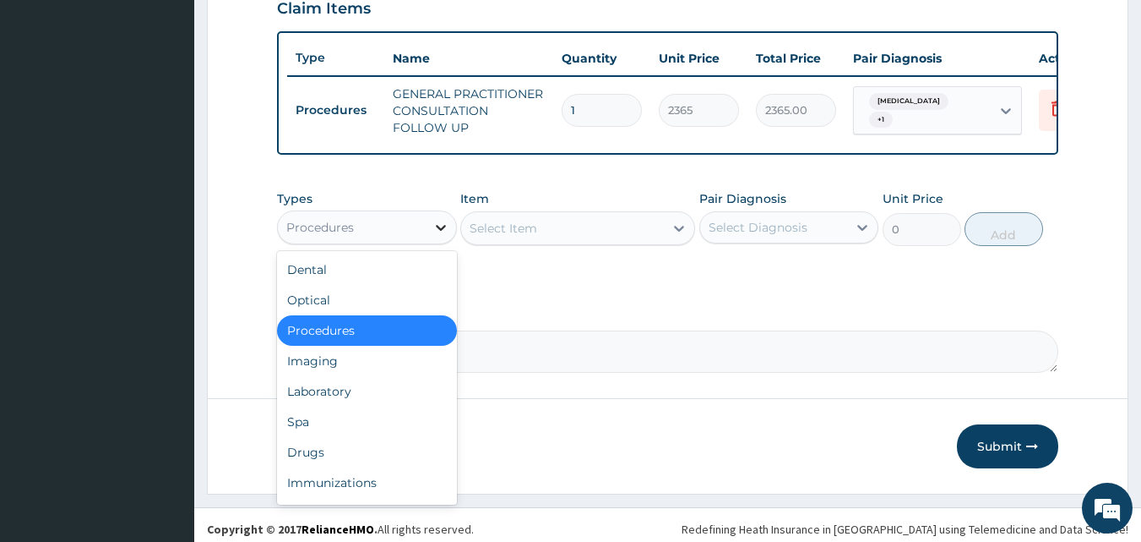
click at [440, 236] on icon at bounding box center [441, 227] width 17 height 17
click at [373, 403] on div "Laboratory" at bounding box center [367, 391] width 180 height 30
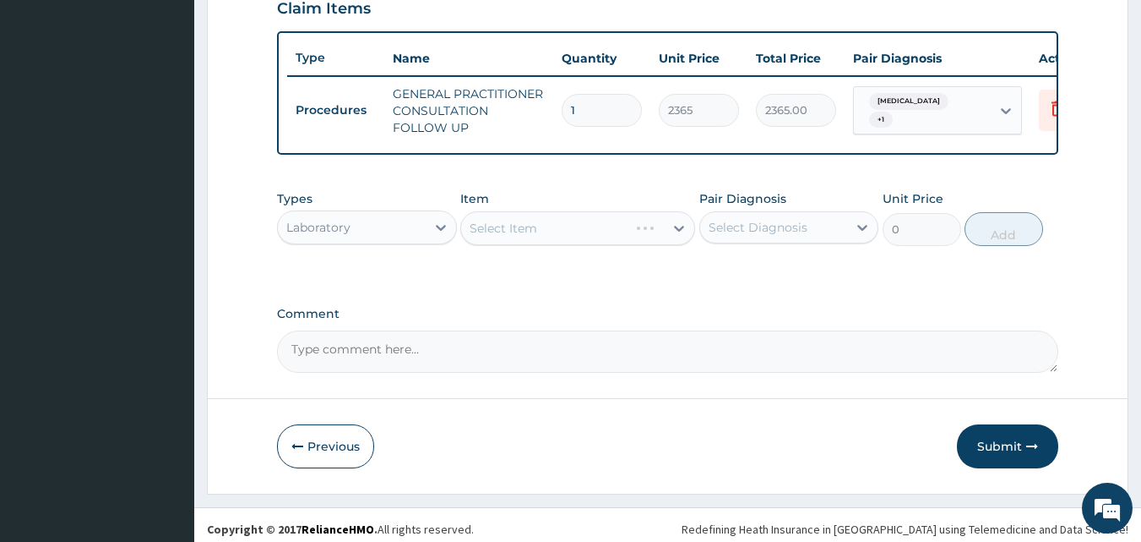
click at [677, 245] on div "Select Item" at bounding box center [577, 228] width 235 height 34
click at [678, 231] on icon at bounding box center [679, 229] width 10 height 6
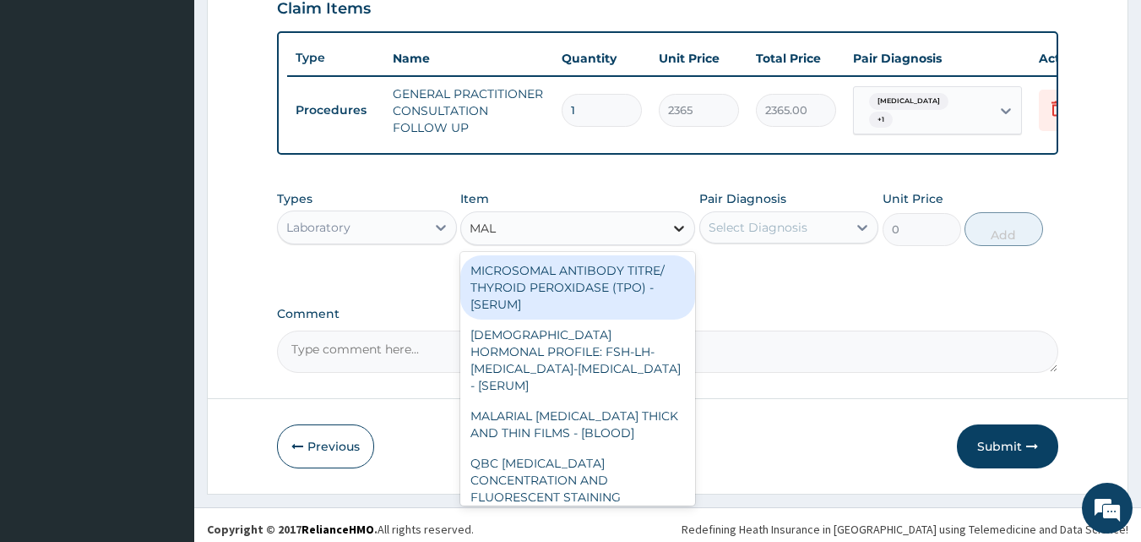
type input "MALA"
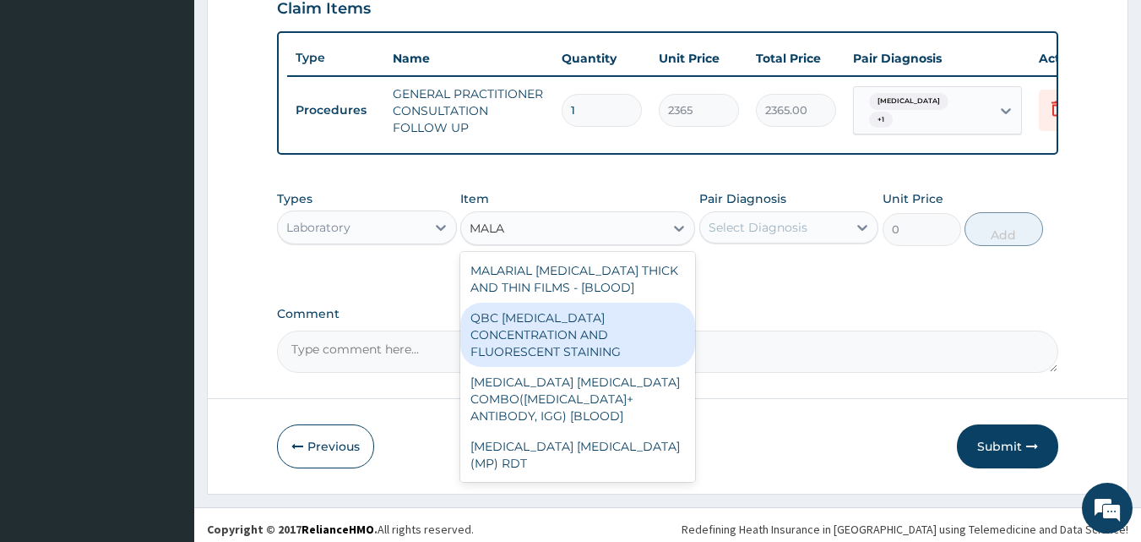
click at [655, 335] on div "QBC [MEDICAL_DATA] CONCENTRATION AND FLUORESCENT STAINING" at bounding box center [577, 334] width 235 height 64
type input "1612.5"
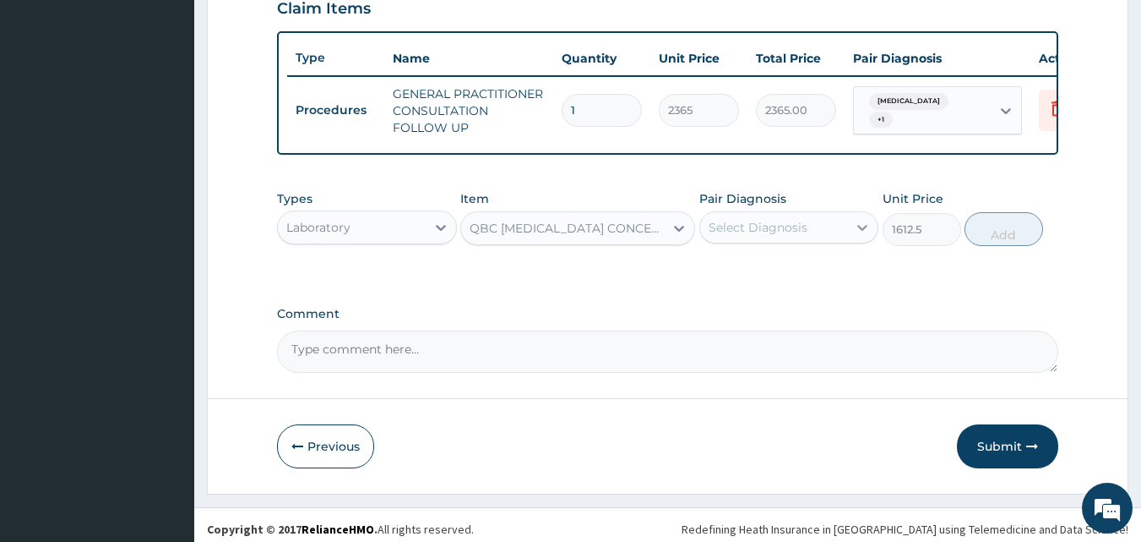
click at [860, 236] on icon at bounding box center [862, 227] width 17 height 17
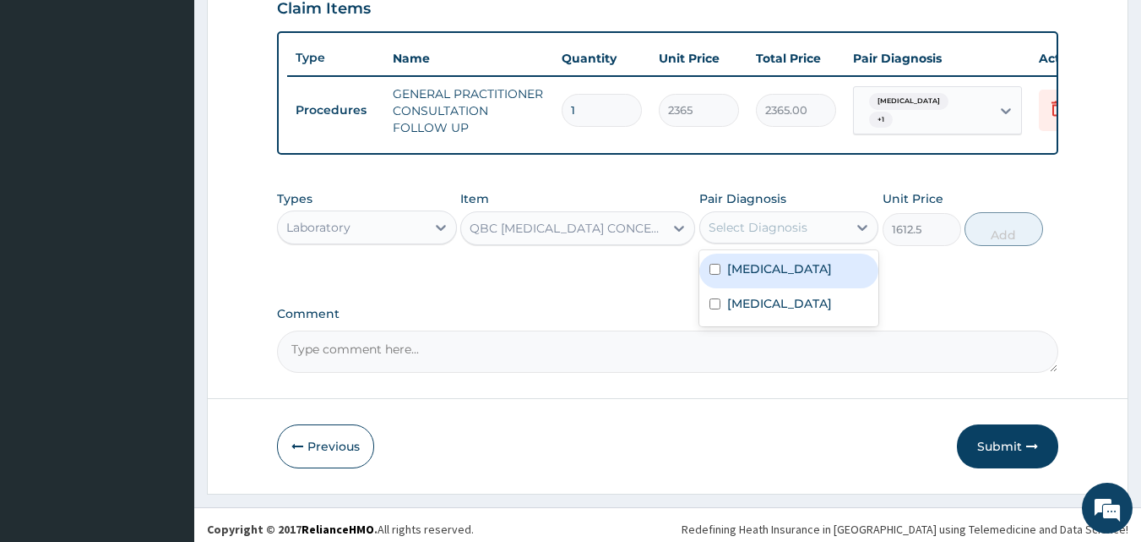
click at [718, 275] on input "checkbox" at bounding box center [715, 269] width 11 height 11
checkbox input "true"
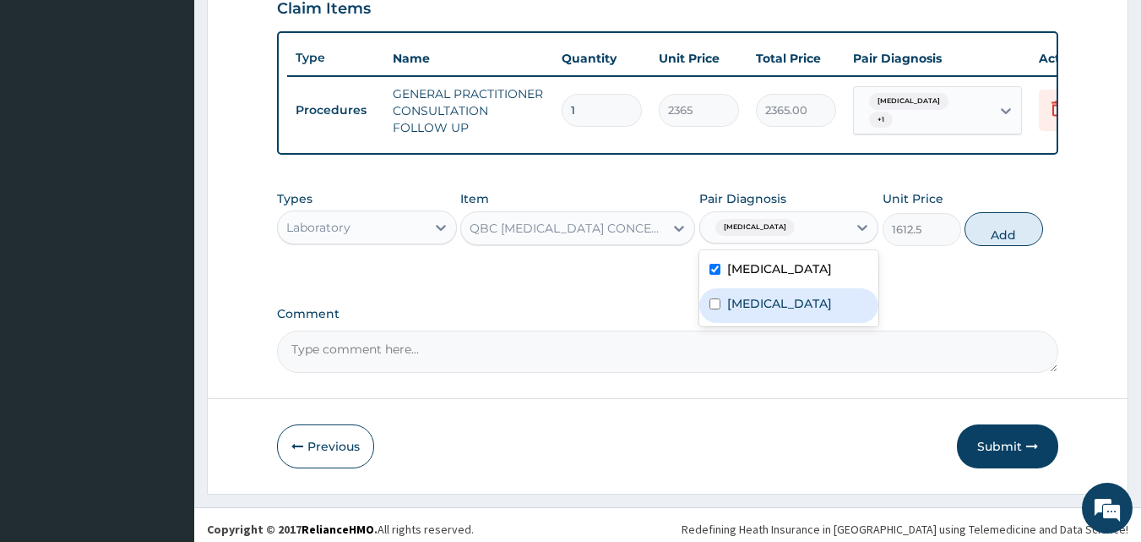
click at [716, 309] on input "checkbox" at bounding box center [715, 303] width 11 height 11
checkbox input "true"
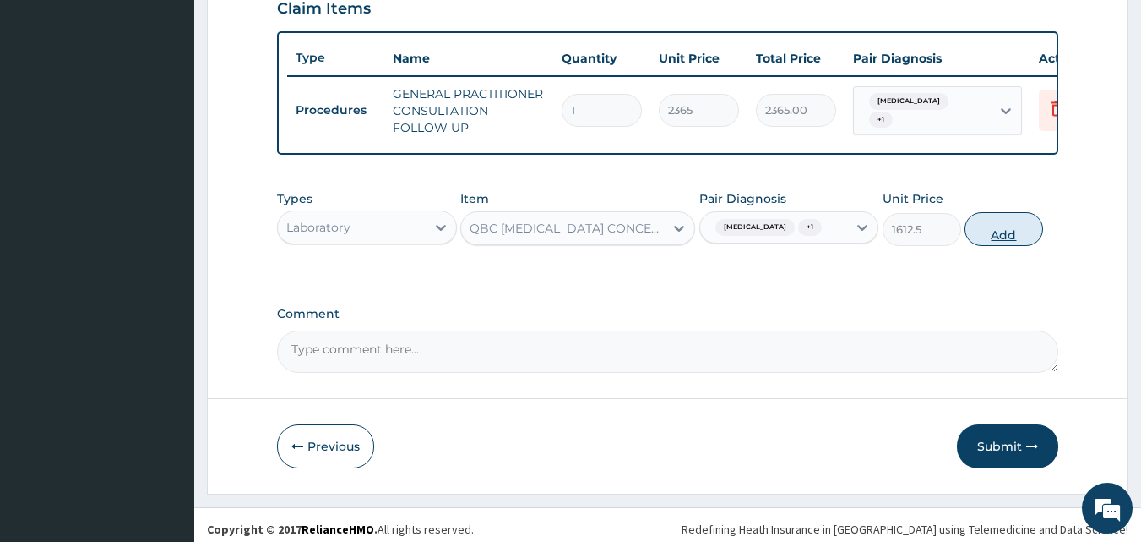
click at [996, 245] on button "Add" at bounding box center [1004, 229] width 79 height 34
type input "0"
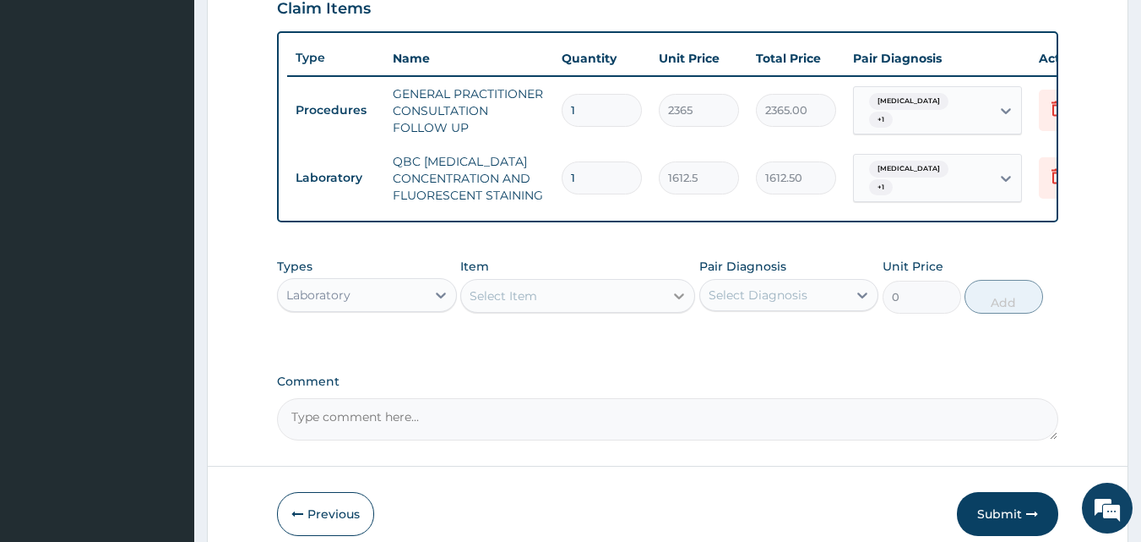
click at [682, 304] on icon at bounding box center [679, 295] width 17 height 17
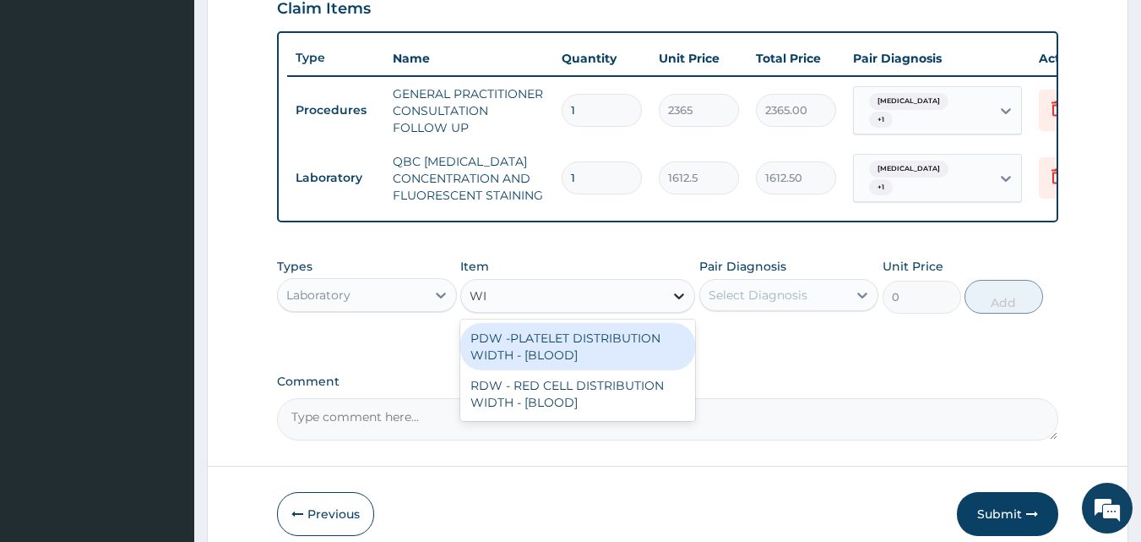
type input "W"
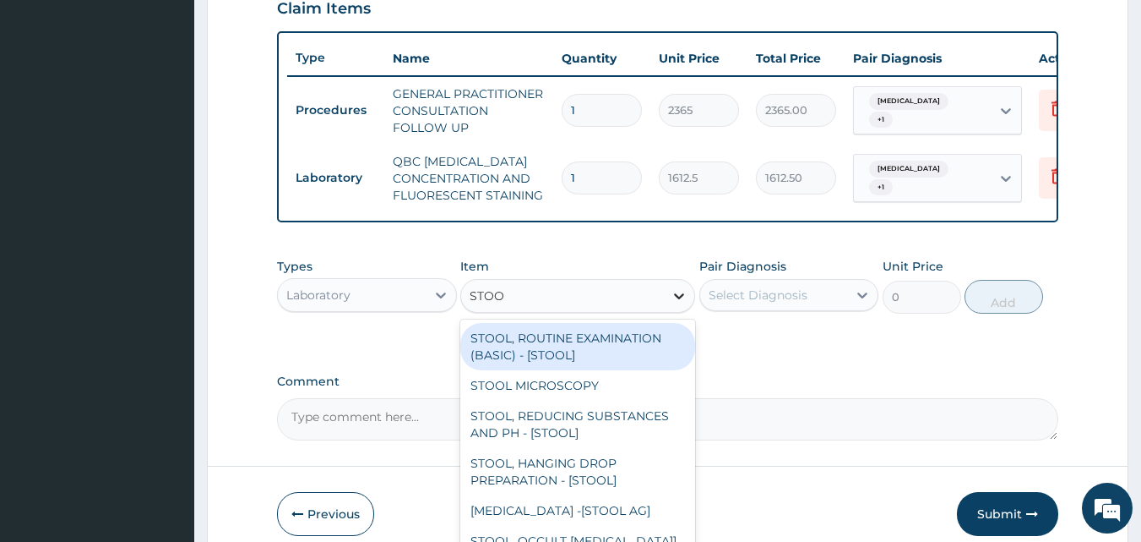
type input "STOOL"
click at [662, 357] on div "STOOL, ROUTINE EXAMINATION (BASIC) - [STOOL]" at bounding box center [577, 346] width 235 height 47
type input "2687.5"
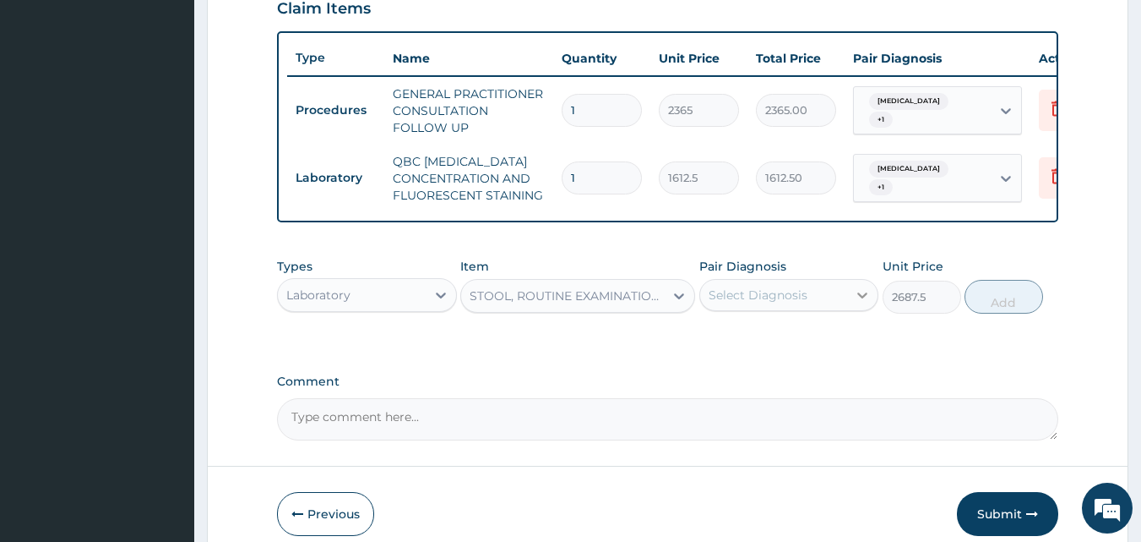
click at [861, 298] on icon at bounding box center [863, 295] width 10 height 6
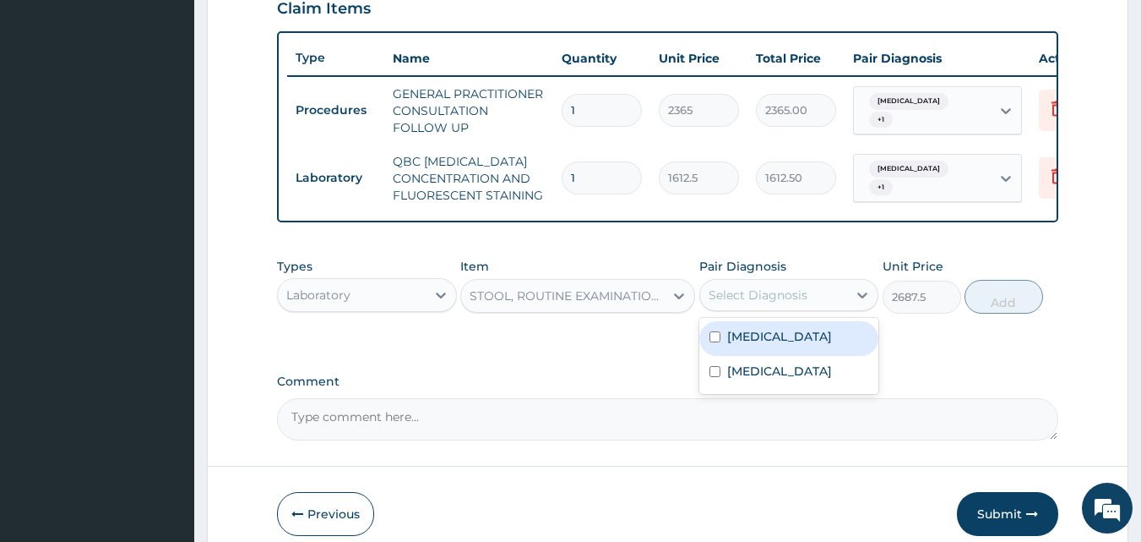
click at [717, 342] on input "checkbox" at bounding box center [715, 336] width 11 height 11
checkbox input "true"
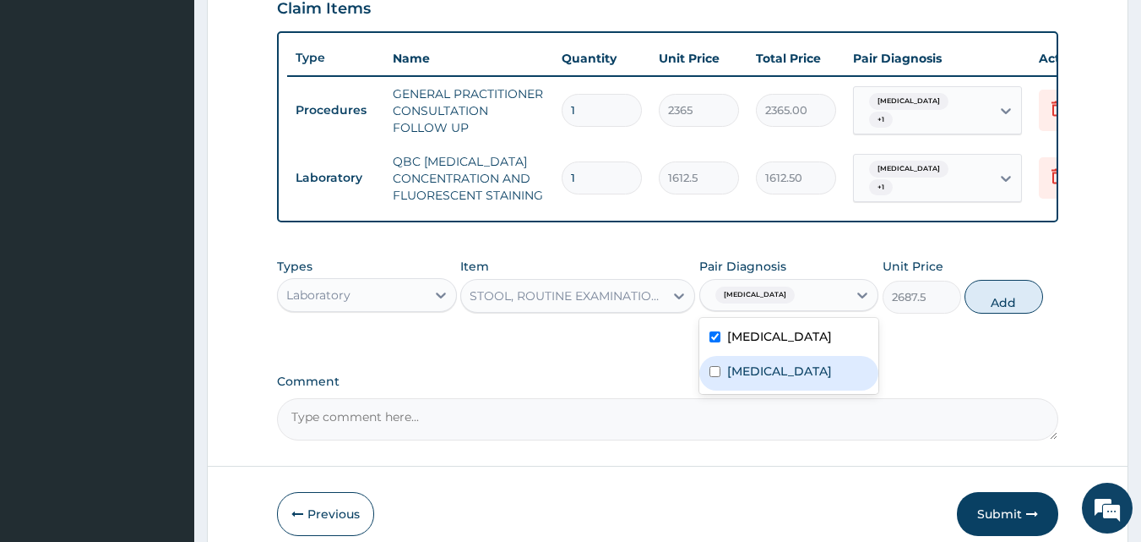
click at [714, 377] on input "checkbox" at bounding box center [715, 371] width 11 height 11
checkbox input "true"
click at [1006, 313] on button "Add" at bounding box center [1004, 297] width 79 height 34
type input "0"
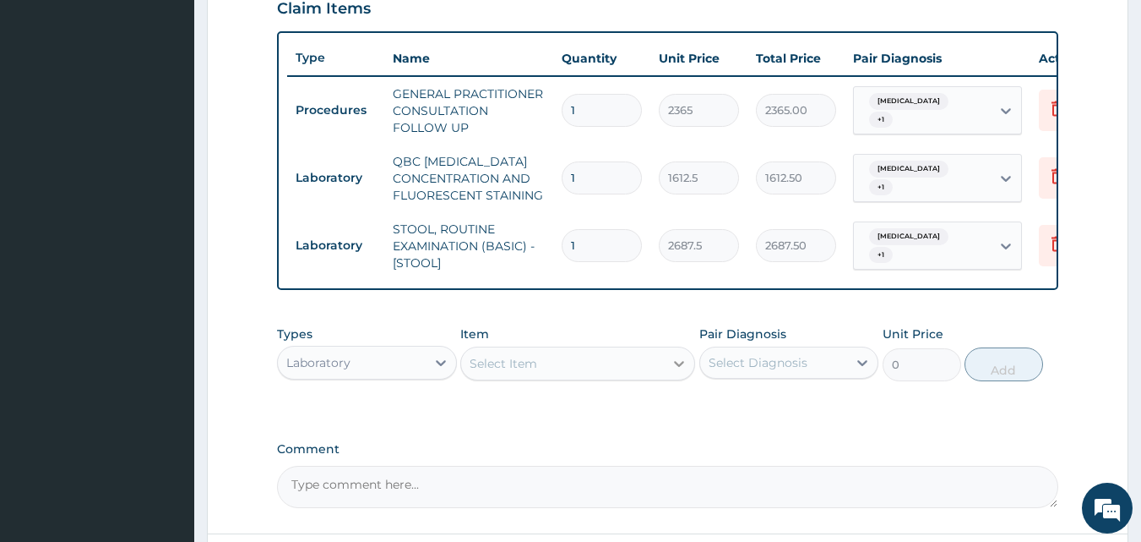
click at [680, 367] on icon at bounding box center [679, 364] width 10 height 6
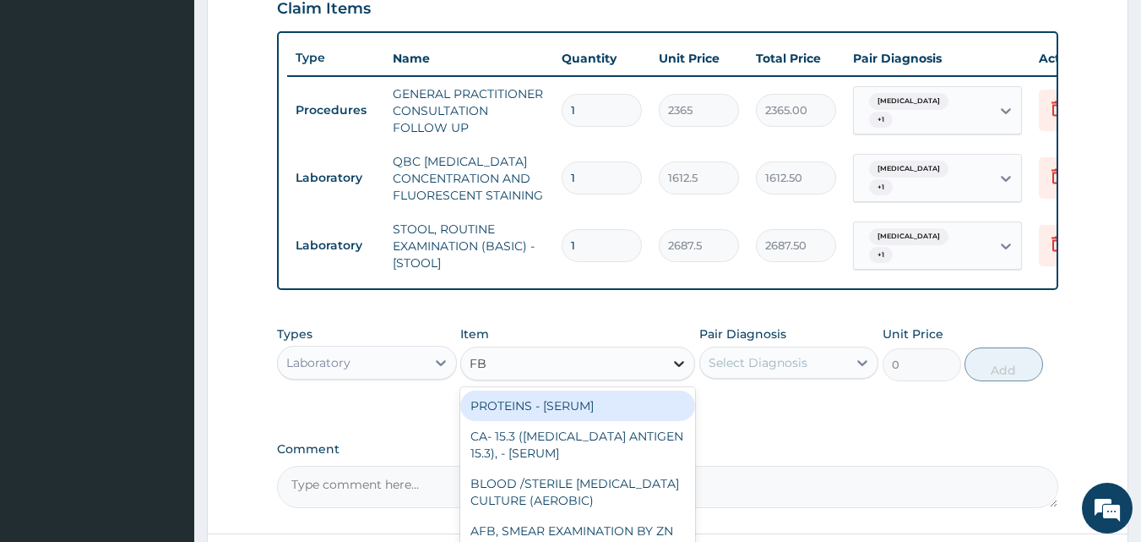
type input "FBC"
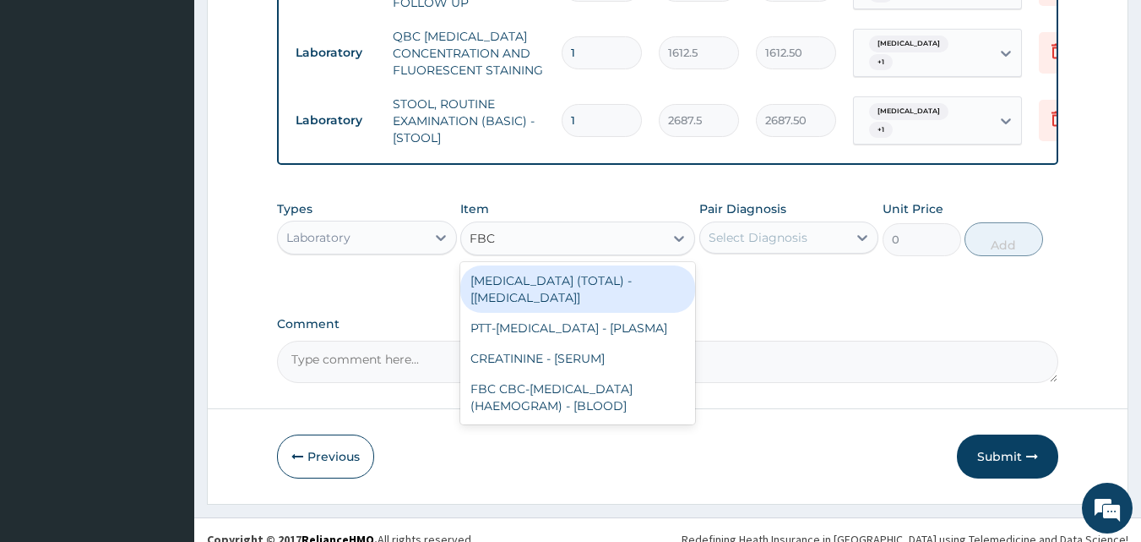
scroll to position [754, 0]
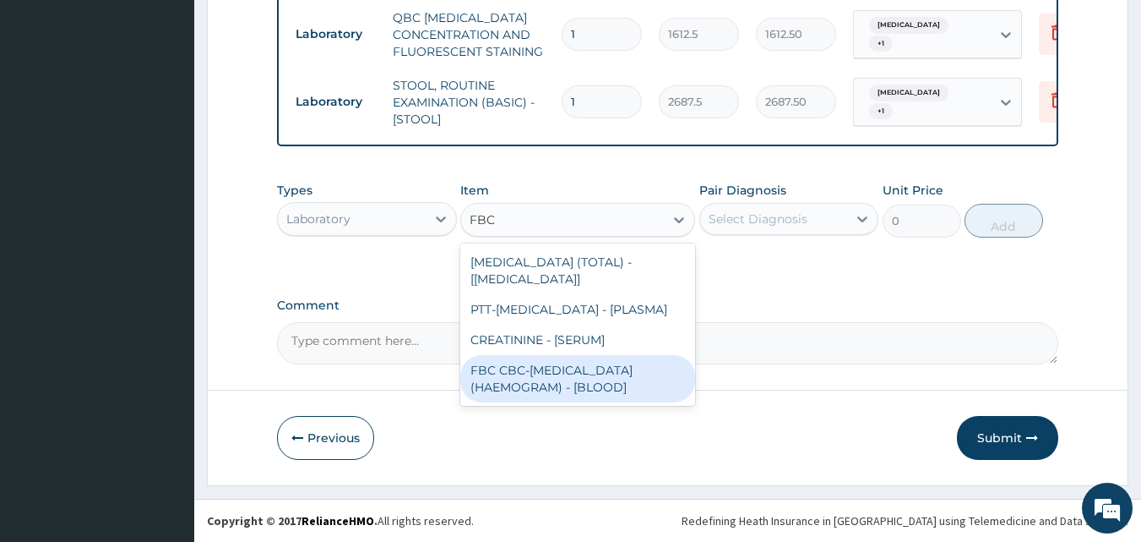
click at [526, 389] on div "FBC CBC-[MEDICAL_DATA] (HAEMOGRAM) - [BLOOD]" at bounding box center [577, 378] width 235 height 47
type input "4300"
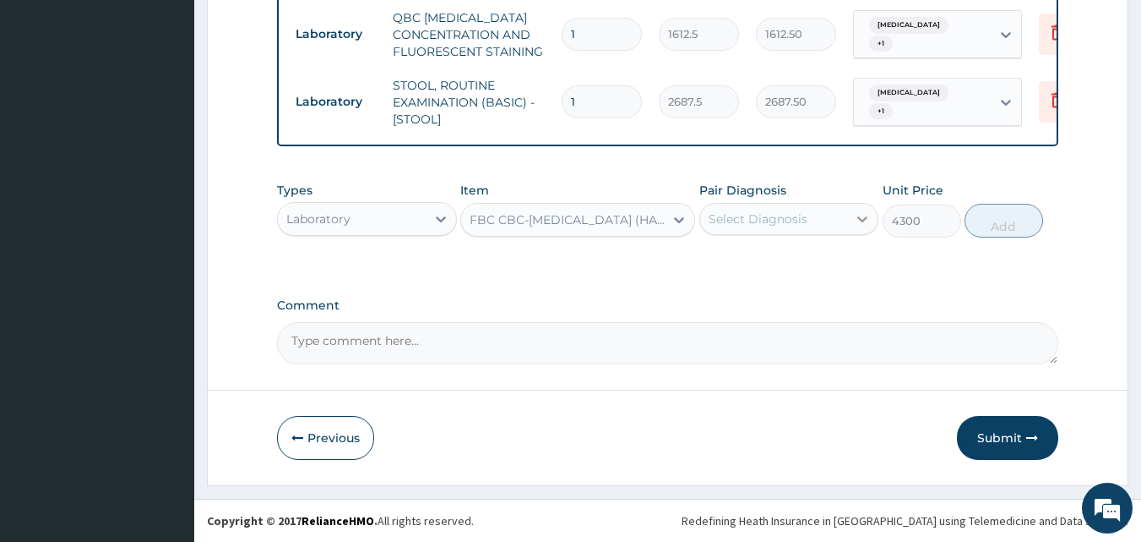
click at [859, 220] on icon at bounding box center [862, 218] width 17 height 17
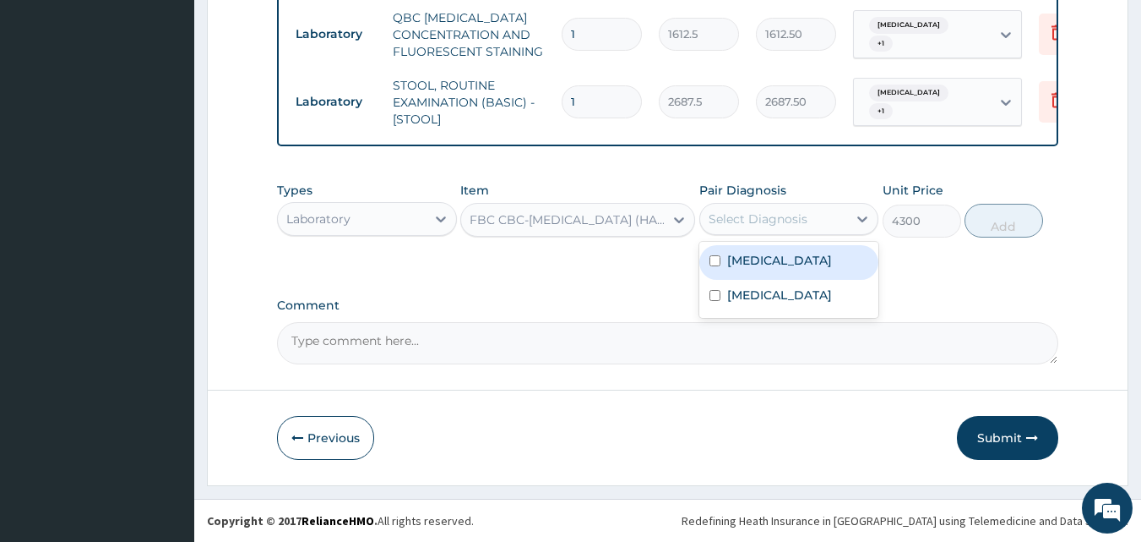
click at [716, 261] on input "checkbox" at bounding box center [715, 260] width 11 height 11
checkbox input "true"
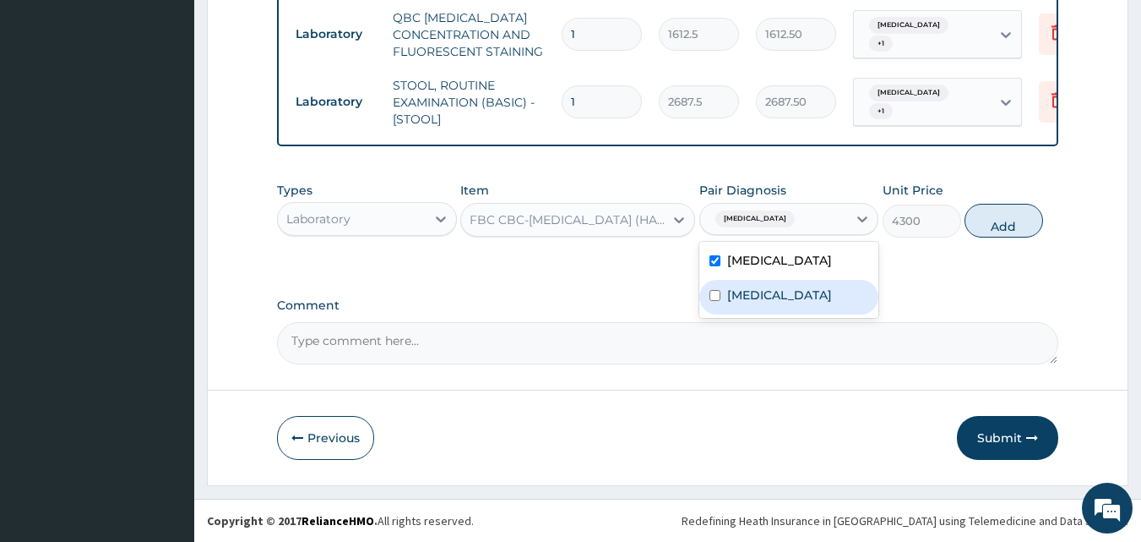
click at [715, 301] on input "checkbox" at bounding box center [715, 295] width 11 height 11
checkbox input "true"
click at [1002, 230] on button "Add" at bounding box center [1004, 221] width 79 height 34
type input "0"
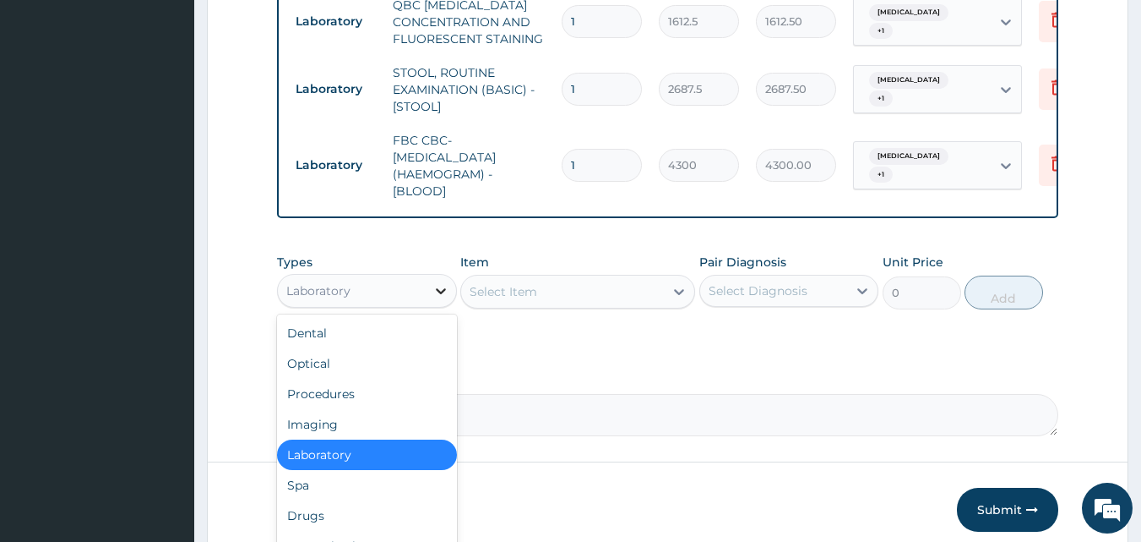
click at [442, 299] on icon at bounding box center [441, 290] width 17 height 17
click at [361, 527] on div "Drugs" at bounding box center [367, 515] width 180 height 30
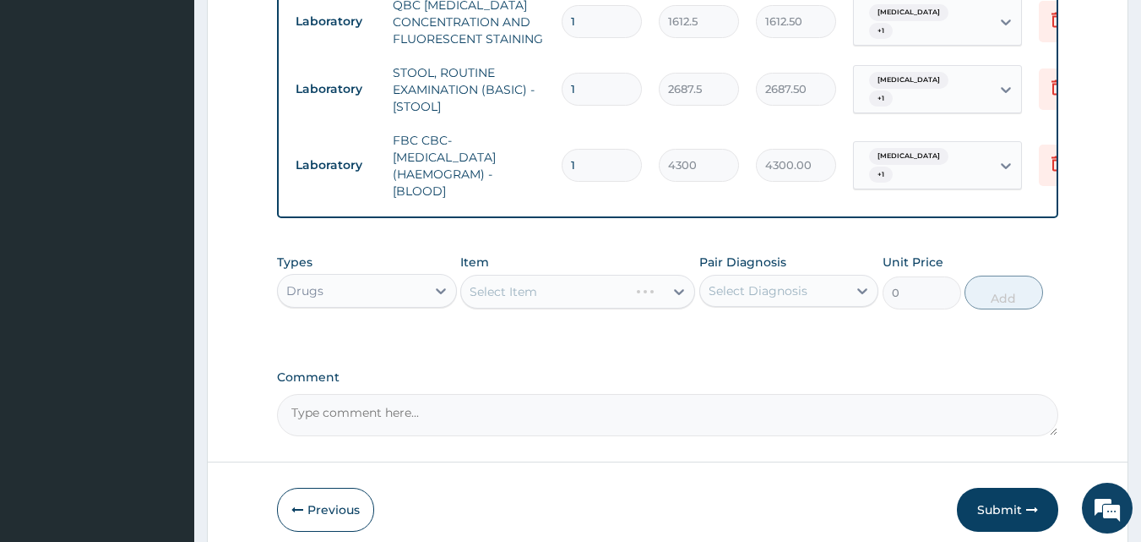
click at [679, 308] on div "Select Item" at bounding box center [577, 292] width 235 height 34
click at [677, 304] on div "Select Item" at bounding box center [577, 292] width 235 height 34
click at [678, 305] on div "Select Item" at bounding box center [577, 292] width 235 height 34
click at [659, 266] on div "Item Select Item" at bounding box center [577, 281] width 235 height 56
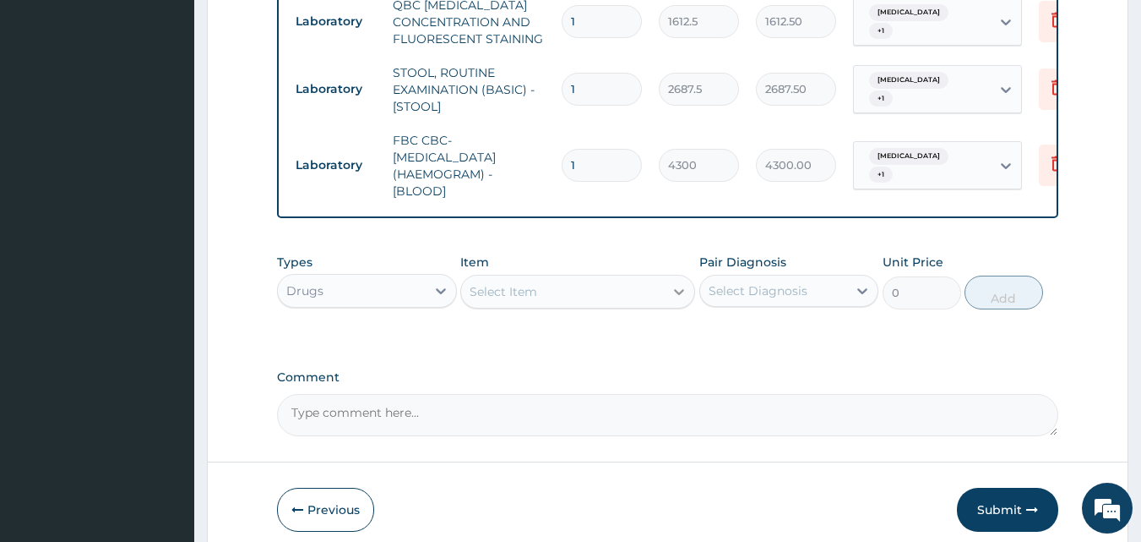
click at [678, 295] on icon at bounding box center [679, 292] width 10 height 6
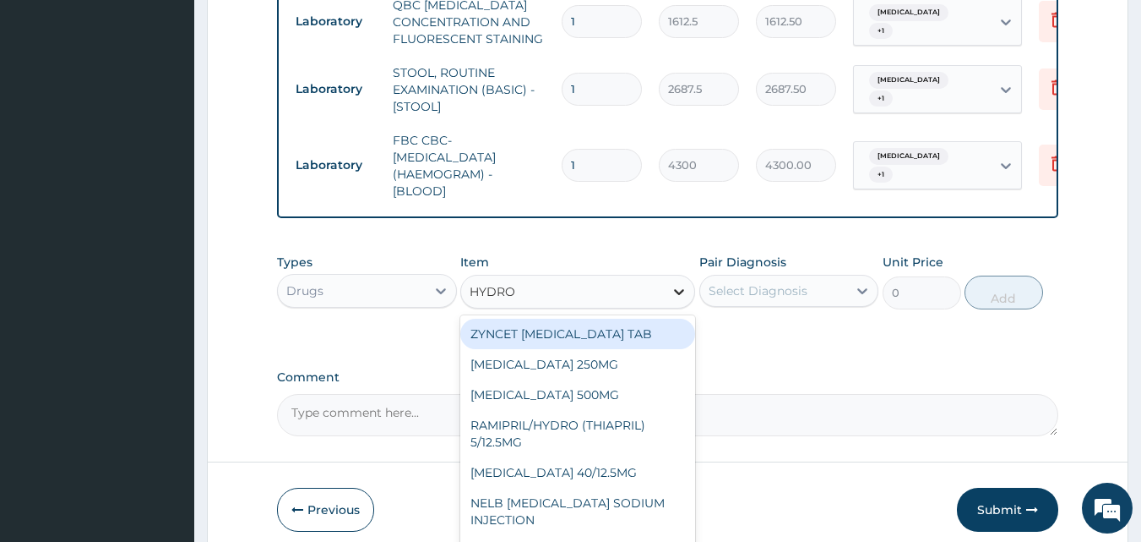
type input "HYDROC"
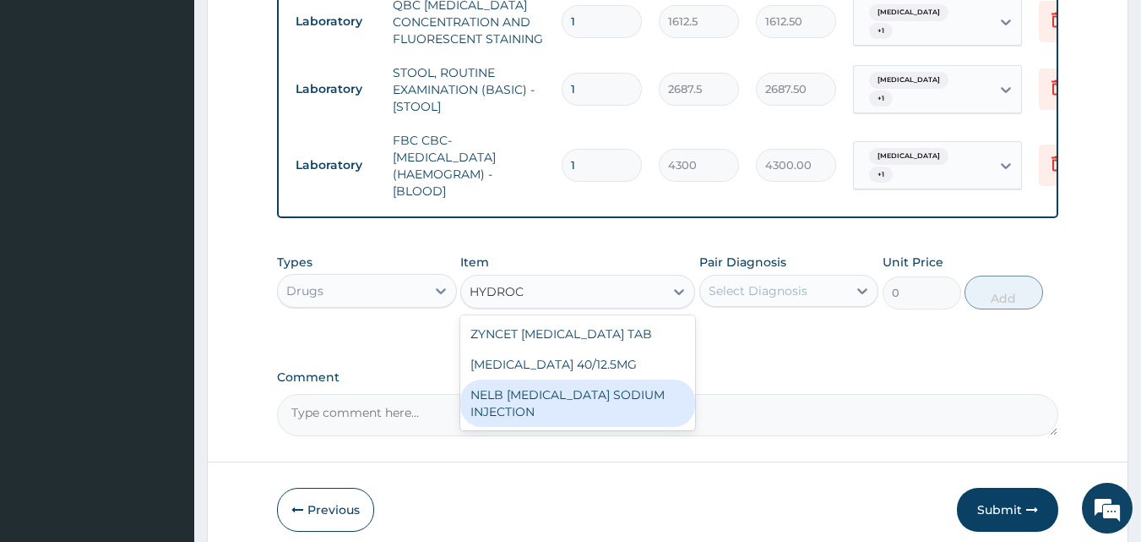
click at [636, 427] on div "NELB [MEDICAL_DATA] SODIUM INJECTION" at bounding box center [577, 402] width 235 height 47
type input "591.25"
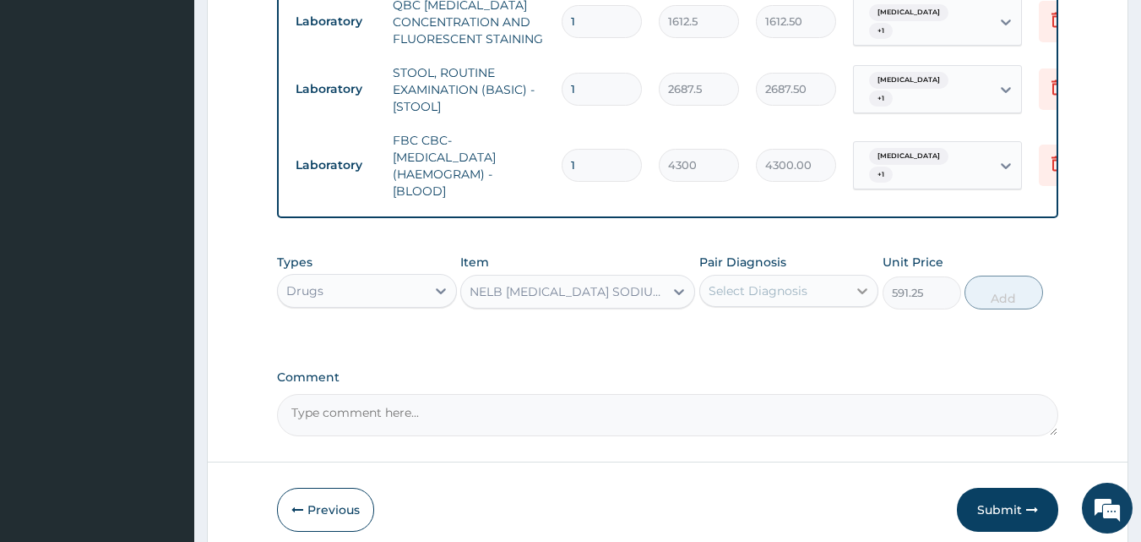
click at [863, 294] on icon at bounding box center [863, 291] width 10 height 6
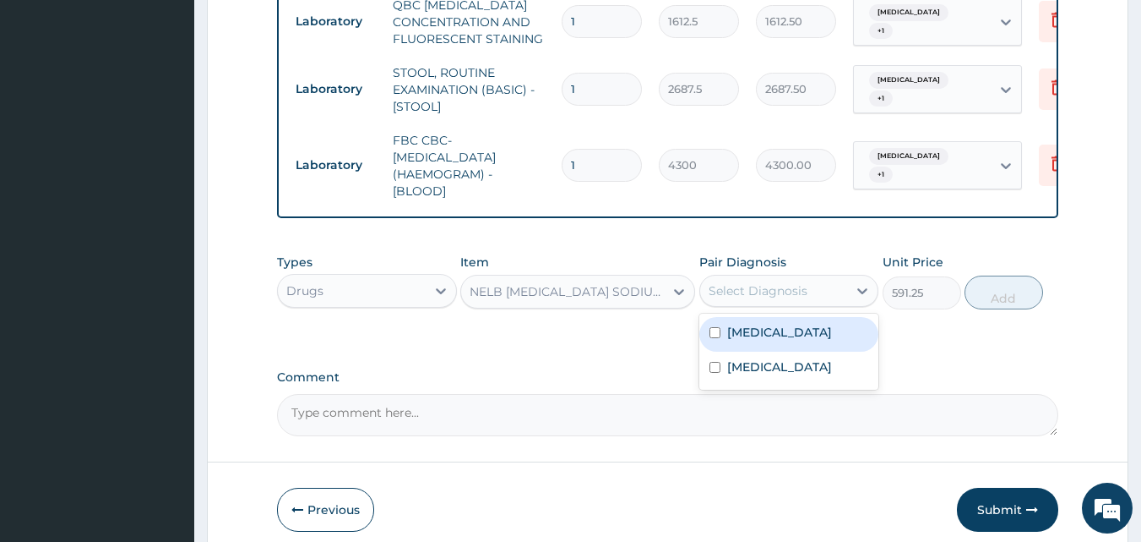
click at [715, 338] on input "checkbox" at bounding box center [715, 332] width 11 height 11
checkbox input "true"
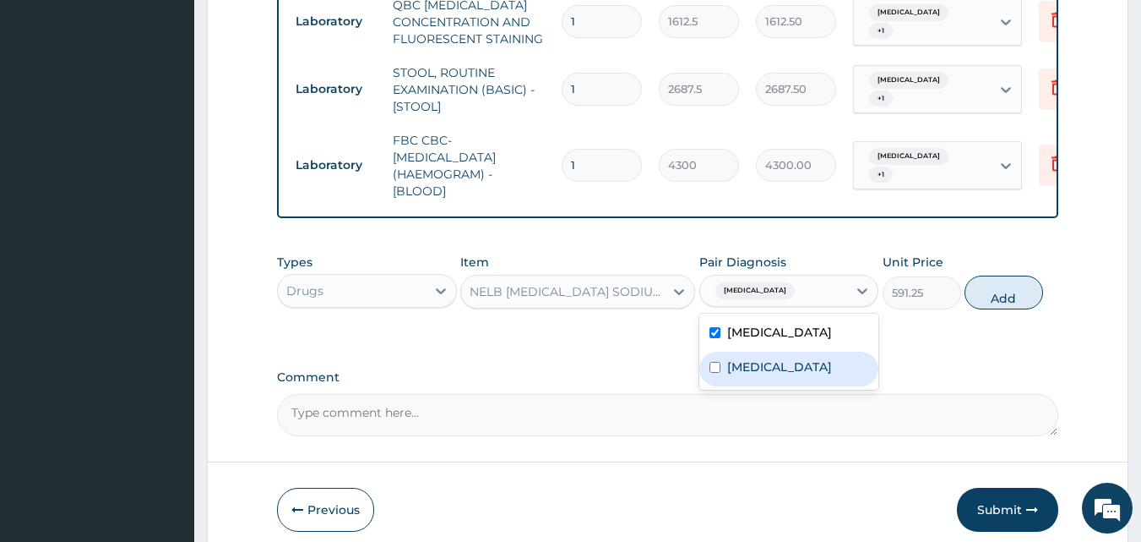
click at [716, 373] on input "checkbox" at bounding box center [715, 367] width 11 height 11
checkbox input "true"
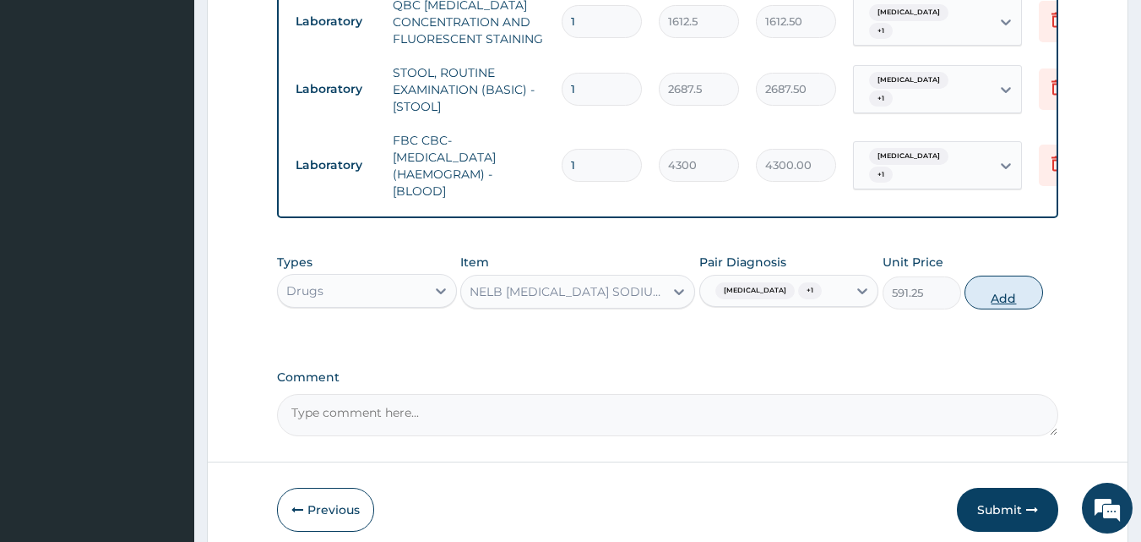
click at [1010, 309] on button "Add" at bounding box center [1004, 292] width 79 height 34
type input "0"
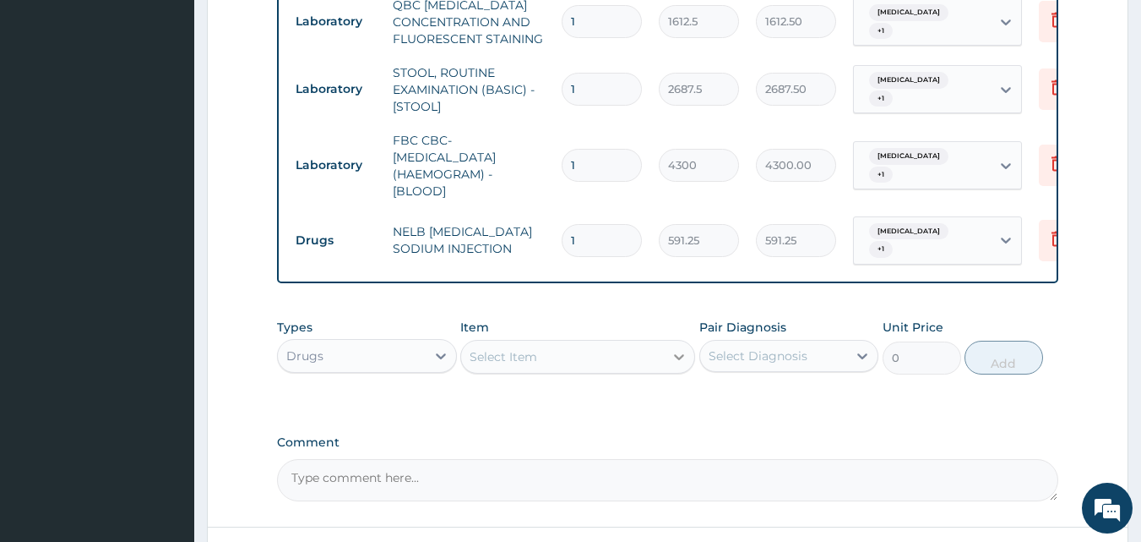
click at [678, 365] on icon at bounding box center [679, 356] width 17 height 17
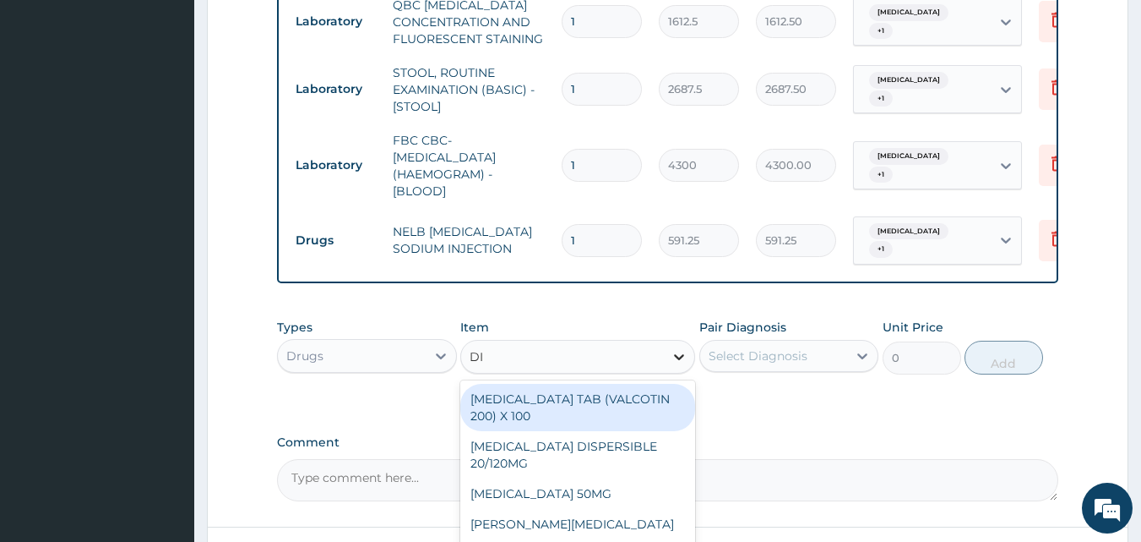
type input "DIC"
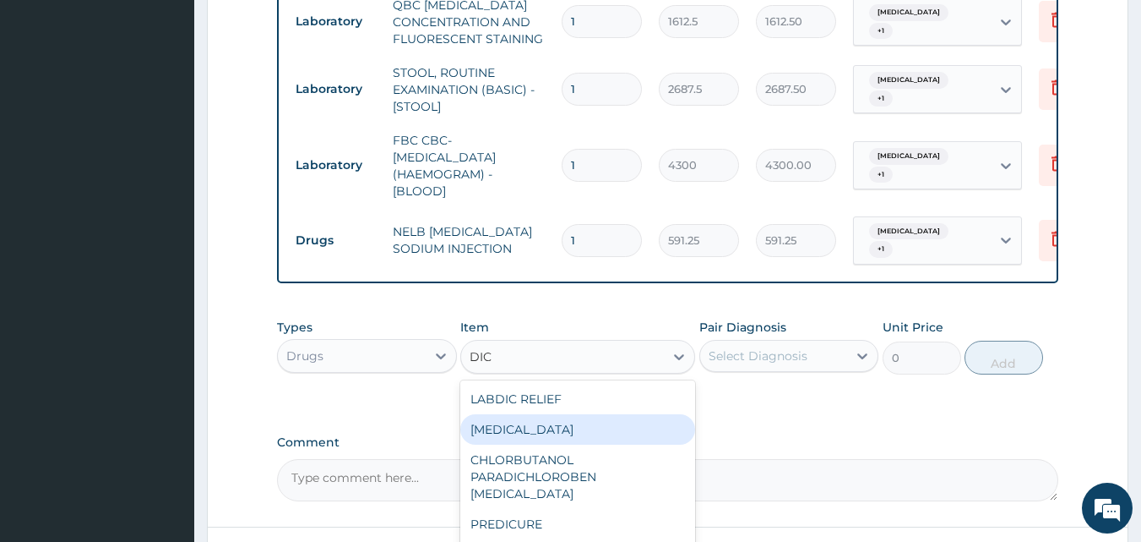
click at [637, 442] on div "[MEDICAL_DATA]" at bounding box center [577, 429] width 235 height 30
type input "591.25"
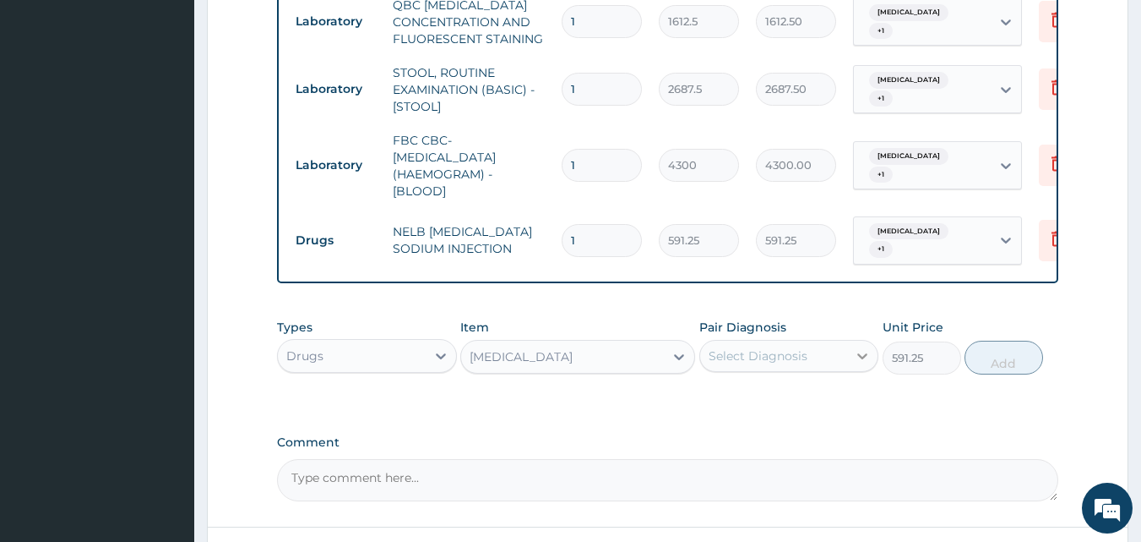
click at [861, 359] on icon at bounding box center [863, 356] width 10 height 6
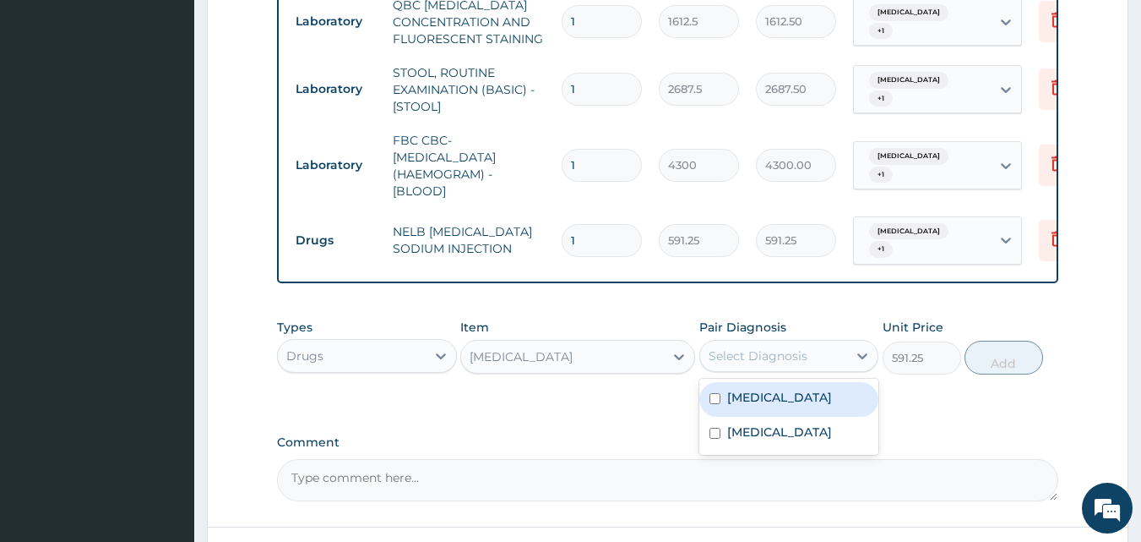
click at [716, 404] on input "checkbox" at bounding box center [715, 398] width 11 height 11
checkbox input "true"
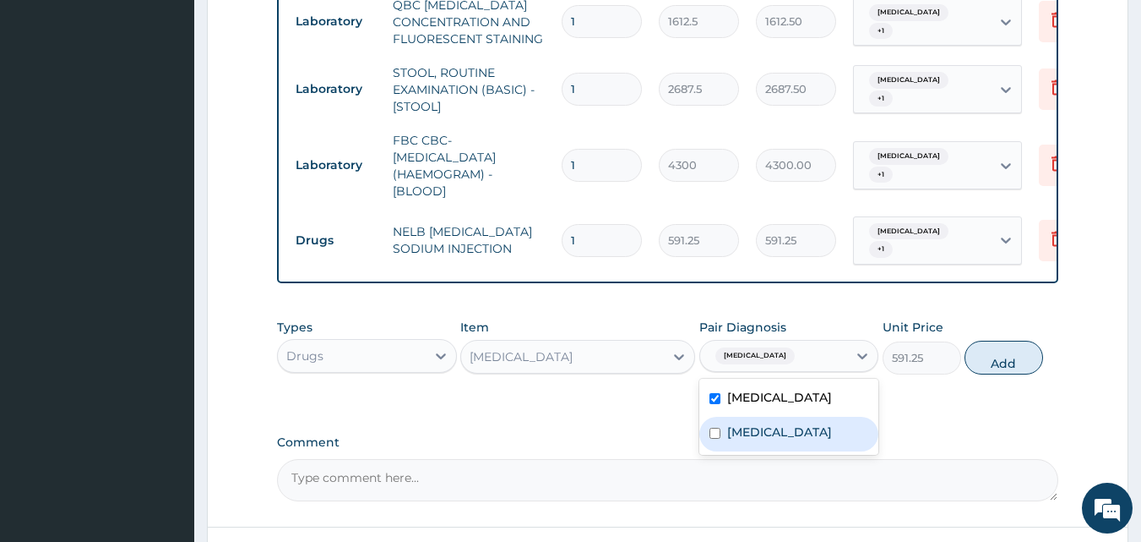
click at [713, 438] on input "checkbox" at bounding box center [715, 433] width 11 height 11
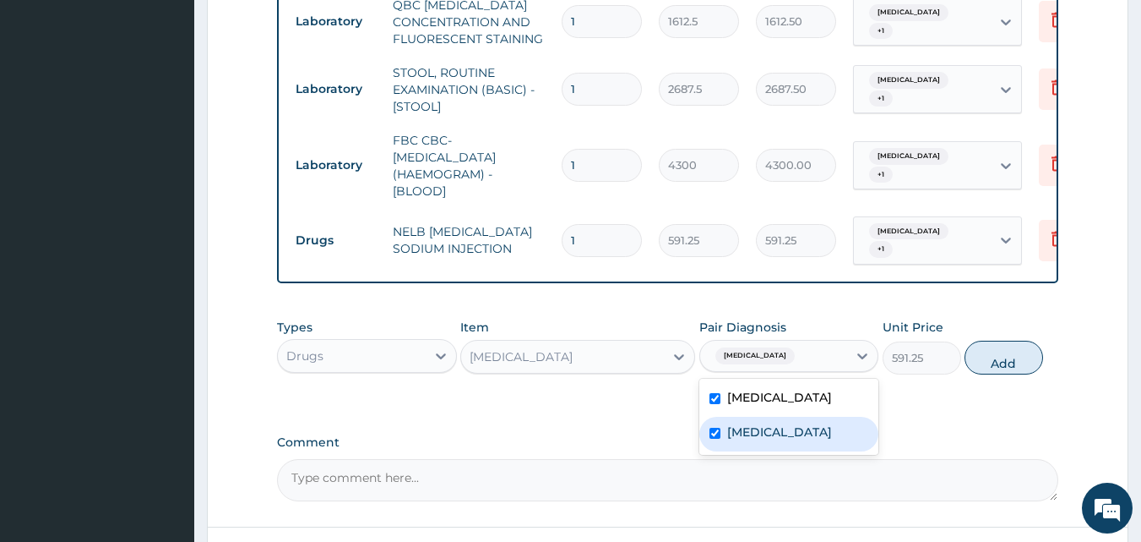
click at [713, 438] on input "checkbox" at bounding box center [715, 433] width 11 height 11
checkbox input "true"
click at [1002, 374] on button "Add" at bounding box center [1004, 357] width 79 height 34
type input "0"
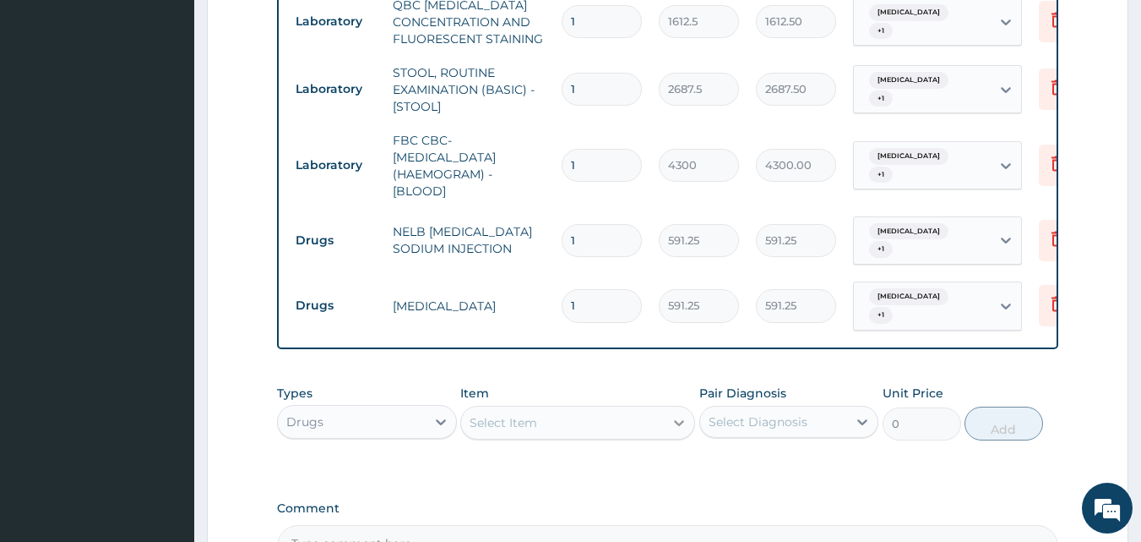
click at [679, 431] on icon at bounding box center [679, 422] width 17 height 17
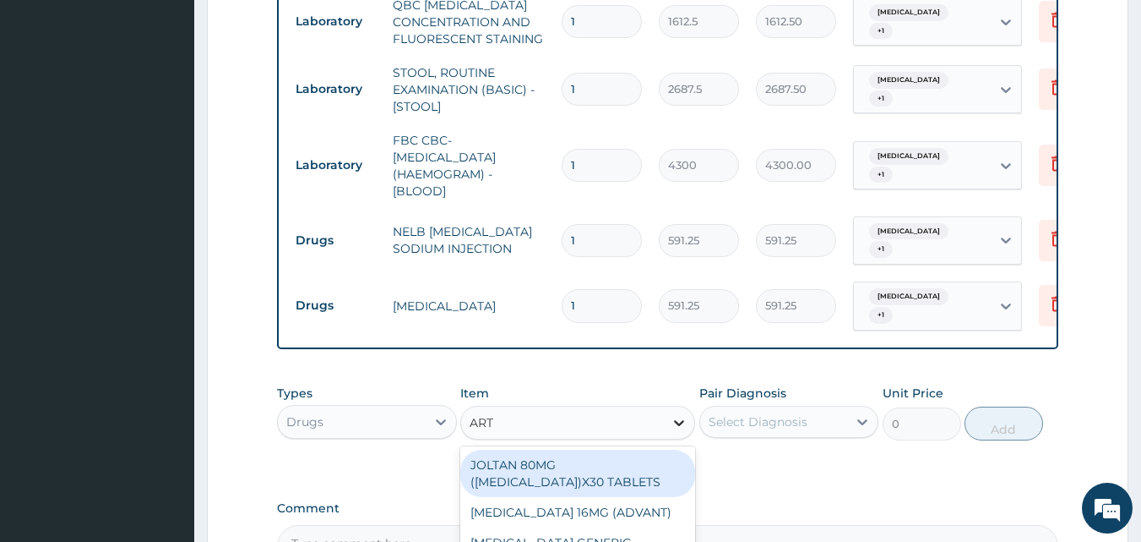
type input "ARTE"
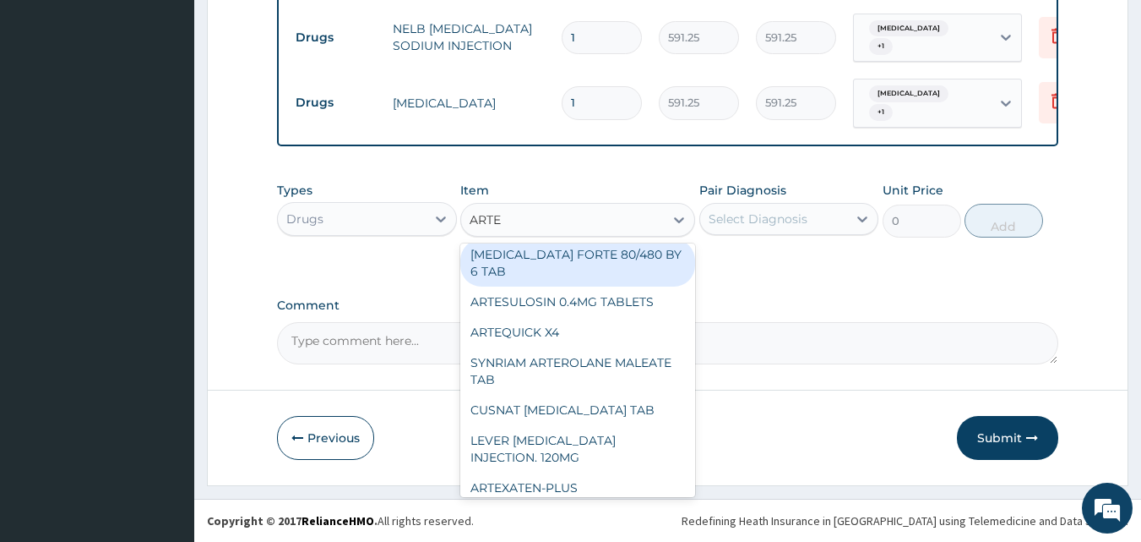
scroll to position [237, 0]
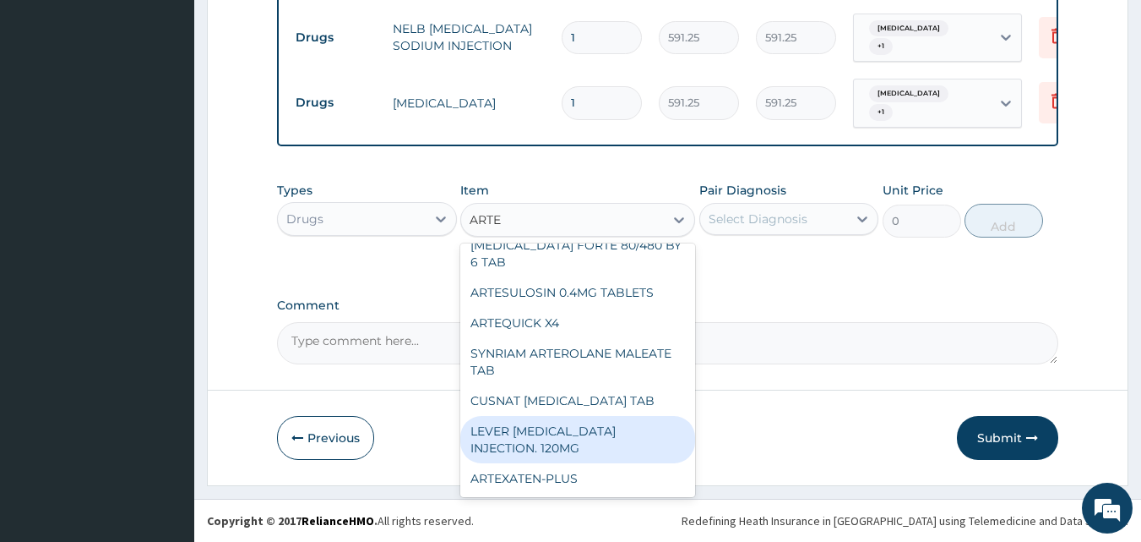
click at [597, 447] on div "LEVER [MEDICAL_DATA] INJECTION. 120MG" at bounding box center [577, 439] width 235 height 47
type input "2365"
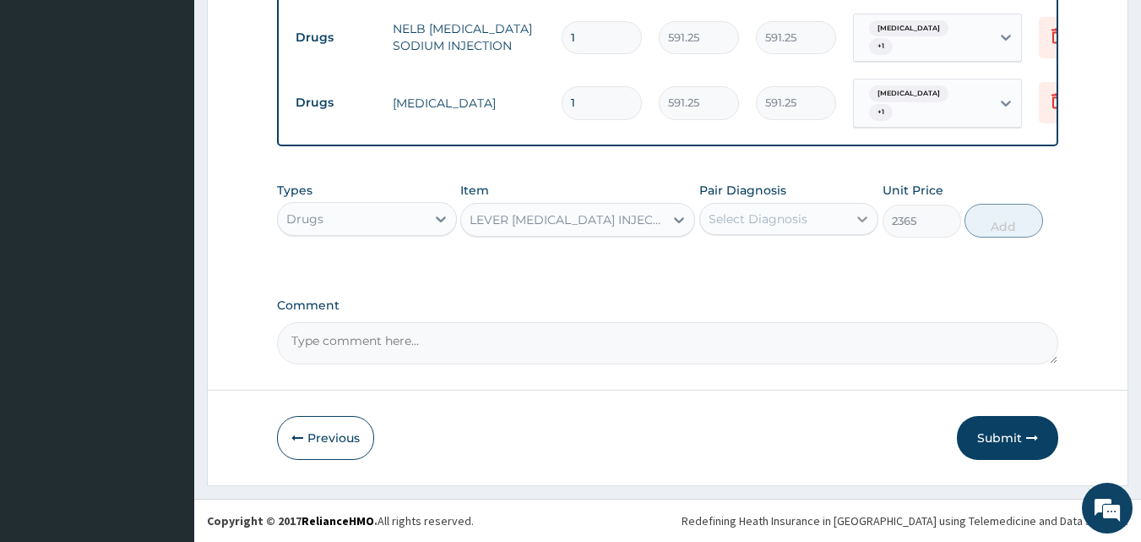
click at [860, 227] on icon at bounding box center [862, 218] width 17 height 17
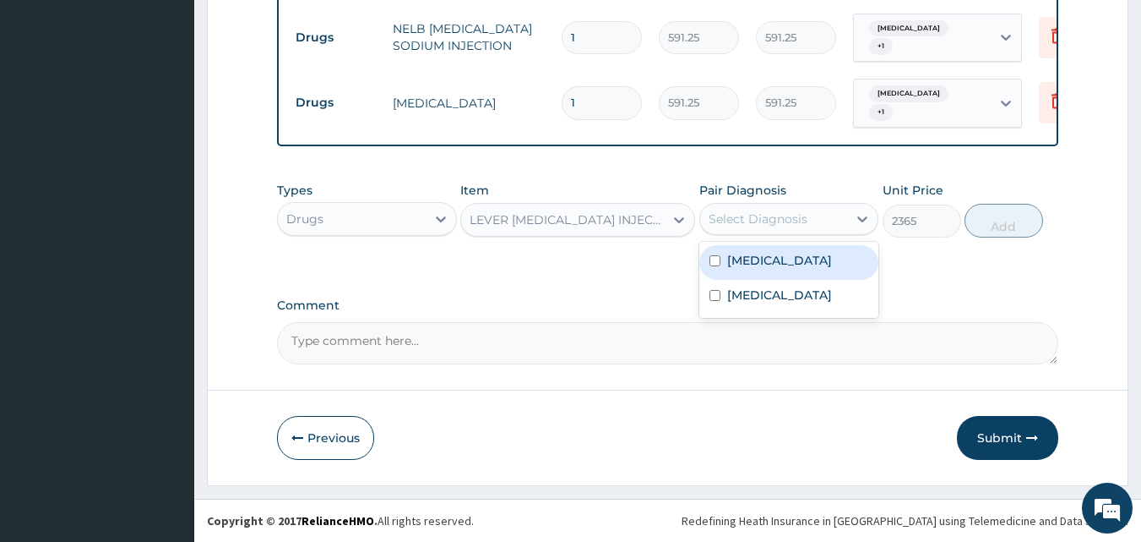
click at [716, 266] on input "checkbox" at bounding box center [715, 260] width 11 height 11
checkbox input "true"
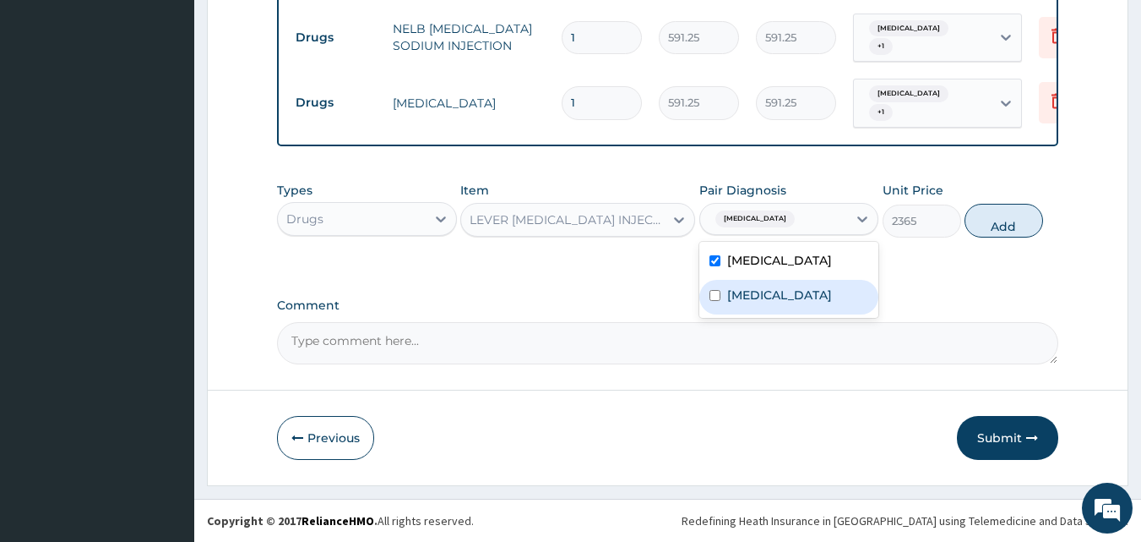
click at [716, 301] on input "checkbox" at bounding box center [715, 295] width 11 height 11
checkbox input "true"
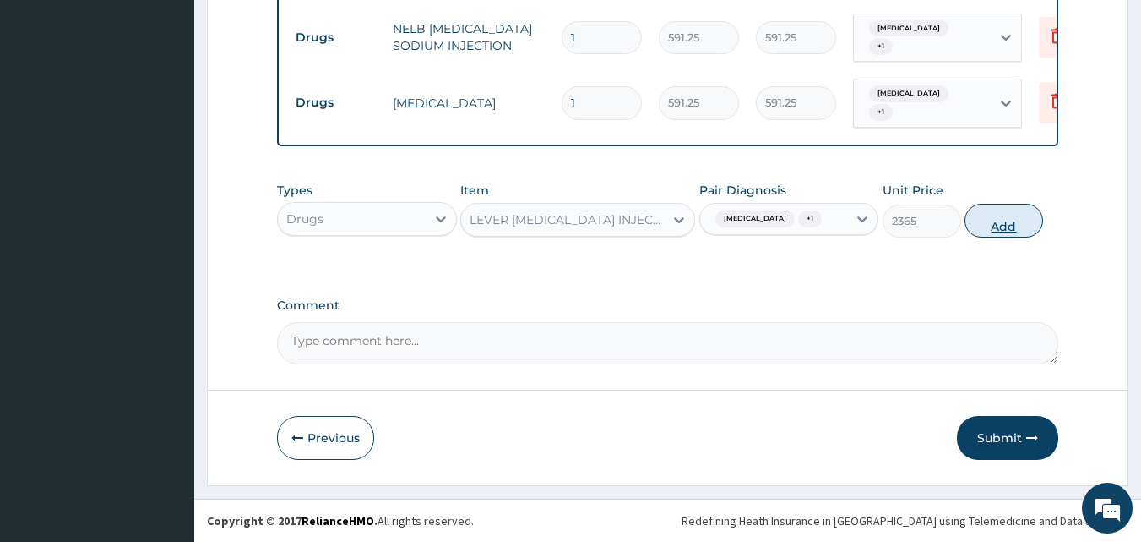
click at [993, 237] on button "Add" at bounding box center [1004, 221] width 79 height 34
type input "0"
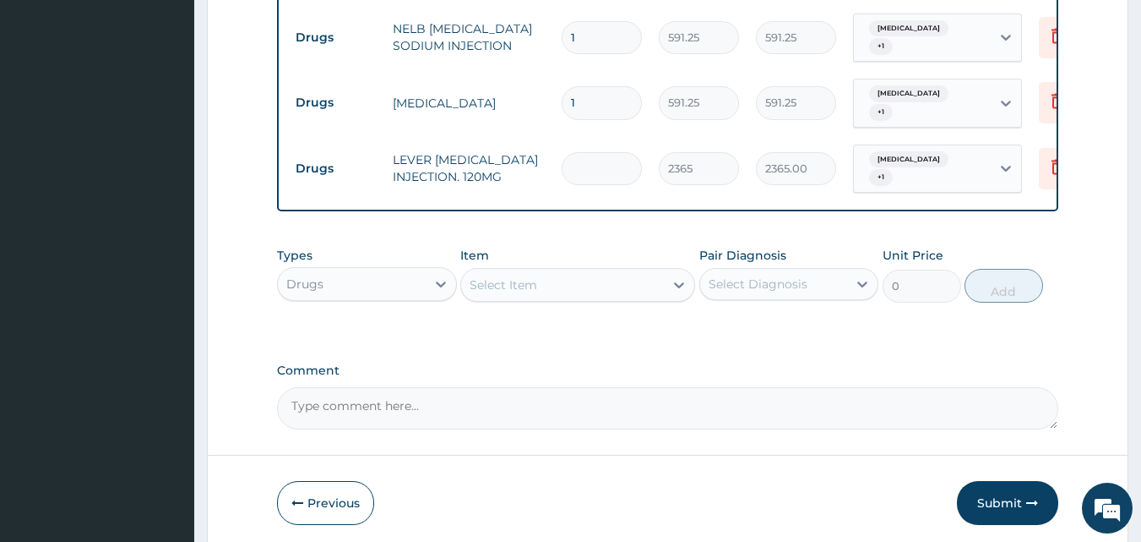
type input "0.00"
type input "3"
type input "7095.00"
type input "3"
click at [679, 288] on icon at bounding box center [679, 285] width 10 height 6
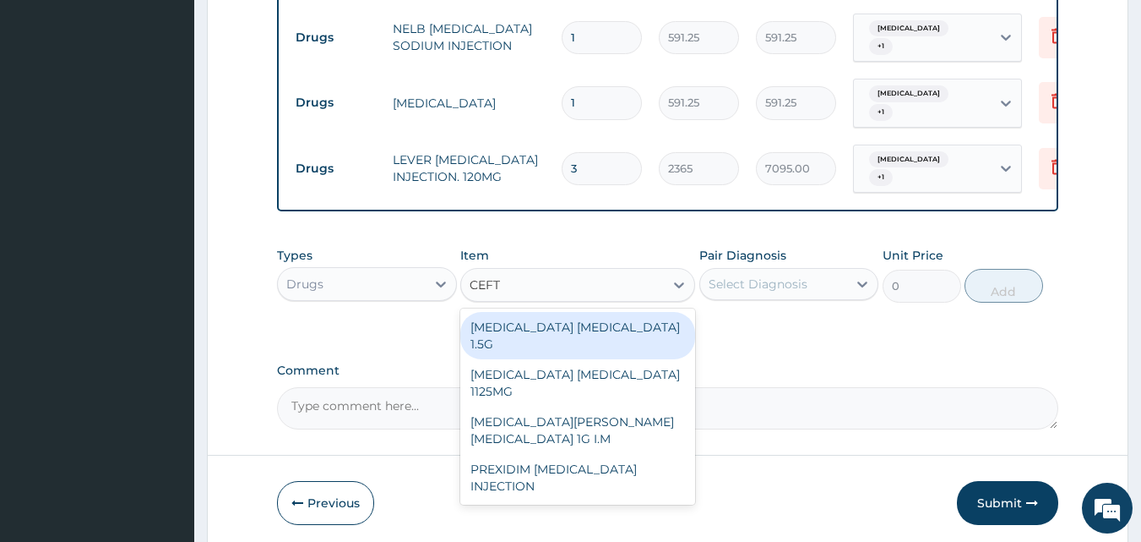
type input "CEFTR"
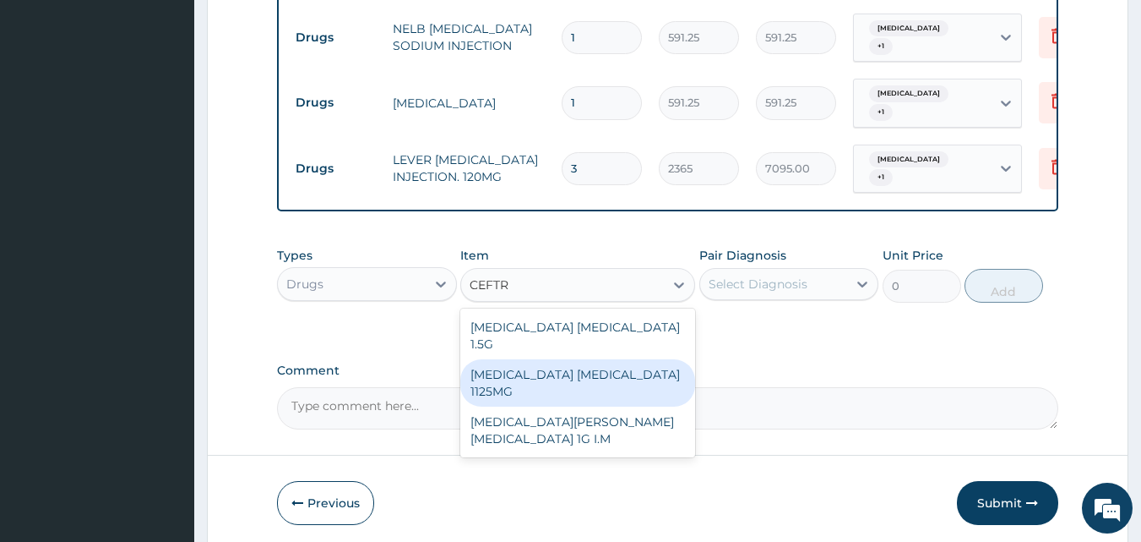
click at [507, 378] on div "[MEDICAL_DATA] [MEDICAL_DATA] 1125MG" at bounding box center [577, 382] width 235 height 47
type input "2365"
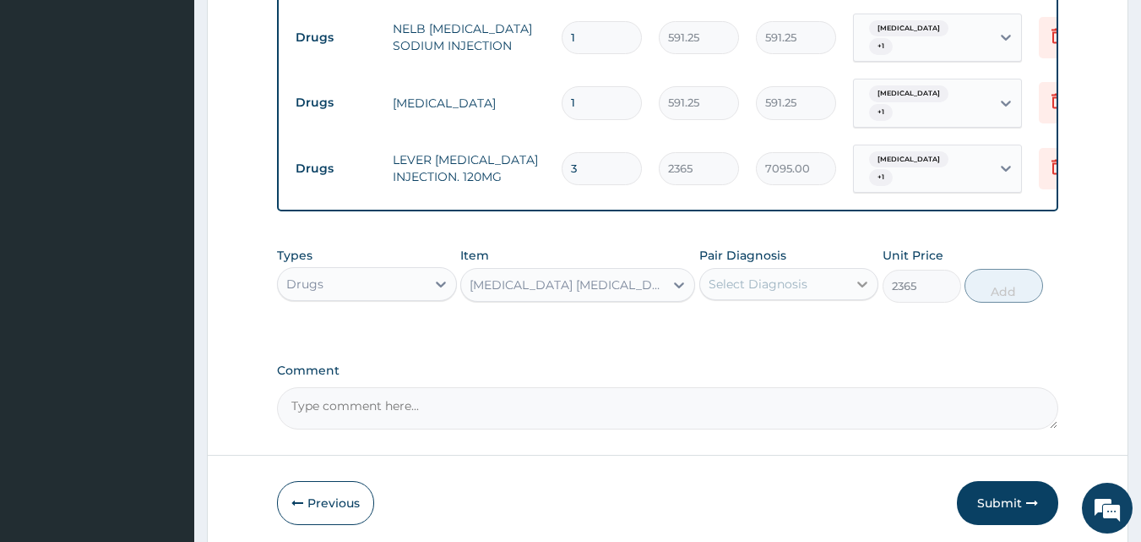
click at [862, 287] on icon at bounding box center [863, 284] width 10 height 6
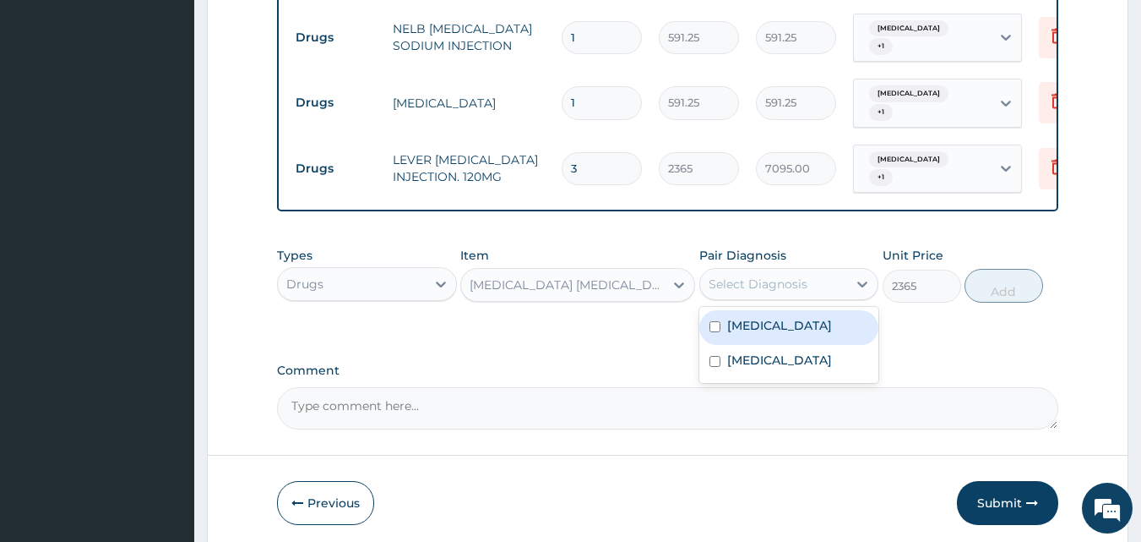
click at [719, 332] on input "checkbox" at bounding box center [715, 326] width 11 height 11
checkbox input "true"
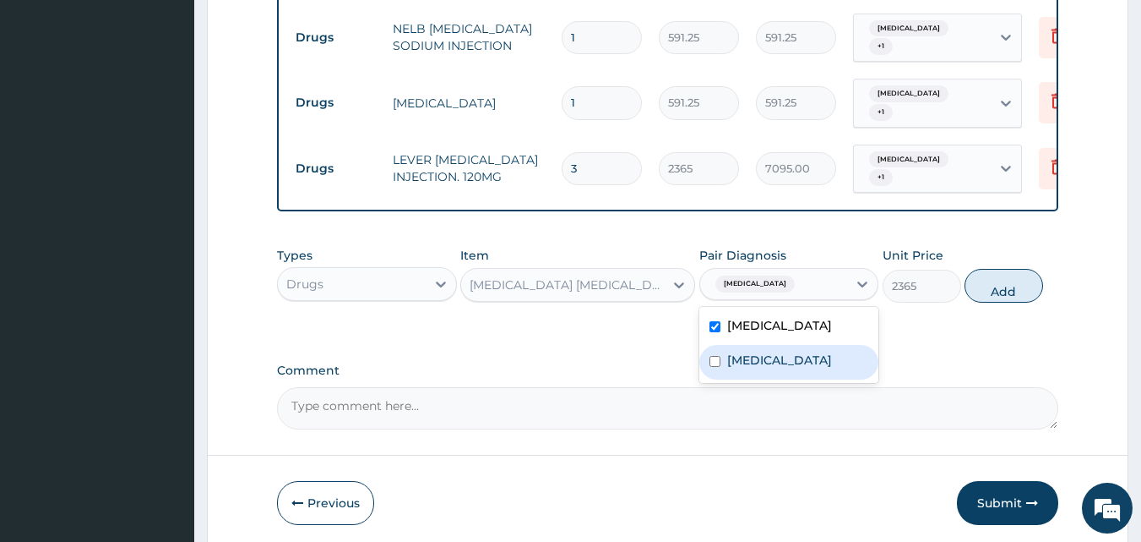
click at [716, 367] on input "checkbox" at bounding box center [715, 361] width 11 height 11
checkbox input "true"
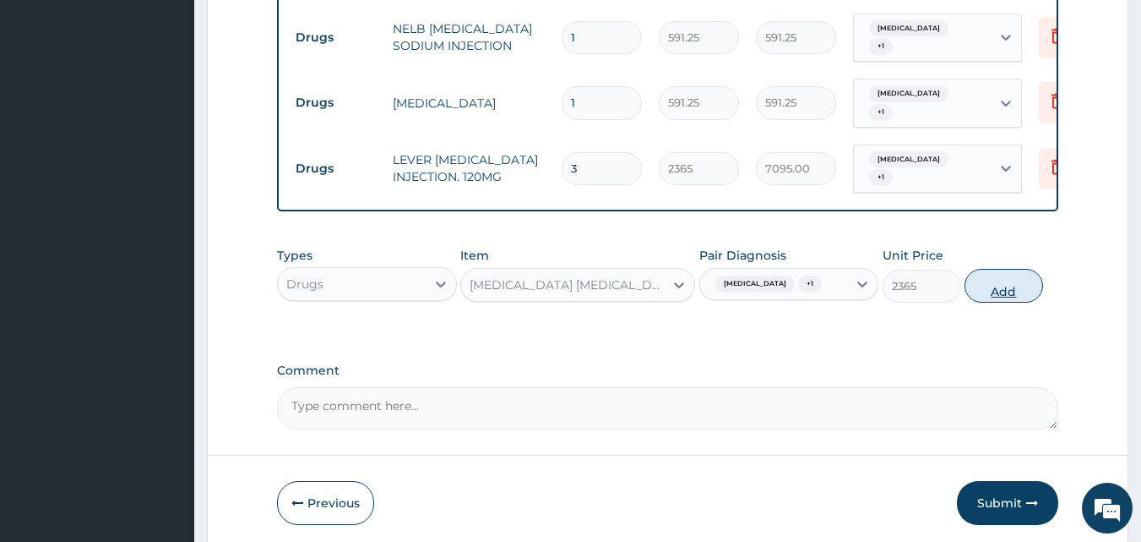
click at [1010, 302] on button "Add" at bounding box center [1004, 286] width 79 height 34
type input "0"
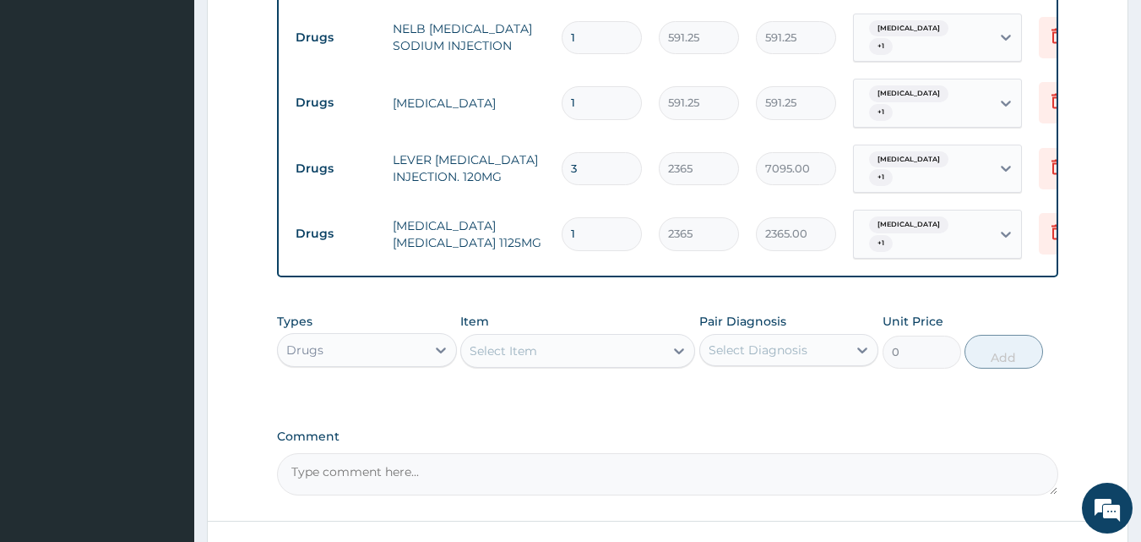
click at [590, 242] on input "1" at bounding box center [602, 233] width 80 height 33
type input "0.00"
type input "3"
type input "7095.00"
type input "3"
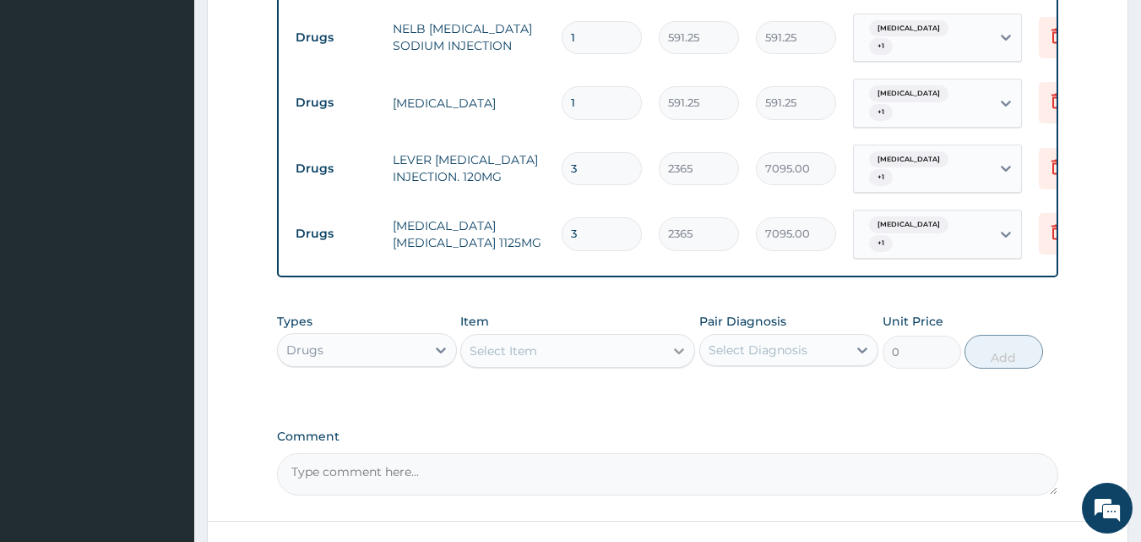
click at [678, 359] on icon at bounding box center [679, 350] width 17 height 17
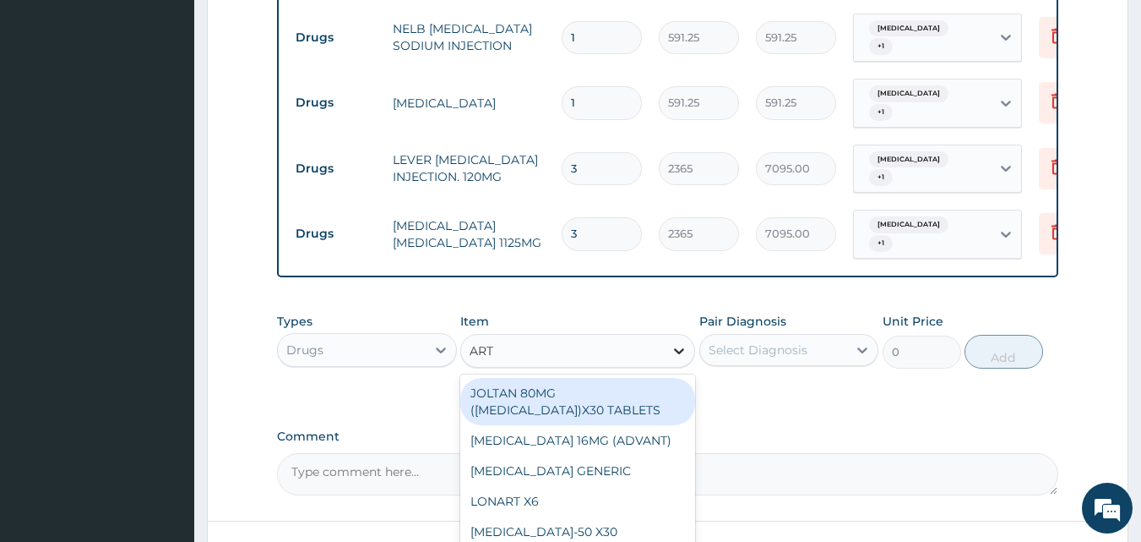
type input "ARTE"
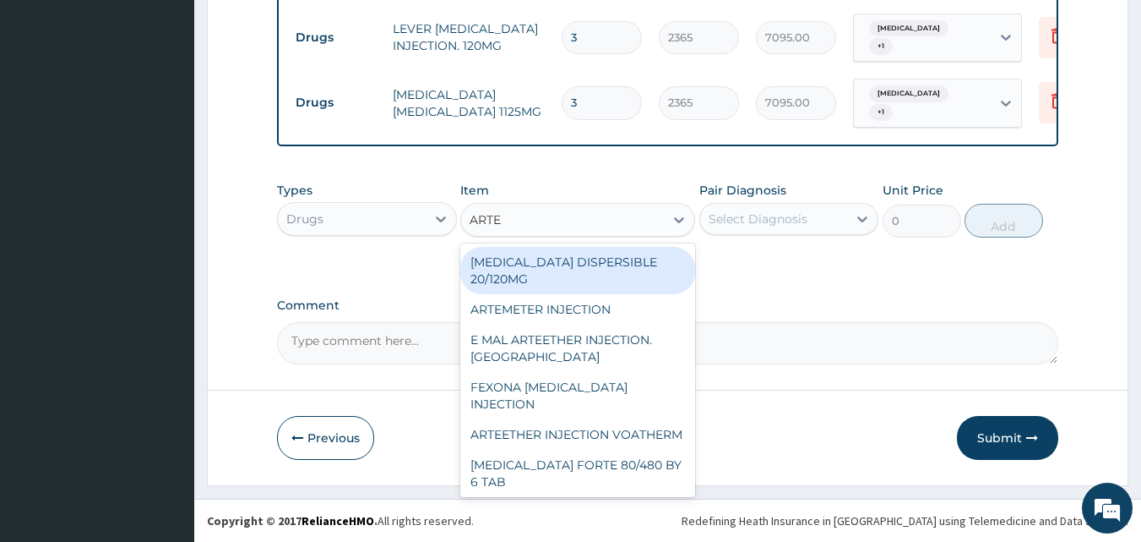
scroll to position [1102, 0]
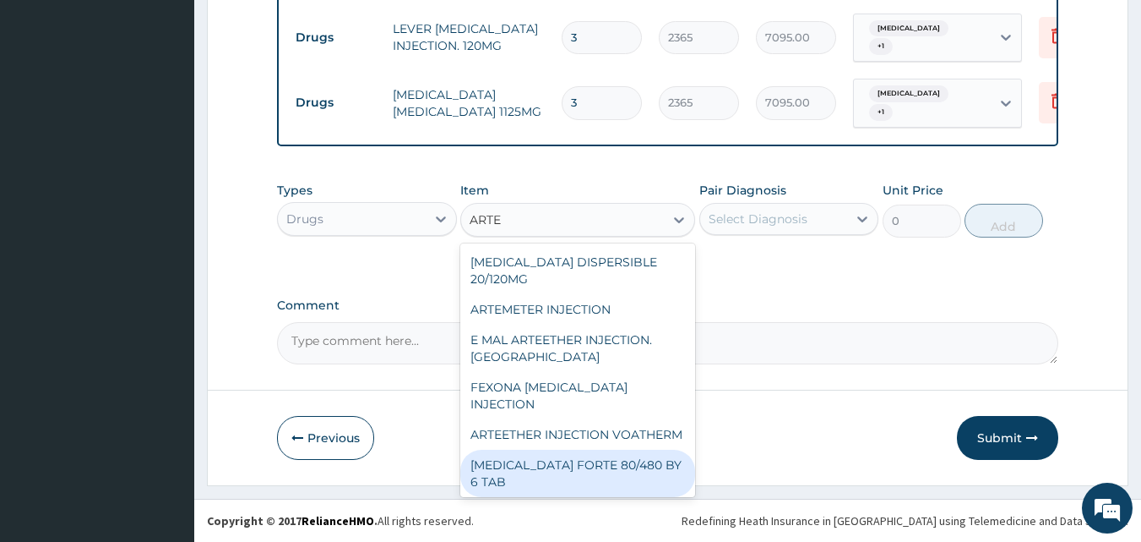
click at [621, 488] on div "[MEDICAL_DATA] FORTE 80/480 BY 6 TAB" at bounding box center [577, 472] width 235 height 47
type input "449.3500061035156"
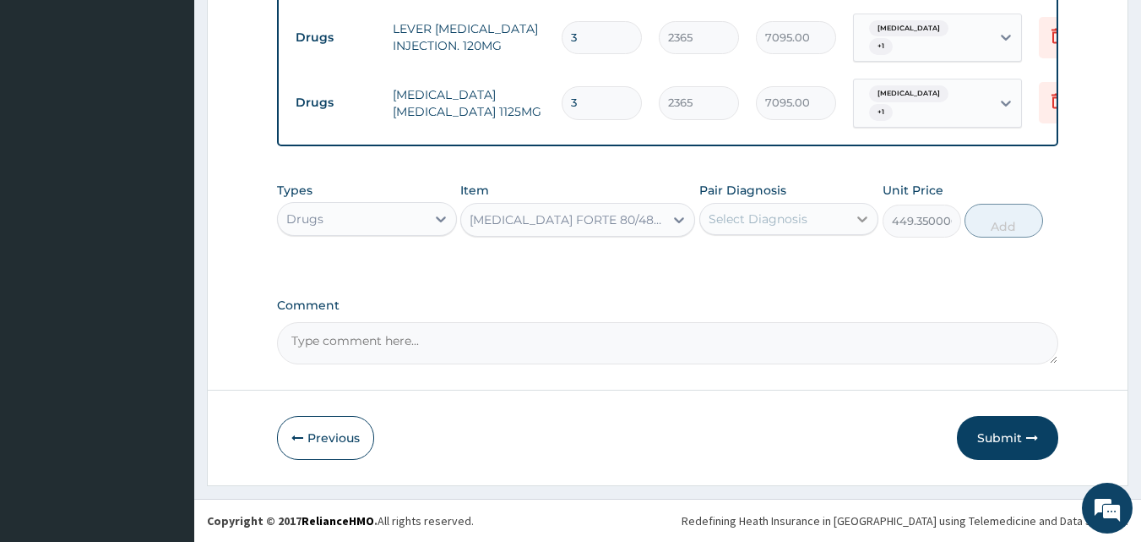
click at [862, 218] on icon at bounding box center [862, 218] width 17 height 17
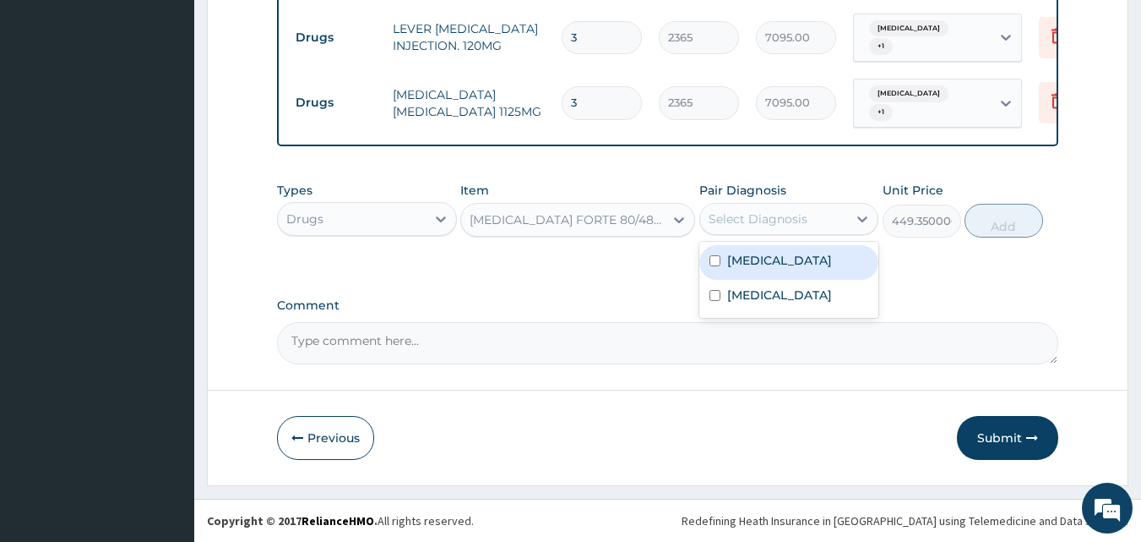
click at [716, 263] on input "checkbox" at bounding box center [715, 260] width 11 height 11
checkbox input "true"
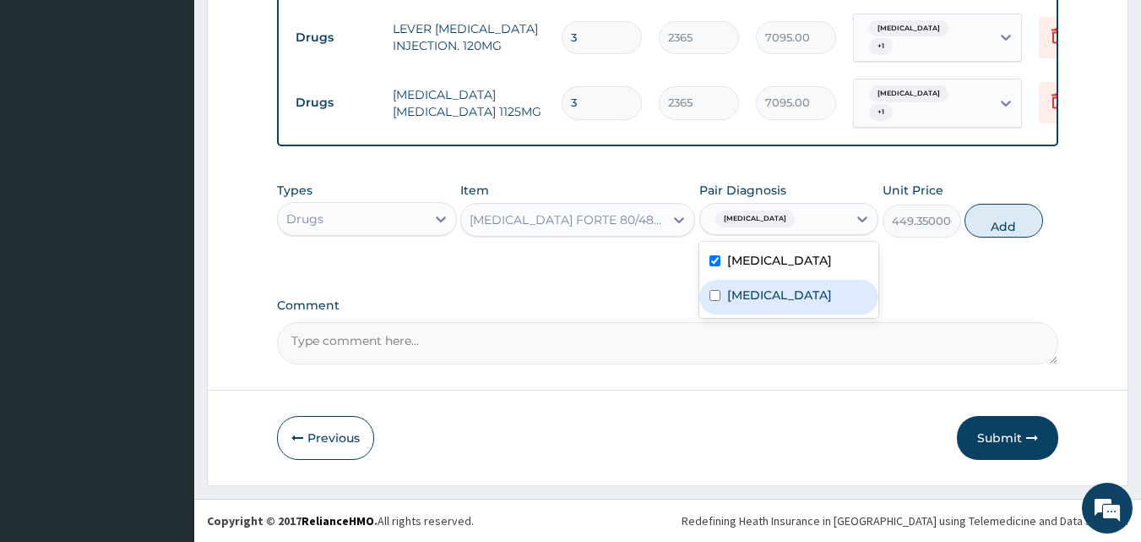
click at [715, 301] on input "checkbox" at bounding box center [715, 295] width 11 height 11
checkbox input "true"
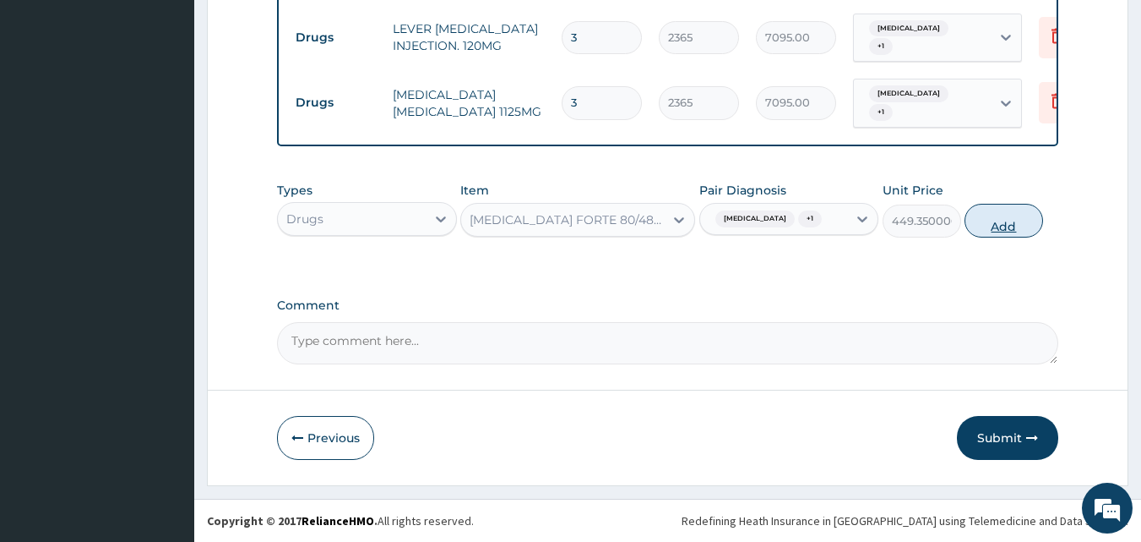
click at [995, 231] on button "Add" at bounding box center [1004, 221] width 79 height 34
type input "0"
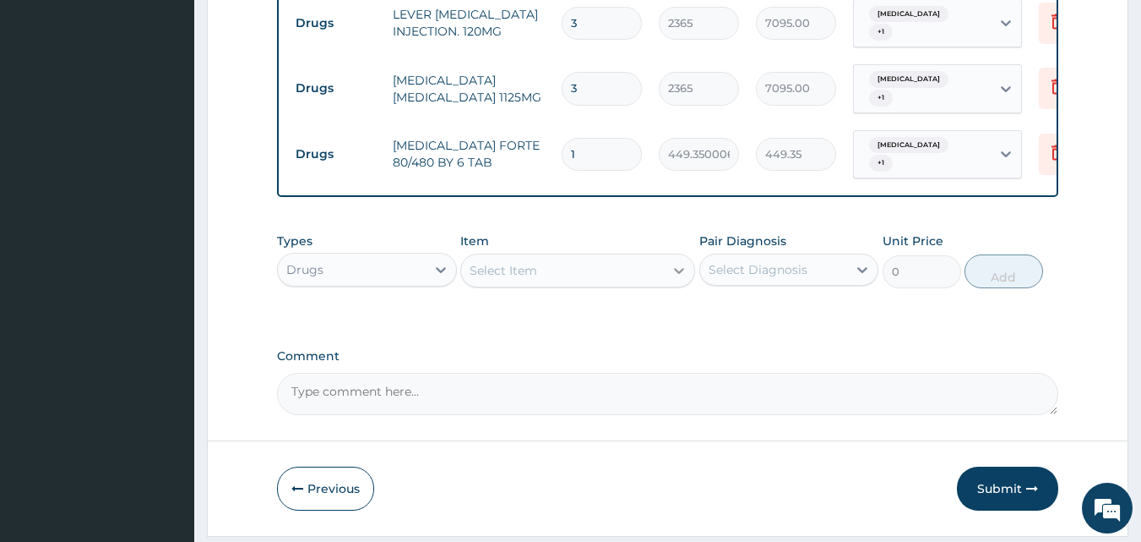
click at [678, 279] on icon at bounding box center [679, 270] width 17 height 17
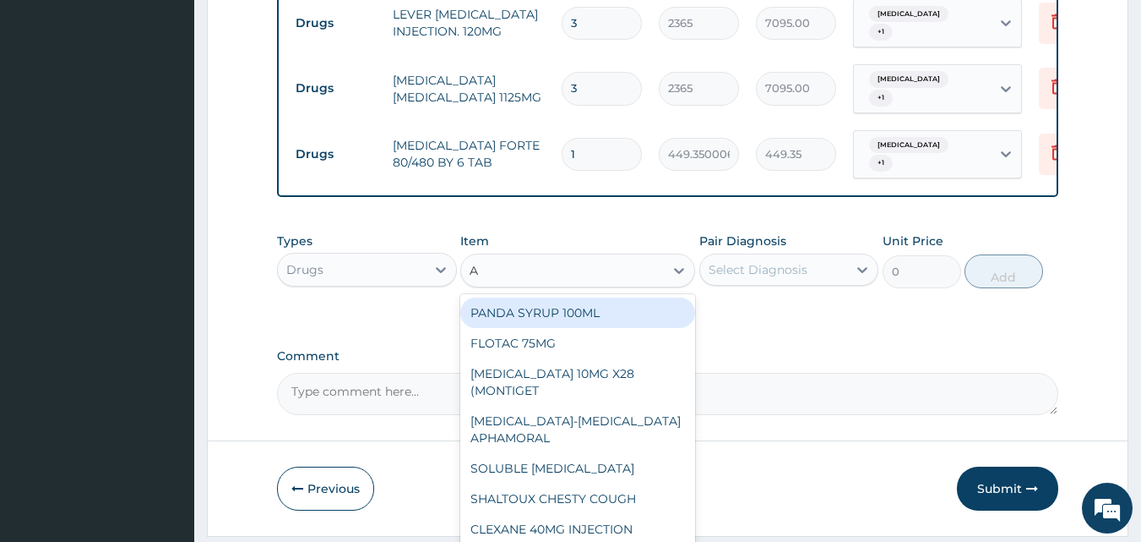
type input "AU"
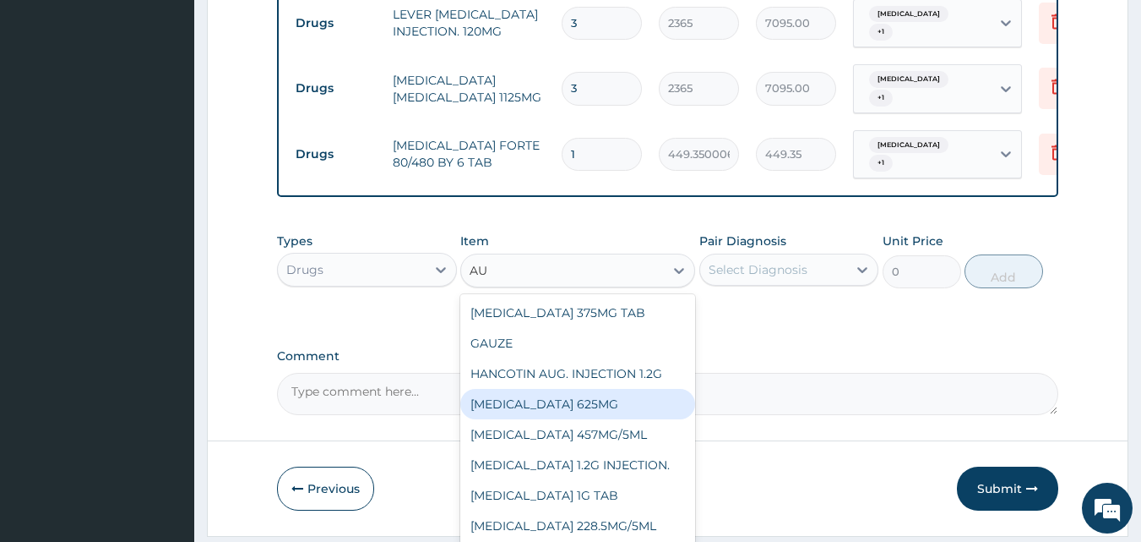
click at [603, 417] on div "[MEDICAL_DATA] 625MG" at bounding box center [577, 404] width 235 height 30
type input "886.875"
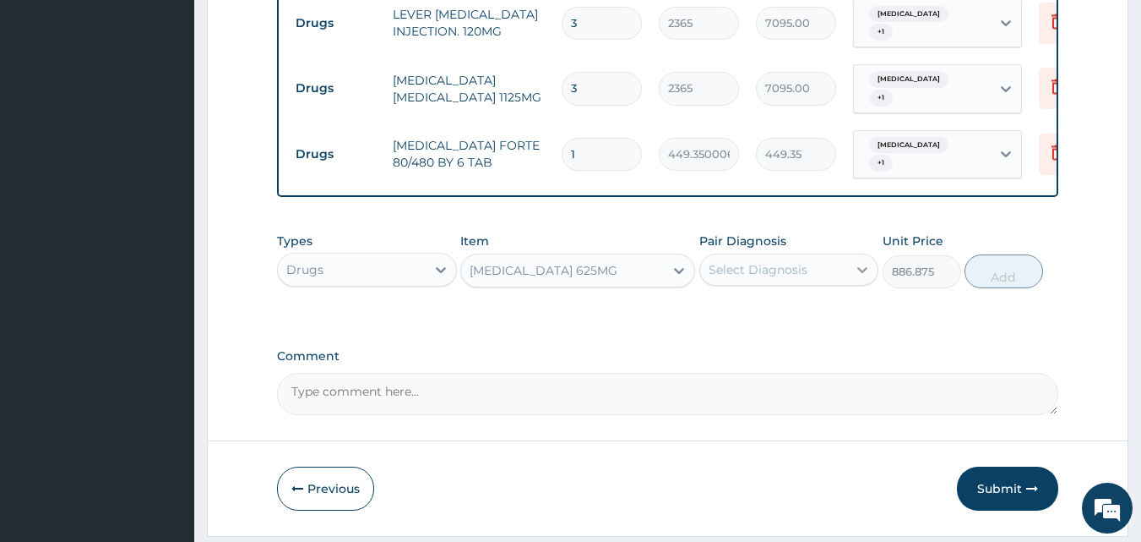
click at [860, 273] on icon at bounding box center [863, 270] width 10 height 6
click at [715, 318] on input "checkbox" at bounding box center [715, 312] width 11 height 11
checkbox input "true"
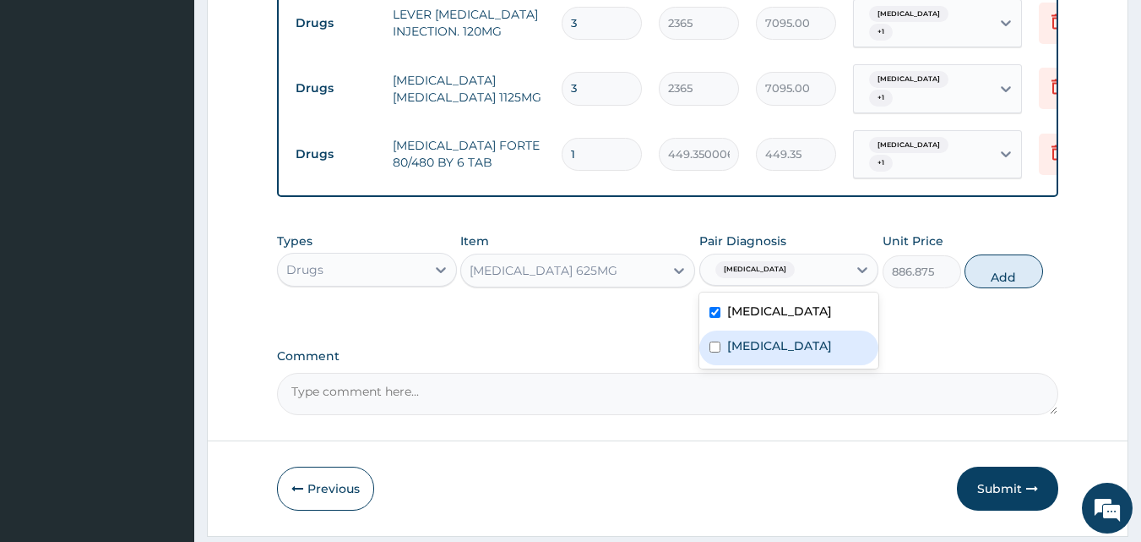
click at [715, 352] on input "checkbox" at bounding box center [715, 346] width 11 height 11
checkbox input "true"
click at [1012, 288] on button "Add" at bounding box center [1004, 271] width 79 height 34
type input "0"
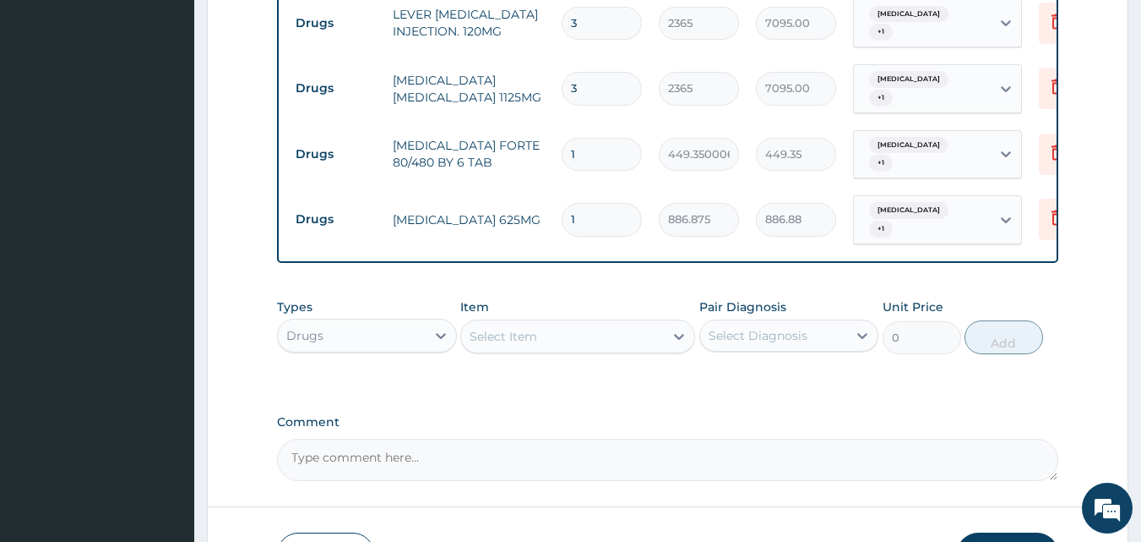
type input "14"
type input "12416.25"
type input "14"
click at [679, 340] on icon at bounding box center [679, 337] width 10 height 6
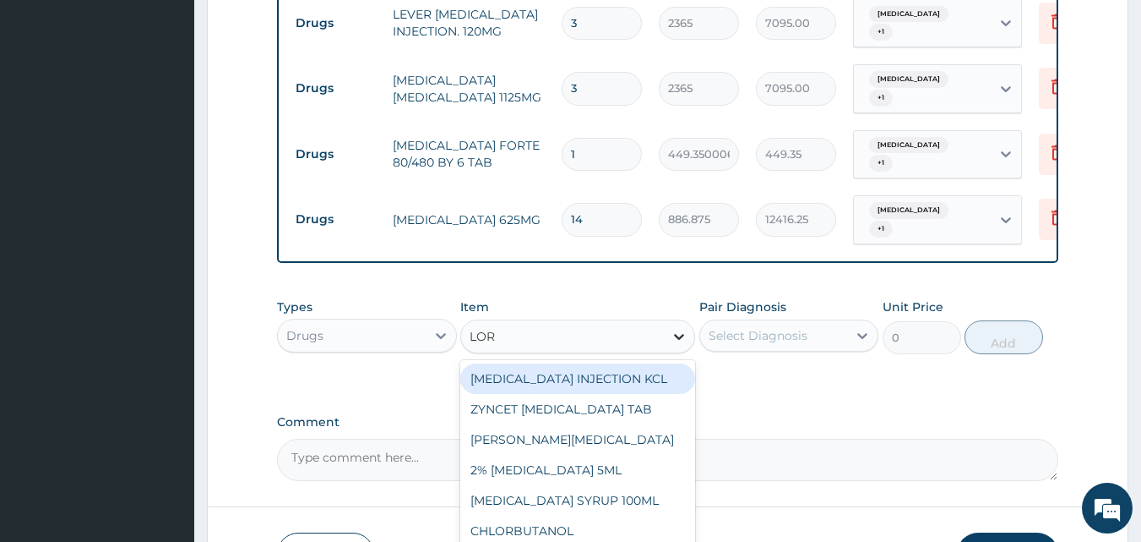
type input "[PERSON_NAME]"
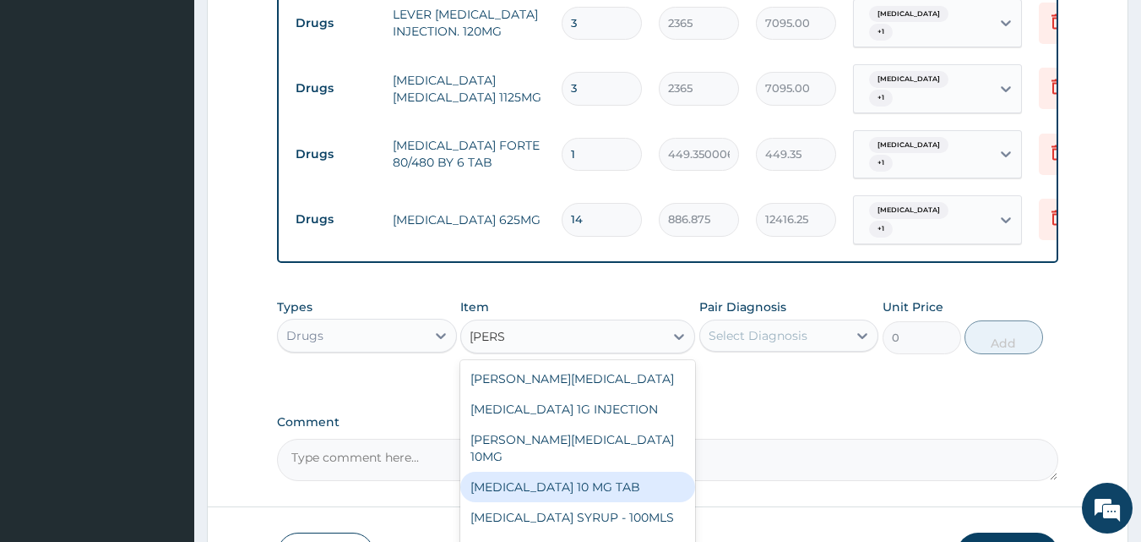
click at [627, 485] on div "[MEDICAL_DATA] 10 MG TAB" at bounding box center [577, 486] width 235 height 30
type input "59.125"
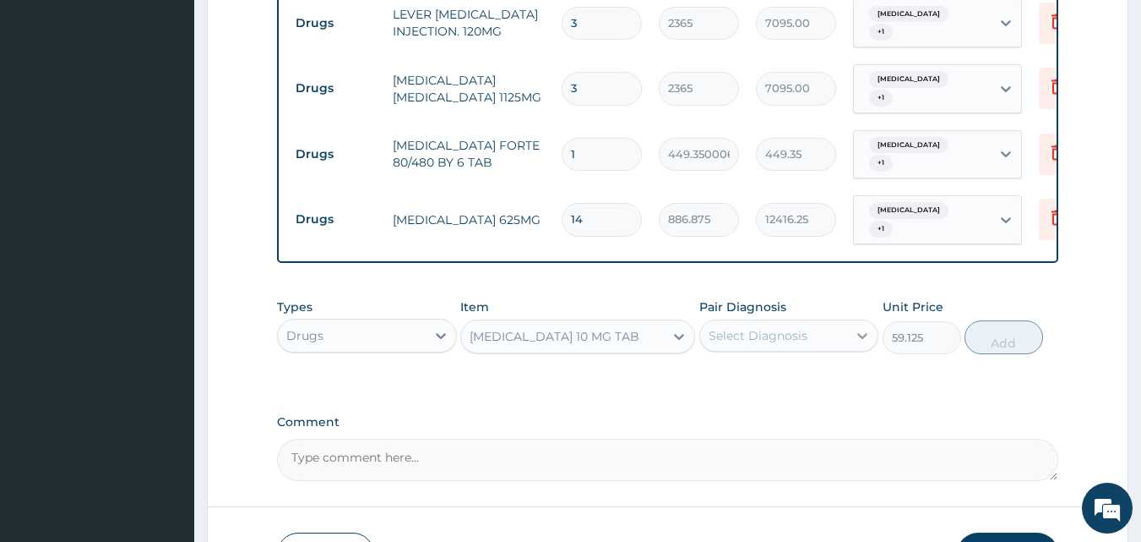
click at [863, 339] on icon at bounding box center [863, 336] width 10 height 6
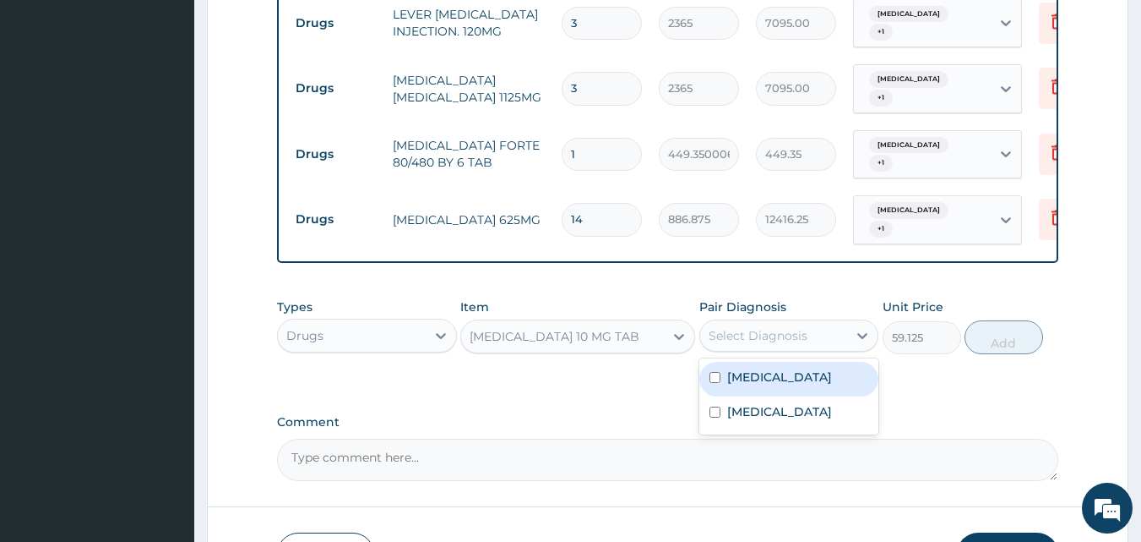
click at [714, 383] on input "checkbox" at bounding box center [715, 377] width 11 height 11
checkbox input "true"
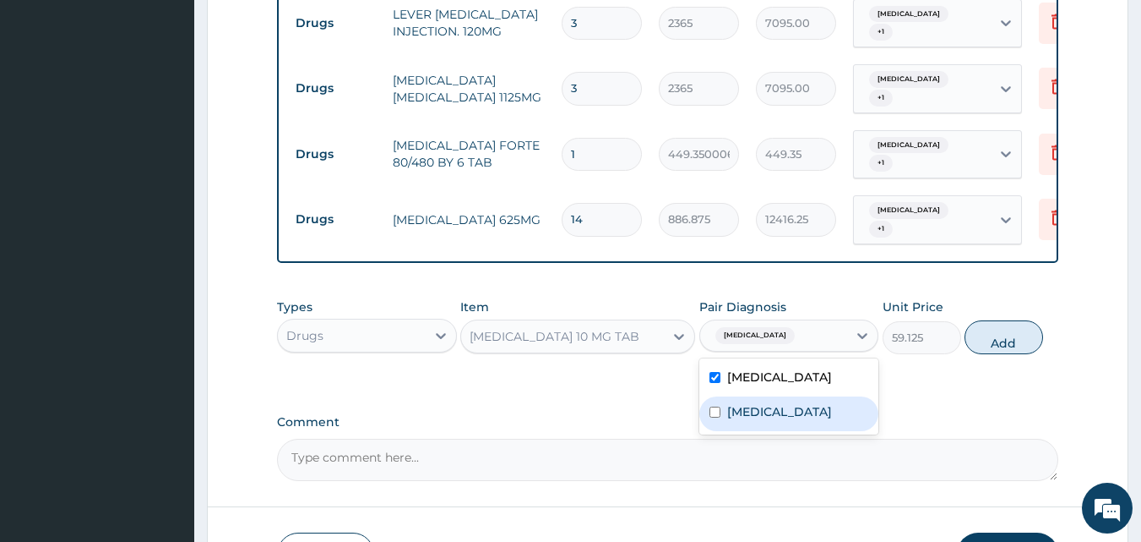
click at [716, 417] on input "checkbox" at bounding box center [715, 411] width 11 height 11
checkbox input "true"
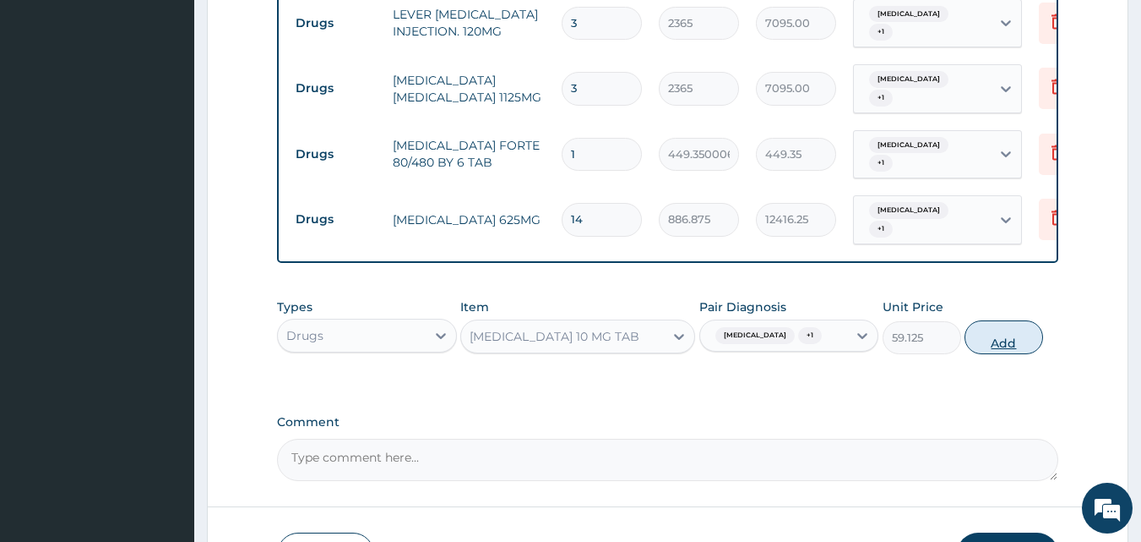
click at [1000, 354] on button "Add" at bounding box center [1004, 337] width 79 height 34
type input "0"
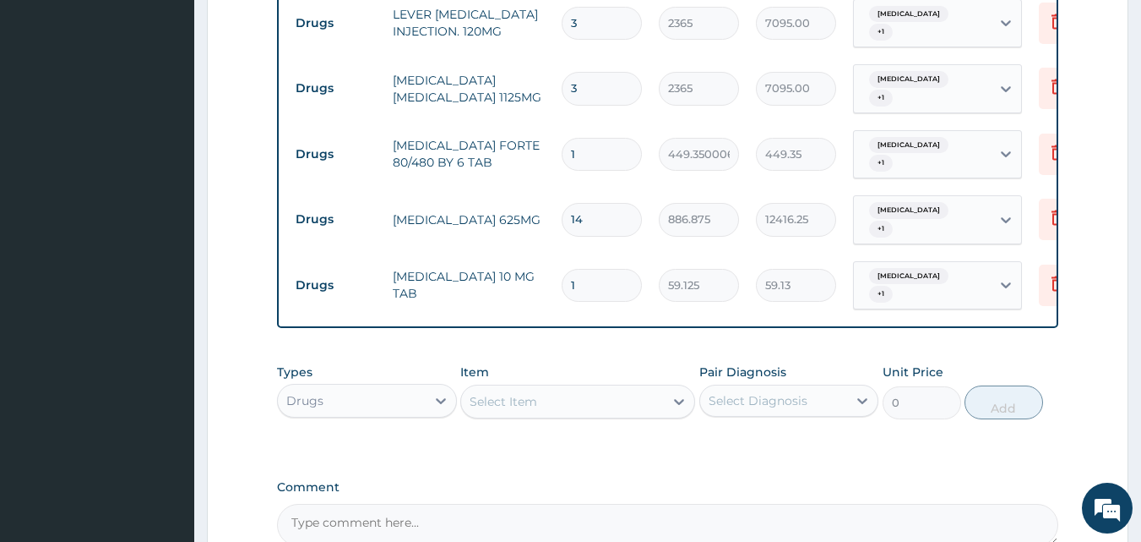
click at [586, 289] on input "1" at bounding box center [602, 285] width 80 height 33
type input "10"
type input "591.25"
type input "10"
click at [675, 410] on icon at bounding box center [679, 401] width 17 height 17
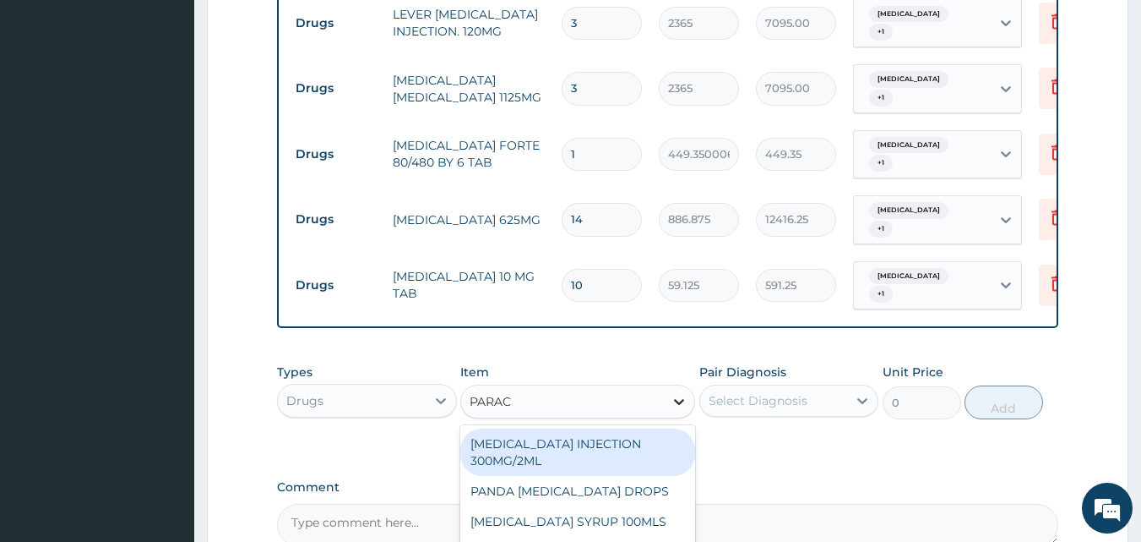
type input "PARACE"
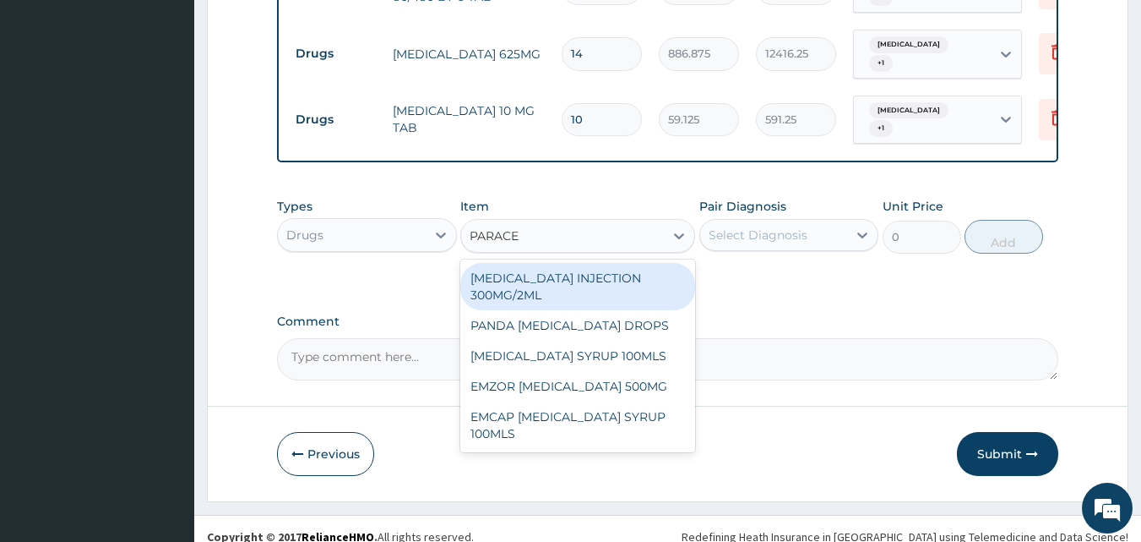
scroll to position [1271, 0]
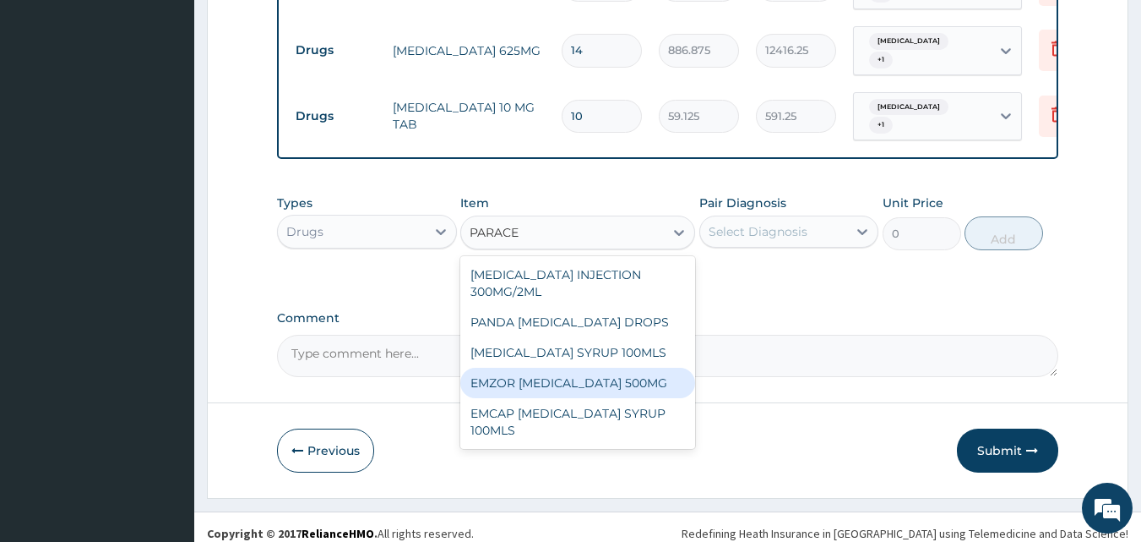
click at [638, 394] on div "EMZOR [MEDICAL_DATA] 500MG" at bounding box center [577, 383] width 235 height 30
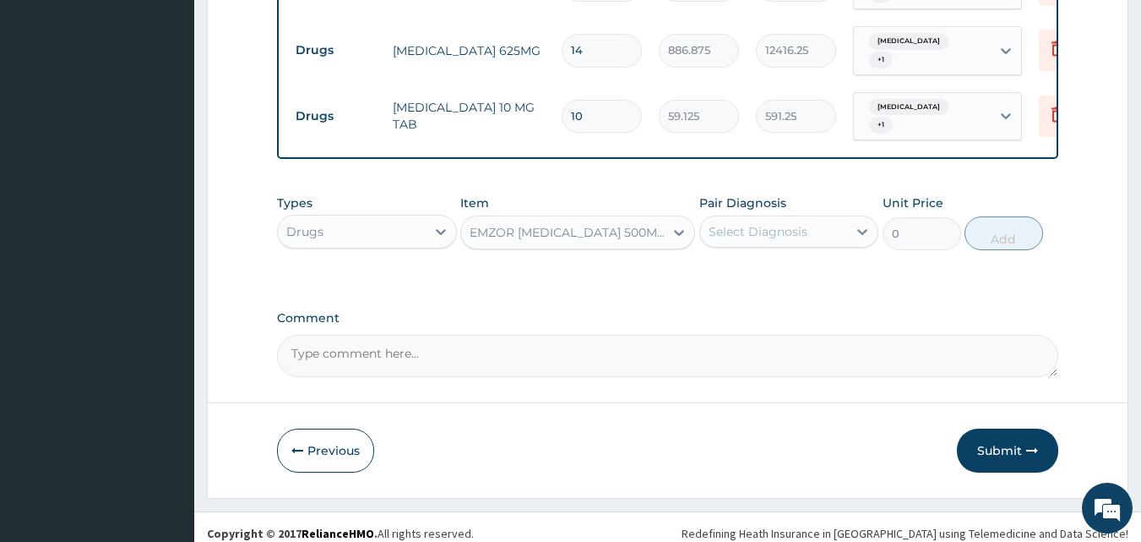
type input "23.64999961853027"
click at [861, 235] on icon at bounding box center [863, 232] width 10 height 6
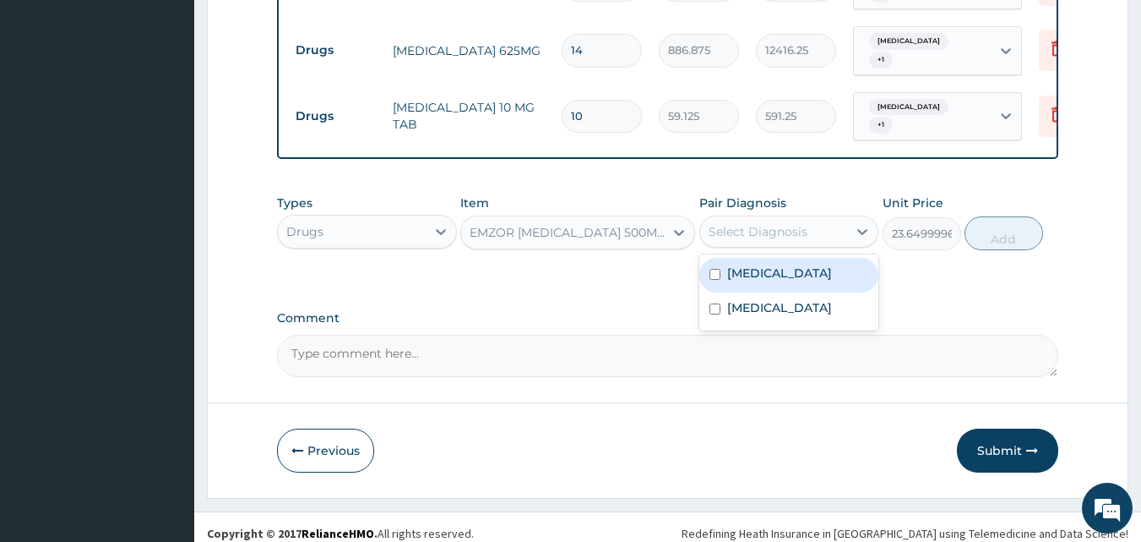
click at [714, 280] on input "checkbox" at bounding box center [715, 274] width 11 height 11
checkbox input "true"
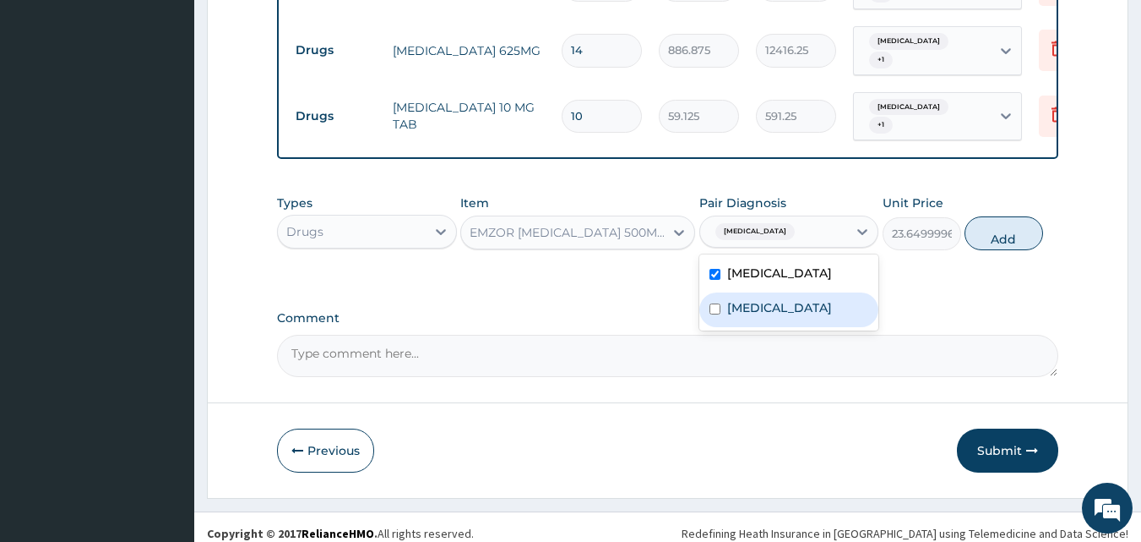
click at [713, 314] on input "checkbox" at bounding box center [715, 308] width 11 height 11
checkbox input "true"
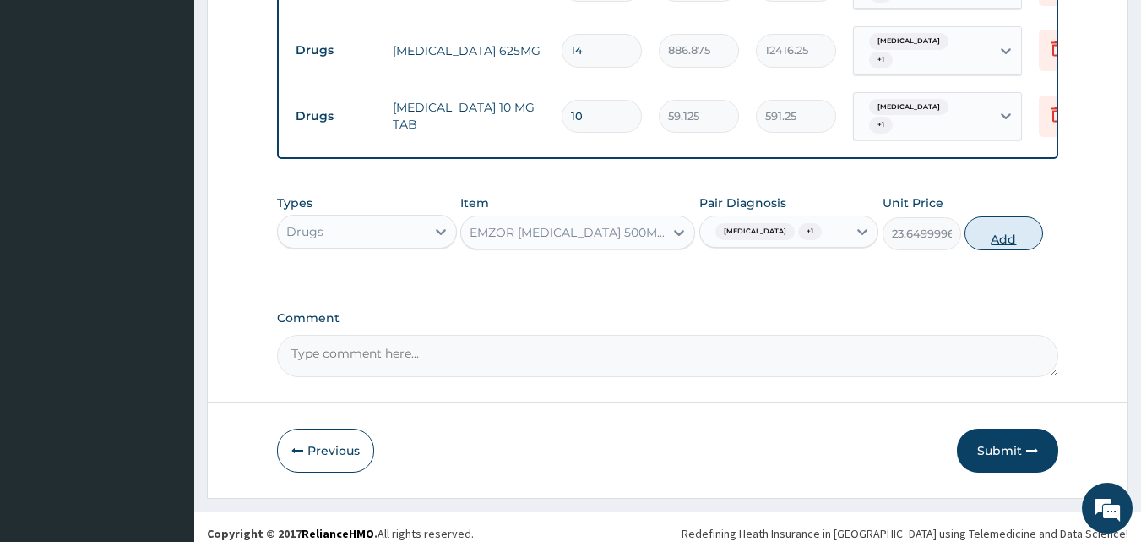
click at [997, 250] on button "Add" at bounding box center [1004, 233] width 79 height 34
type input "0"
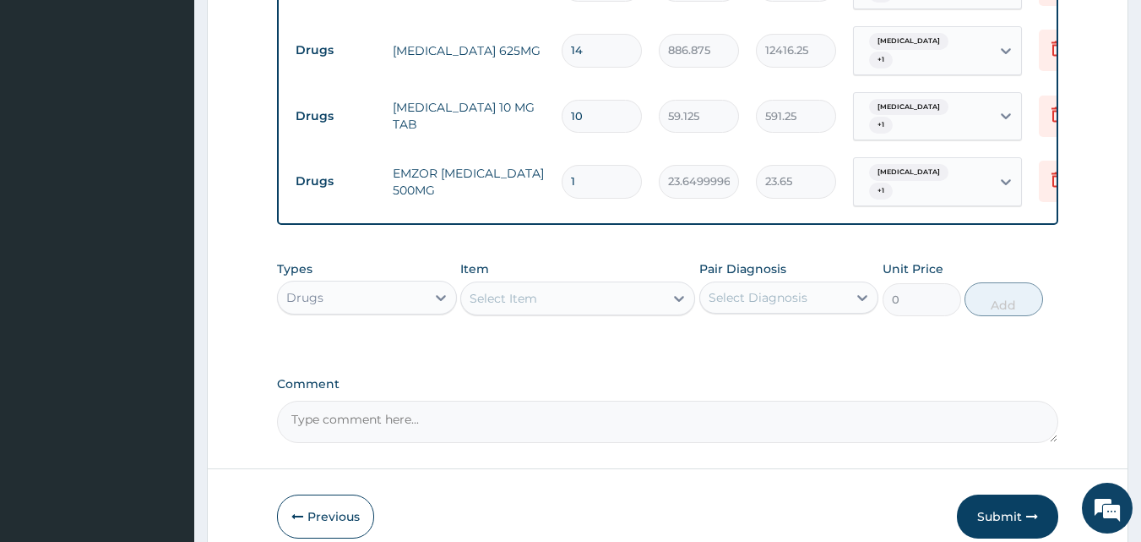
click at [580, 186] on input "1" at bounding box center [602, 181] width 80 height 33
type input "18"
type input "425.70"
type input "18"
click at [676, 307] on icon at bounding box center [679, 298] width 17 height 17
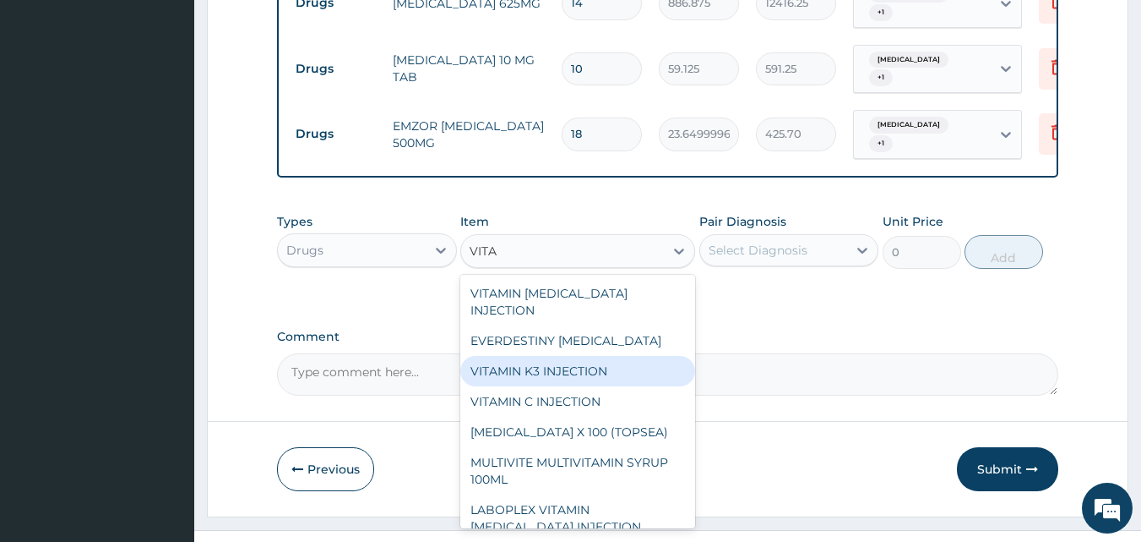
scroll to position [1338, 0]
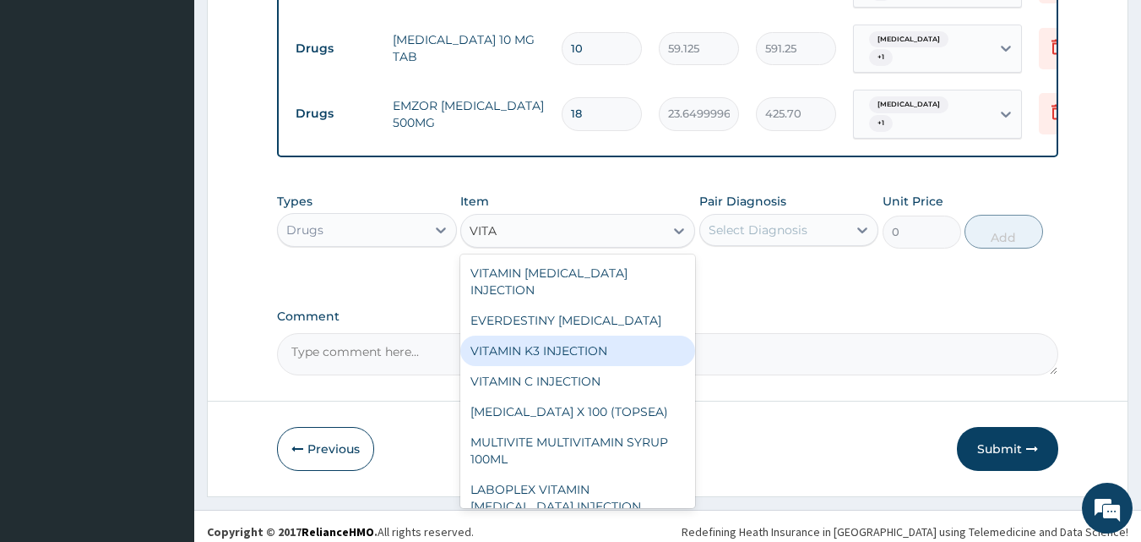
type input "VITA"
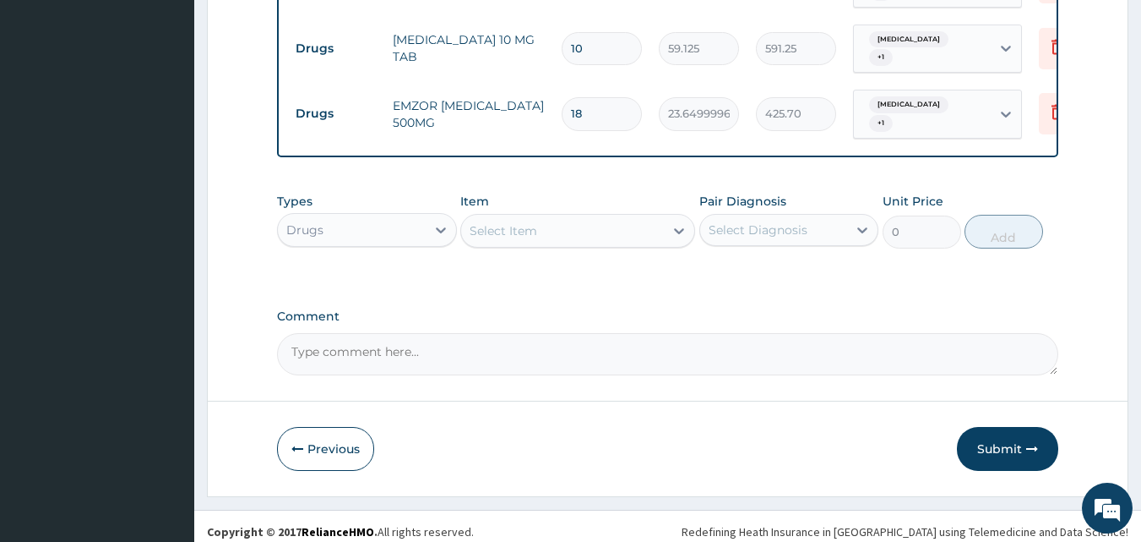
click at [993, 463] on button "Submit" at bounding box center [1007, 449] width 101 height 44
